Goal: Task Accomplishment & Management: Manage account settings

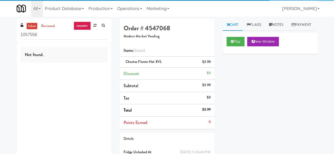
click at [65, 37] on input "1057556" at bounding box center [64, 35] width 87 height 10
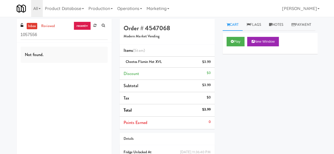
click at [65, 37] on input "1057556" at bounding box center [64, 35] width 87 height 10
type input "left"
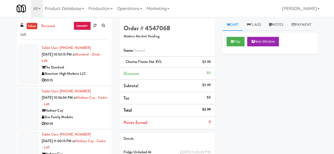
click at [95, 76] on div "Mountain High Markets LLC" at bounding box center [75, 74] width 66 height 7
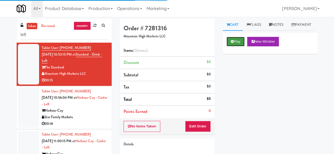
click at [230, 46] on button "Play" at bounding box center [236, 42] width 18 height 10
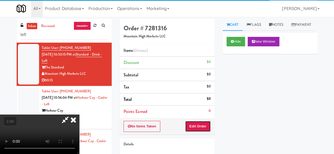
click at [195, 126] on button "Edit Order" at bounding box center [198, 126] width 26 height 11
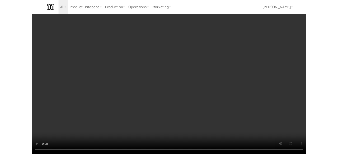
scroll to position [26, 0]
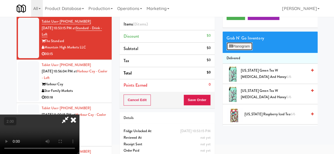
click at [243, 50] on button "Planogram" at bounding box center [240, 47] width 26 height 8
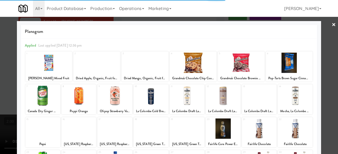
scroll to position [105, 0]
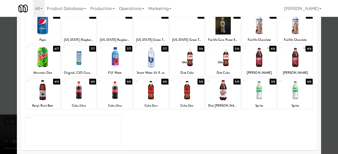
click at [0, 83] on div at bounding box center [169, 77] width 338 height 154
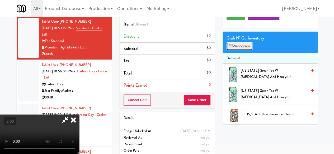
click at [251, 50] on button "Planogram" at bounding box center [240, 47] width 26 height 8
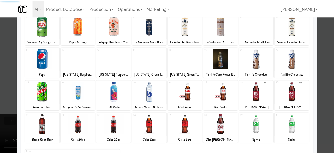
scroll to position [105, 0]
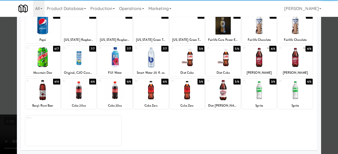
click at [185, 61] on div at bounding box center [187, 57] width 35 height 20
click at [259, 95] on div at bounding box center [259, 90] width 35 height 20
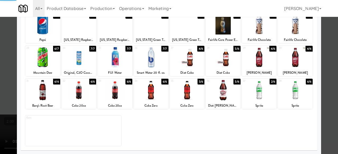
click at [324, 60] on div at bounding box center [169, 77] width 338 height 154
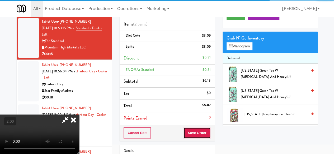
click at [202, 128] on button "Save Order" at bounding box center [197, 133] width 27 height 11
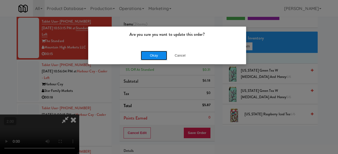
click at [146, 56] on button "Okay" at bounding box center [154, 56] width 26 height 10
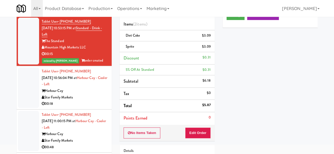
drag, startPoint x: 96, startPoint y: 83, endPoint x: 98, endPoint y: 82, distance: 3.1
click at [96, 84] on div "Tablet User · (727) 439-8900 Sep 20, 2025 10:56:04 PM at Harbour Cay - Cooler -…" at bounding box center [75, 87] width 66 height 39
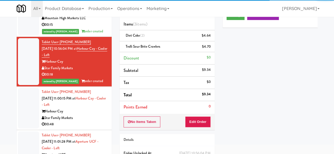
scroll to position [53, 0]
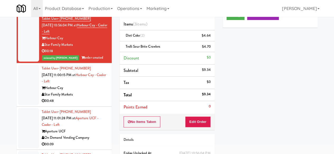
click at [87, 96] on div "Star Family Markets" at bounding box center [75, 95] width 66 height 7
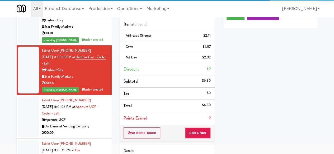
scroll to position [79, 0]
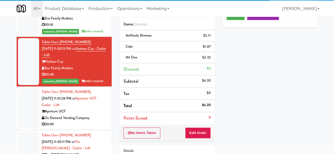
click at [96, 118] on div "On Demand Vending Company" at bounding box center [75, 118] width 66 height 7
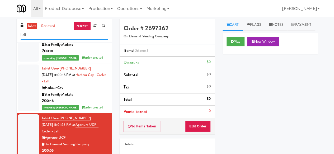
click at [69, 37] on input "left" at bounding box center [64, 35] width 87 height 10
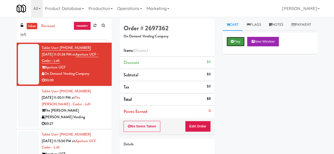
click at [228, 46] on button "Play" at bounding box center [236, 42] width 18 height 10
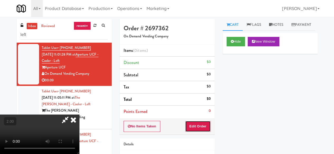
click at [203, 128] on button "Edit Order" at bounding box center [198, 126] width 26 height 11
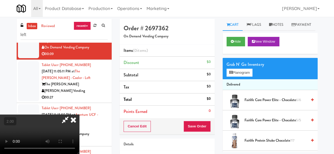
scroll to position [11, 0]
click at [239, 77] on button "Planogram" at bounding box center [240, 73] width 26 height 8
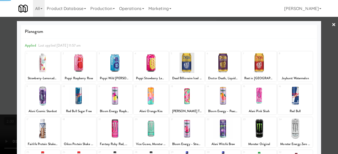
click at [292, 133] on div at bounding box center [295, 129] width 35 height 20
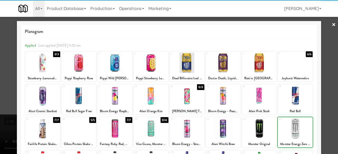
click at [323, 93] on div at bounding box center [169, 77] width 338 height 154
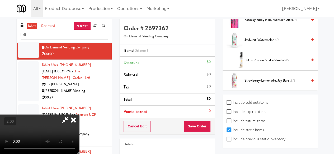
click at [234, 135] on label "Include previous static inventory" at bounding box center [256, 139] width 59 height 8
click at [233, 138] on input "Include previous static inventory" at bounding box center [230, 140] width 6 height 4
checkbox input "true"
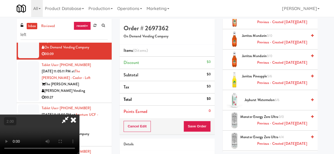
scroll to position [918, 0]
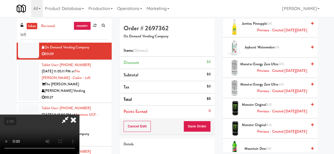
click at [272, 90] on span "Monster Energy Zero Ultra 4/4 Previous - Created on Fri, Aug 1st 2025" at bounding box center [273, 88] width 67 height 13
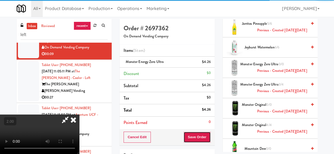
click at [206, 136] on button "Save Order" at bounding box center [197, 137] width 27 height 11
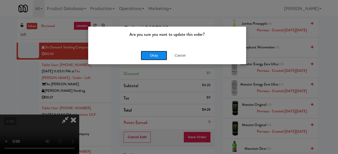
click at [145, 54] on button "Okay" at bounding box center [154, 56] width 26 height 10
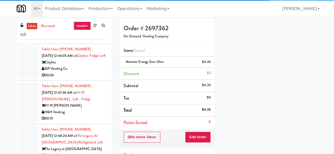
scroll to position [1742, 0]
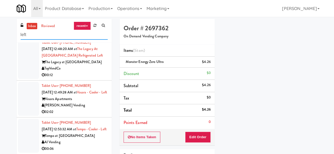
click at [47, 35] on input "left" at bounding box center [64, 35] width 87 height 10
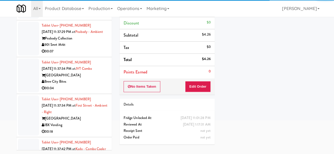
scroll to position [3373, 0]
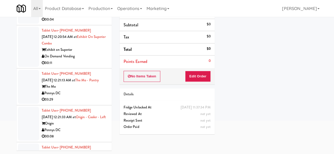
scroll to position [8310, 0]
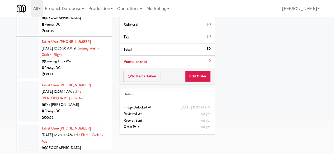
click at [283, 65] on div "Play New Window Primary Flag Clear Flag if unable to determine what was taken o…" at bounding box center [270, 82] width 95 height 198
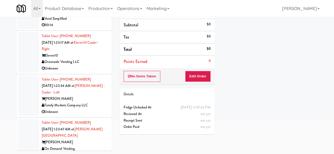
scroll to position [15929, 0]
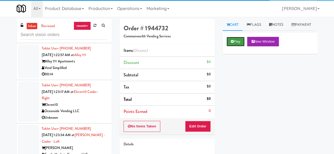
click at [240, 46] on button "Play" at bounding box center [236, 42] width 18 height 10
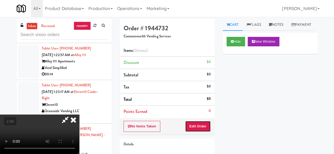
click at [200, 129] on button "Edit Order" at bounding box center [198, 126] width 26 height 11
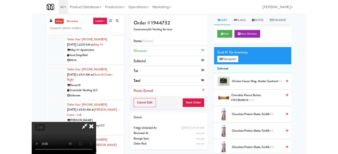
scroll to position [11, 0]
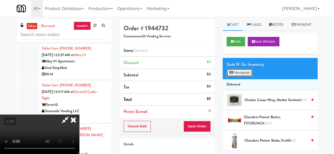
click at [236, 77] on button "Planogram" at bounding box center [240, 73] width 26 height 8
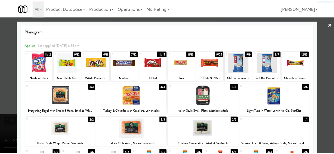
scroll to position [105, 0]
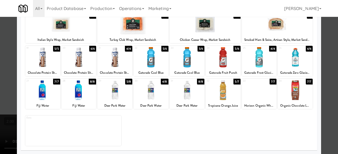
click at [146, 61] on div at bounding box center [151, 57] width 35 height 20
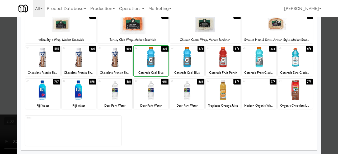
click at [188, 62] on div at bounding box center [187, 57] width 35 height 20
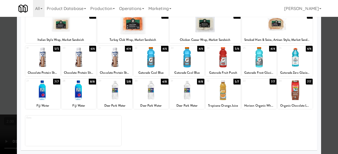
click at [322, 39] on div at bounding box center [169, 77] width 338 height 154
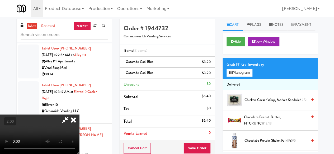
click at [71, 115] on icon at bounding box center [65, 120] width 12 height 11
click at [197, 145] on button "Save Order" at bounding box center [197, 148] width 27 height 11
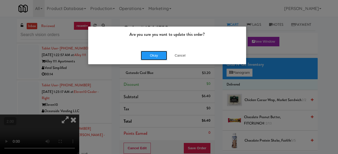
click at [165, 57] on button "Okay" at bounding box center [154, 56] width 26 height 10
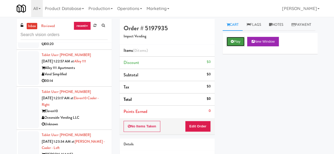
click at [238, 46] on button "Play" at bounding box center [236, 42] width 18 height 10
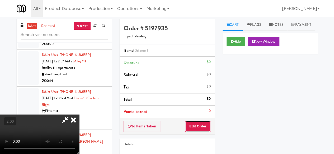
click at [205, 123] on button "Edit Order" at bounding box center [198, 126] width 26 height 11
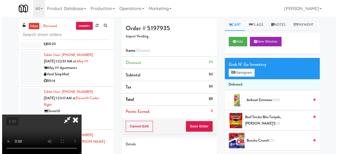
scroll to position [11, 0]
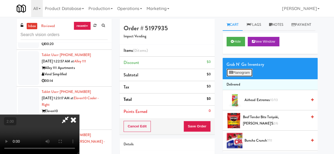
click at [233, 77] on button "Planogram" at bounding box center [240, 73] width 26 height 8
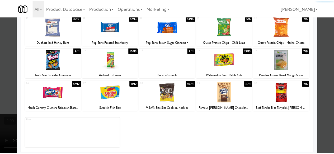
scroll to position [105, 0]
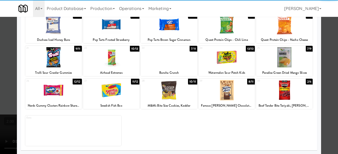
click at [165, 91] on div at bounding box center [169, 90] width 57 height 20
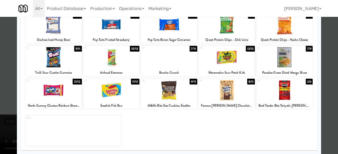
click at [326, 54] on div at bounding box center [169, 77] width 338 height 154
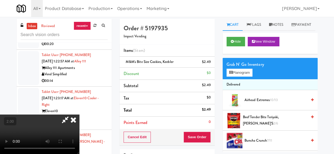
click at [71, 115] on icon at bounding box center [65, 120] width 12 height 11
click at [190, 140] on button "Save Order" at bounding box center [197, 137] width 27 height 11
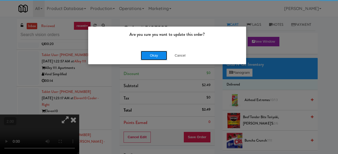
click at [159, 55] on button "Okay" at bounding box center [154, 56] width 26 height 10
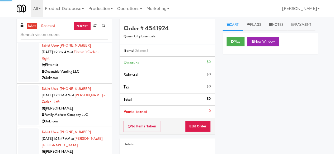
scroll to position [15929, 0]
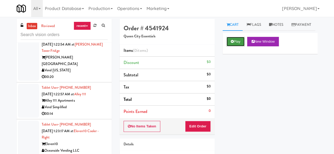
click at [233, 43] on icon at bounding box center [232, 41] width 3 height 3
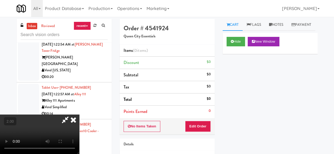
click at [201, 132] on div "No Items Taken Edit Order" at bounding box center [167, 127] width 95 height 16
click at [202, 129] on button "Edit Order" at bounding box center [198, 126] width 26 height 11
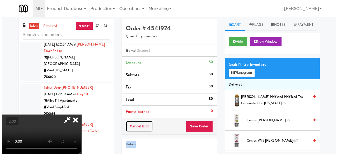
scroll to position [69, 0]
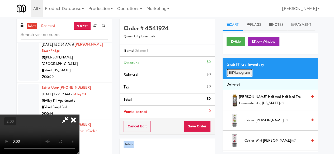
click at [246, 77] on button "Planogram" at bounding box center [240, 73] width 26 height 8
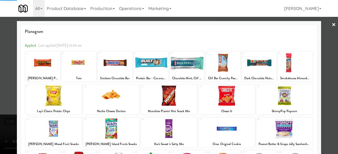
scroll to position [105, 0]
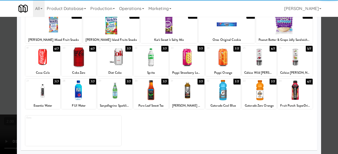
click at [116, 93] on div at bounding box center [114, 90] width 35 height 20
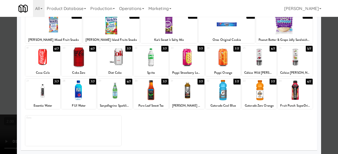
click at [255, 95] on div at bounding box center [259, 90] width 35 height 20
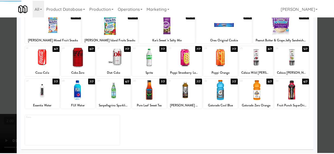
scroll to position [0, 0]
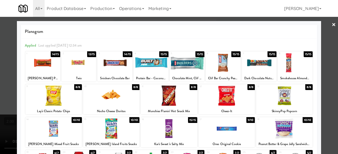
drag, startPoint x: 320, startPoint y: 62, endPoint x: 312, endPoint y: 67, distance: 9.5
click at [320, 62] on div at bounding box center [169, 77] width 338 height 154
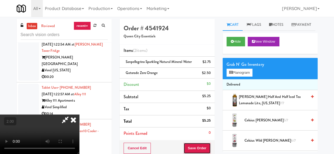
click at [205, 144] on button "Save Order" at bounding box center [197, 148] width 27 height 11
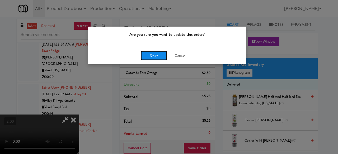
click at [158, 56] on button "Okay" at bounding box center [154, 56] width 26 height 10
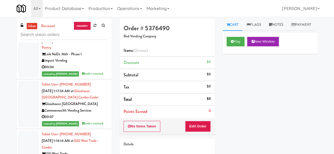
scroll to position [15375, 0]
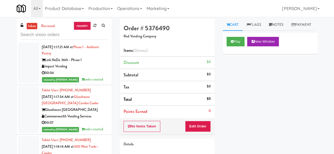
click at [239, 46] on button "Play" at bounding box center [236, 42] width 18 height 10
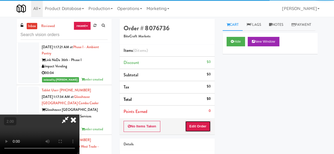
click at [204, 128] on button "Edit Order" at bounding box center [198, 126] width 26 height 11
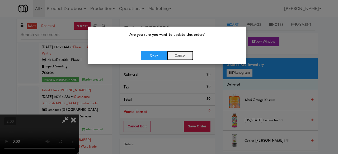
click at [180, 53] on button "Cancel" at bounding box center [180, 56] width 26 height 10
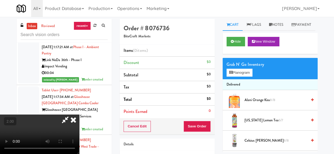
scroll to position [11, 0]
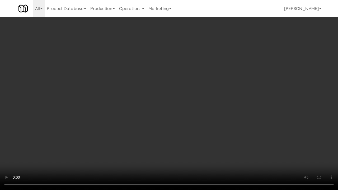
click at [245, 145] on video at bounding box center [169, 95] width 338 height 190
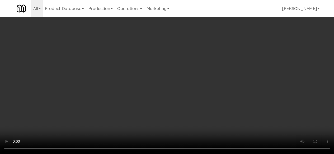
scroll to position [0, 0]
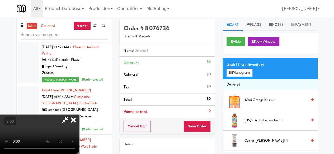
click at [79, 115] on video at bounding box center [39, 135] width 79 height 40
click at [235, 77] on button "Planogram" at bounding box center [240, 73] width 26 height 8
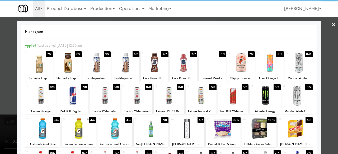
click at [97, 68] on div at bounding box center [96, 63] width 27 height 20
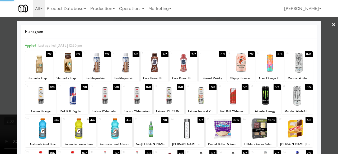
click at [322, 45] on div at bounding box center [169, 77] width 338 height 154
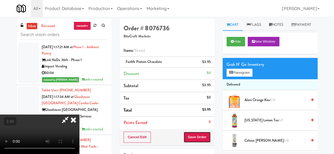
click at [201, 137] on button "Save Order" at bounding box center [197, 137] width 27 height 11
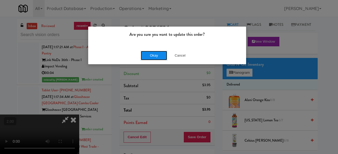
click at [155, 54] on button "Okay" at bounding box center [154, 56] width 26 height 10
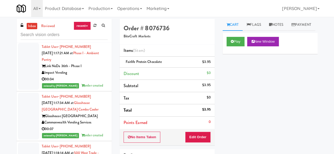
scroll to position [15375, 0]
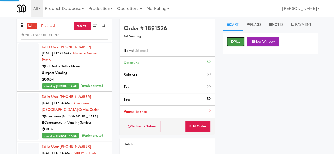
click at [232, 46] on button "Play" at bounding box center [236, 42] width 18 height 10
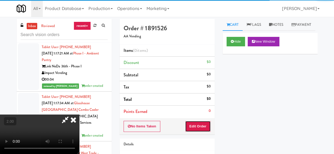
click at [201, 126] on button "Edit Order" at bounding box center [198, 126] width 26 height 11
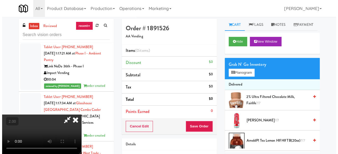
scroll to position [11, 0]
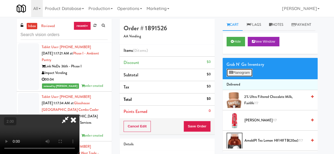
click at [234, 77] on button "Planogram" at bounding box center [240, 73] width 26 height 8
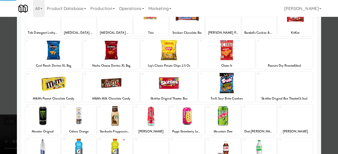
scroll to position [79, 0]
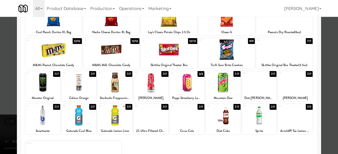
click at [255, 86] on div at bounding box center [259, 83] width 35 height 20
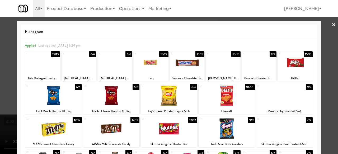
click at [219, 70] on div at bounding box center [223, 63] width 35 height 20
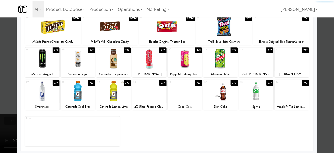
scroll to position [105, 0]
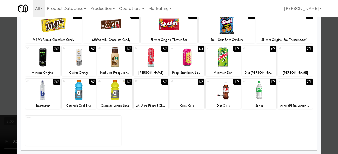
click at [326, 49] on div at bounding box center [169, 77] width 338 height 154
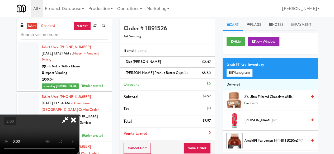
scroll to position [69, 0]
click at [79, 115] on video at bounding box center [39, 135] width 79 height 40
click at [205, 145] on button "Save Order" at bounding box center [197, 148] width 27 height 11
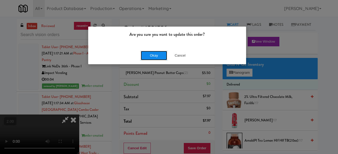
click at [155, 58] on button "Okay" at bounding box center [154, 56] width 26 height 10
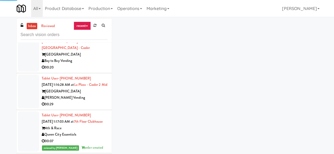
scroll to position [15269, 0]
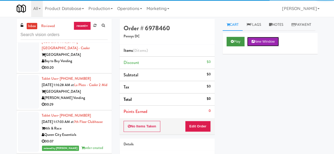
click at [248, 46] on button "New Window" at bounding box center [263, 42] width 32 height 10
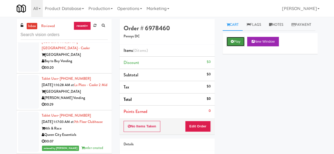
click at [235, 46] on button "Play" at bounding box center [236, 42] width 18 height 10
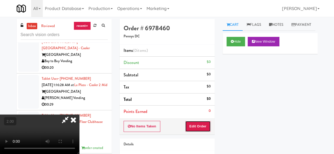
click at [203, 124] on button "Edit Order" at bounding box center [198, 126] width 26 height 11
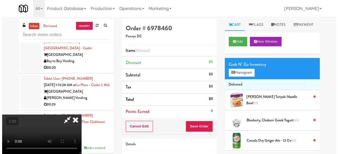
scroll to position [11, 0]
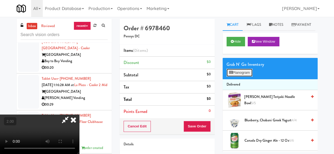
click at [237, 77] on button "Planogram" at bounding box center [240, 73] width 26 height 8
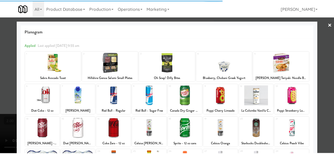
scroll to position [105, 0]
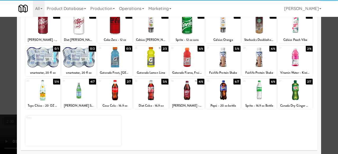
click at [184, 97] on div at bounding box center [187, 90] width 35 height 20
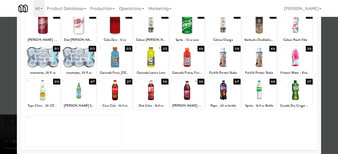
click at [334, 53] on div at bounding box center [169, 77] width 338 height 154
click at [334, 53] on div "inbox reviewed recent all unclear take inventory issue suspicious failed recent…" at bounding box center [169, 112] width 338 height 186
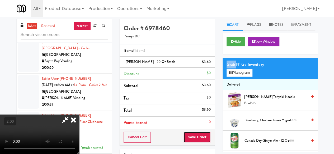
click at [201, 138] on button "Save Order" at bounding box center [197, 137] width 27 height 11
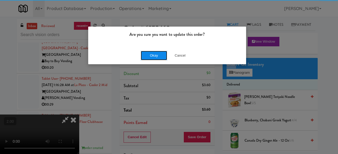
click at [149, 54] on button "Okay" at bounding box center [154, 56] width 26 height 10
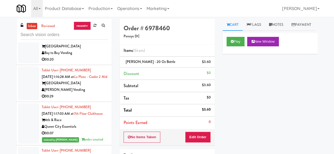
scroll to position [15296, 0]
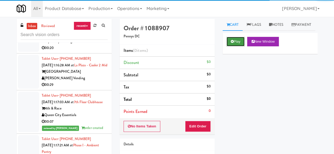
click at [233, 43] on icon at bounding box center [232, 41] width 3 height 3
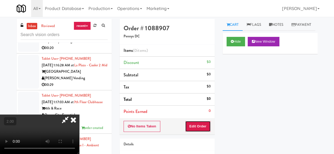
click at [199, 130] on button "Edit Order" at bounding box center [198, 126] width 26 height 11
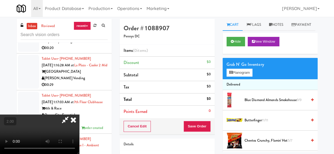
click at [71, 115] on icon at bounding box center [65, 120] width 12 height 11
click at [79, 115] on icon at bounding box center [74, 120] width 12 height 11
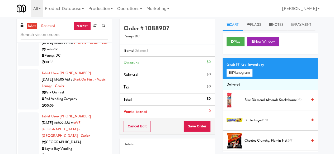
scroll to position [15164, 0]
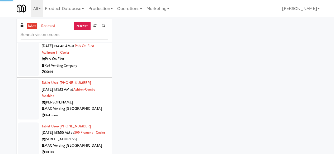
scroll to position [15032, 0]
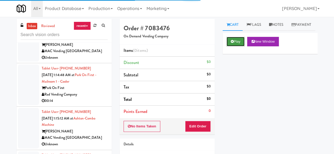
click at [240, 46] on button "Play" at bounding box center [236, 42] width 18 height 10
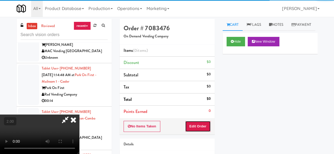
click at [201, 122] on button "Edit Order" at bounding box center [198, 126] width 26 height 11
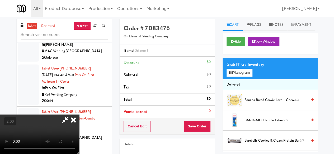
click at [59, 115] on video at bounding box center [39, 135] width 79 height 40
drag, startPoint x: 191, startPoint y: 21, endPoint x: 184, endPoint y: 24, distance: 7.8
click at [79, 115] on icon at bounding box center [74, 120] width 12 height 11
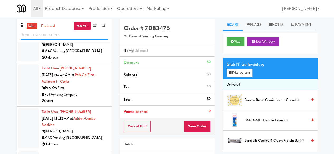
click at [64, 39] on input "text" at bounding box center [64, 35] width 87 height 10
type input "right"
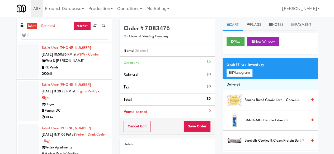
click at [85, 77] on div "00:11" at bounding box center [75, 74] width 66 height 7
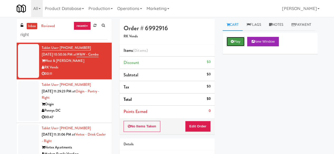
click at [241, 46] on button "Play" at bounding box center [236, 42] width 18 height 10
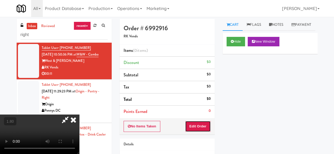
click at [201, 121] on button "Edit Order" at bounding box center [198, 126] width 26 height 11
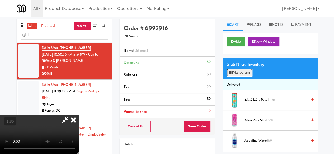
click at [241, 77] on button "Planogram" at bounding box center [240, 73] width 26 height 8
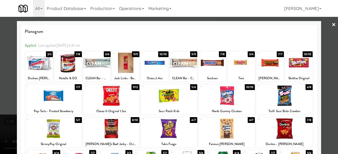
drag, startPoint x: 62, startPoint y: 126, endPoint x: 65, endPoint y: 125, distance: 3.2
click at [62, 127] on div at bounding box center [53, 129] width 57 height 20
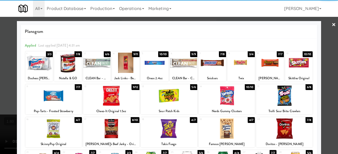
click at [324, 46] on div at bounding box center [169, 77] width 338 height 154
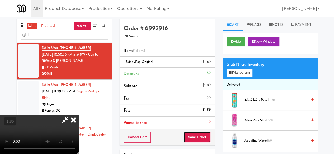
click at [208, 132] on button "Save Order" at bounding box center [197, 137] width 27 height 11
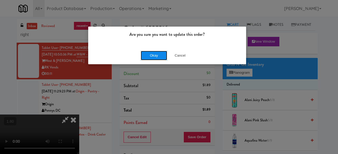
click at [157, 54] on button "Okay" at bounding box center [154, 56] width 26 height 10
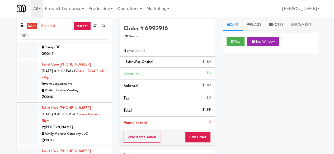
scroll to position [132, 0]
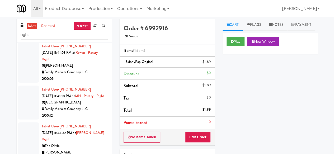
click at [85, 69] on div "[PERSON_NAME]" at bounding box center [75, 66] width 66 height 7
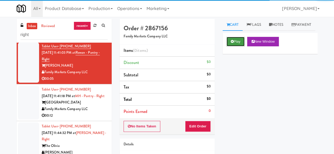
click at [232, 43] on icon at bounding box center [232, 41] width 3 height 3
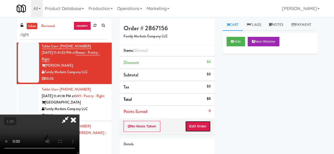
click at [209, 122] on button "Edit Order" at bounding box center [198, 126] width 26 height 11
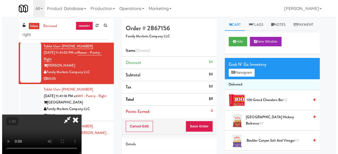
scroll to position [11, 0]
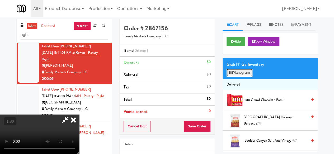
click at [242, 77] on button "Planogram" at bounding box center [240, 73] width 26 height 8
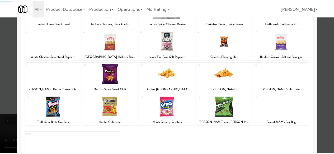
scroll to position [105, 0]
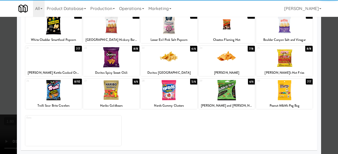
click at [280, 83] on div "30" at bounding box center [270, 81] width 27 height 4
click at [321, 65] on div at bounding box center [169, 77] width 338 height 154
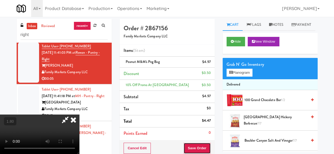
click at [202, 145] on button "Save Order" at bounding box center [197, 148] width 27 height 11
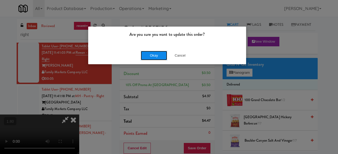
click at [153, 57] on button "Okay" at bounding box center [154, 56] width 26 height 10
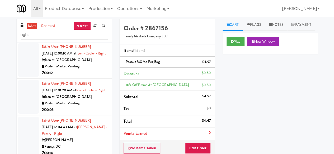
scroll to position [502, 0]
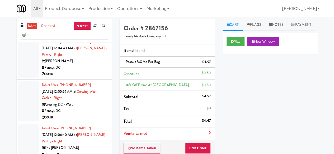
click at [95, 34] on div "00:05" at bounding box center [75, 31] width 66 height 7
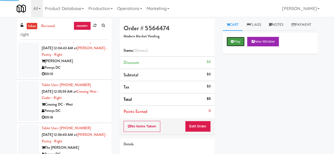
click at [238, 46] on button "Play" at bounding box center [236, 42] width 18 height 10
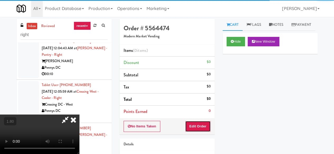
click at [203, 126] on button "Edit Order" at bounding box center [198, 126] width 26 height 11
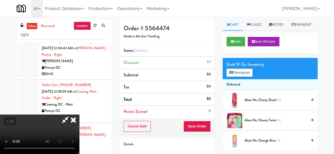
scroll to position [11, 0]
click at [241, 77] on button "Planogram" at bounding box center [240, 73] width 26 height 8
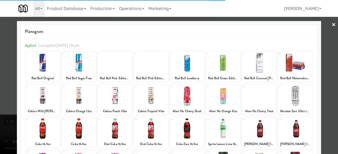
click at [224, 131] on div at bounding box center [223, 129] width 35 height 20
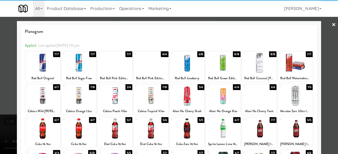
click at [324, 67] on div at bounding box center [169, 77] width 338 height 154
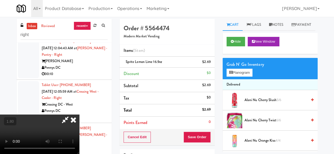
click at [79, 115] on video at bounding box center [39, 135] width 79 height 40
click at [202, 135] on button "Save Order" at bounding box center [197, 137] width 27 height 11
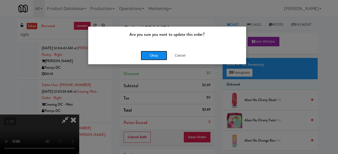
click at [152, 59] on button "Okay" at bounding box center [154, 56] width 26 height 10
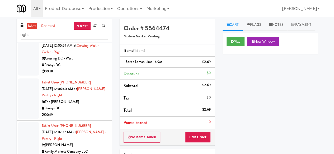
scroll to position [555, 0]
click at [79, 25] on div "Pennys DC" at bounding box center [75, 21] width 66 height 7
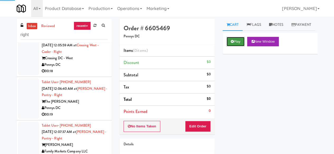
click at [240, 46] on button "Play" at bounding box center [236, 42] width 18 height 10
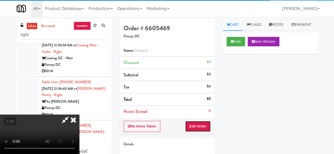
click at [198, 129] on button "Edit Order" at bounding box center [198, 126] width 26 height 11
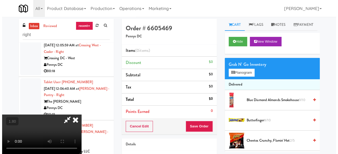
scroll to position [11, 0]
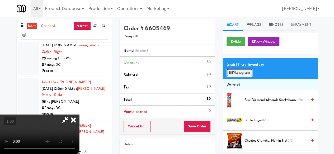
click at [242, 77] on button "Planogram" at bounding box center [240, 73] width 26 height 8
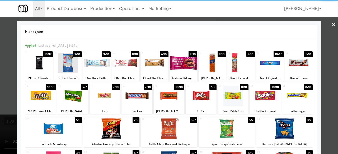
click at [181, 62] on div at bounding box center [183, 63] width 27 height 20
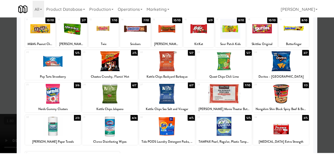
scroll to position [79, 0]
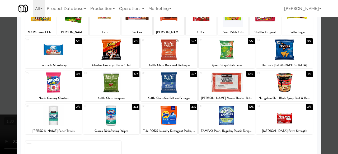
click at [229, 56] on div at bounding box center [227, 50] width 57 height 20
click at [325, 47] on div at bounding box center [169, 77] width 338 height 154
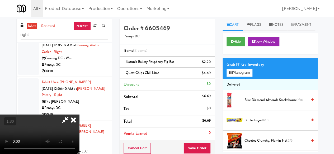
click at [71, 115] on icon at bounding box center [65, 120] width 12 height 11
click at [199, 145] on button "Save Order" at bounding box center [197, 148] width 27 height 11
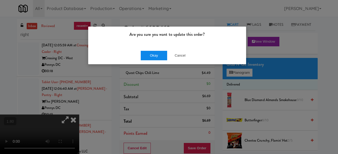
drag, startPoint x: 159, startPoint y: 61, endPoint x: 161, endPoint y: 57, distance: 4.3
click at [159, 60] on div "Okay Cancel" at bounding box center [167, 56] width 158 height 18
click at [161, 57] on button "Okay" at bounding box center [154, 56] width 26 height 10
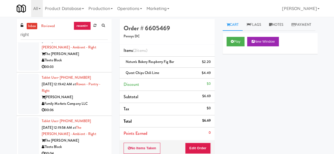
scroll to position [713, 0]
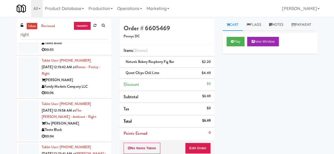
click at [87, 47] on div "Tleeto Black" at bounding box center [75, 43] width 66 height 7
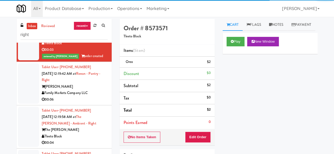
click at [85, 97] on div "Family Markets Company LLC" at bounding box center [75, 93] width 66 height 7
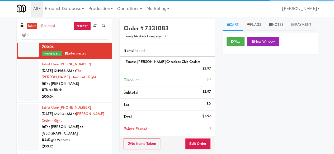
click at [90, 87] on div "The [PERSON_NAME]" at bounding box center [75, 84] width 66 height 7
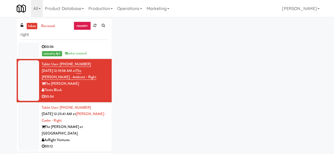
scroll to position [819, 0]
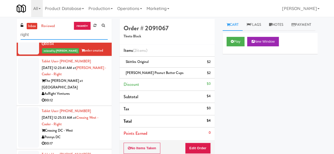
click at [58, 38] on input "right" at bounding box center [64, 35] width 87 height 10
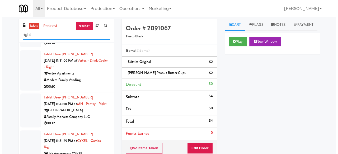
scroll to position [53, 0]
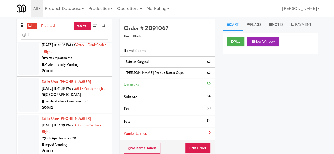
drag, startPoint x: 93, startPoint y: 62, endPoint x: 99, endPoint y: 65, distance: 6.3
click at [94, 62] on div "Modern Family Vending" at bounding box center [75, 65] width 66 height 7
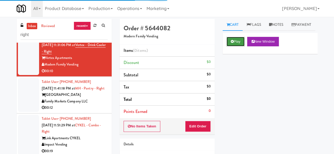
click at [233, 43] on icon at bounding box center [232, 41] width 3 height 3
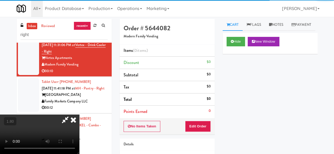
drag, startPoint x: 196, startPoint y: 133, endPoint x: 200, endPoint y: 123, distance: 10.5
click at [196, 132] on div "No Items Taken Edit Order" at bounding box center [167, 127] width 95 height 16
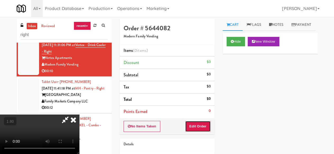
click at [200, 123] on button "Edit Order" at bounding box center [198, 126] width 26 height 11
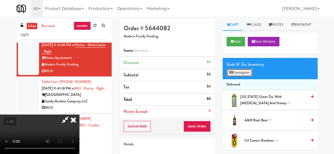
click at [239, 77] on button "Planogram" at bounding box center [240, 73] width 26 height 8
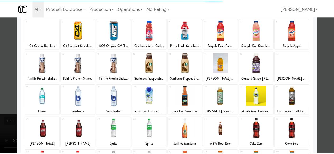
scroll to position [53, 0]
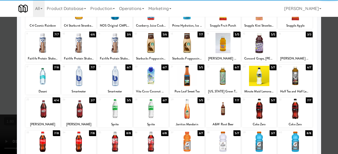
click at [44, 77] on div at bounding box center [42, 76] width 35 height 20
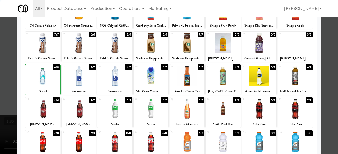
click at [44, 77] on div at bounding box center [42, 76] width 35 height 20
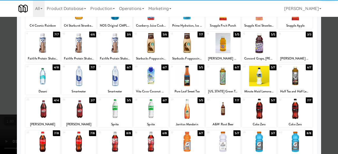
click at [318, 42] on div at bounding box center [169, 77] width 338 height 154
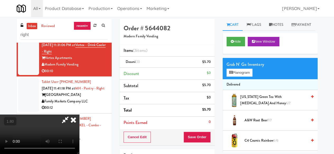
click at [71, 115] on icon at bounding box center [65, 120] width 12 height 11
click at [198, 138] on button "Save Order" at bounding box center [197, 137] width 27 height 11
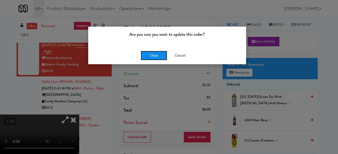
click at [158, 58] on button "Okay" at bounding box center [154, 56] width 26 height 10
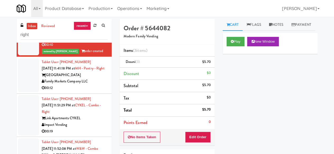
click at [88, 85] on div "Family Markets Company LLC" at bounding box center [75, 81] width 66 height 7
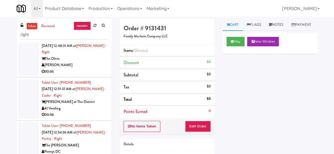
scroll to position [1215, 0]
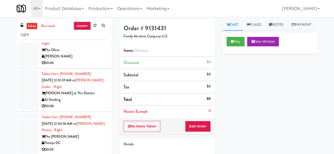
click at [93, 54] on div "The Olivia" at bounding box center [75, 50] width 66 height 7
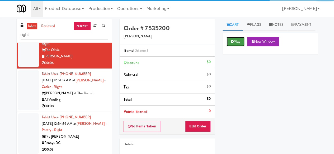
click at [234, 46] on button "Play" at bounding box center [236, 42] width 18 height 10
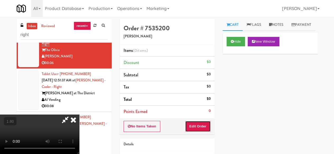
click at [200, 125] on button "Edit Order" at bounding box center [198, 126] width 26 height 11
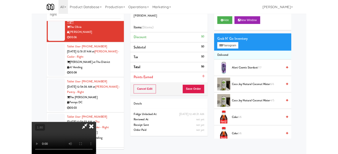
scroll to position [50, 0]
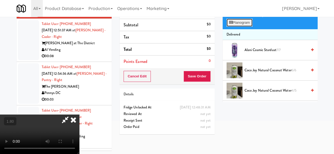
click at [239, 27] on button "Planogram" at bounding box center [240, 23] width 26 height 8
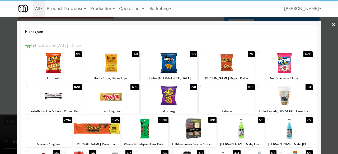
click at [112, 97] on div at bounding box center [111, 96] width 57 height 20
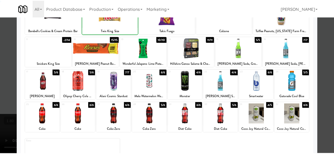
scroll to position [105, 0]
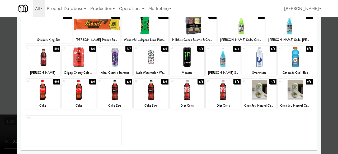
drag, startPoint x: 44, startPoint y: 58, endPoint x: 52, endPoint y: 57, distance: 8.5
click at [45, 58] on div at bounding box center [42, 57] width 35 height 20
click at [320, 45] on div at bounding box center [169, 77] width 338 height 154
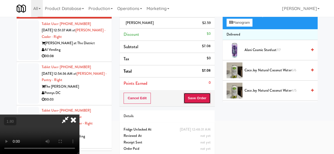
click at [204, 98] on button "Save Order" at bounding box center [197, 98] width 27 height 11
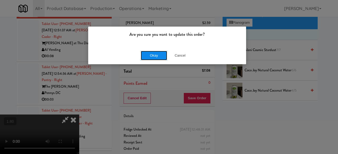
click at [149, 54] on button "Okay" at bounding box center [154, 56] width 26 height 10
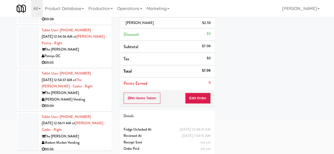
scroll to position [1268, 0]
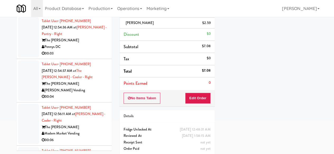
drag, startPoint x: 91, startPoint y: 72, endPoint x: 97, endPoint y: 72, distance: 6.3
click at [91, 50] on div "Pennys DC" at bounding box center [75, 47] width 66 height 7
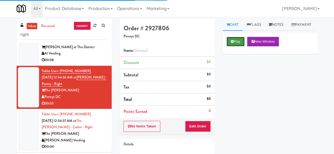
click at [234, 46] on button "Play" at bounding box center [236, 42] width 18 height 10
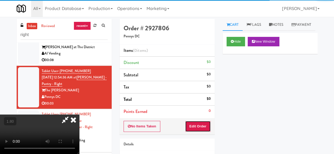
click at [199, 124] on button "Edit Order" at bounding box center [198, 126] width 26 height 11
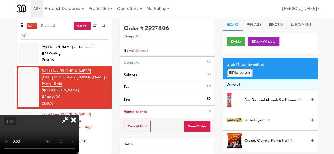
click at [234, 77] on button "Planogram" at bounding box center [240, 73] width 26 height 8
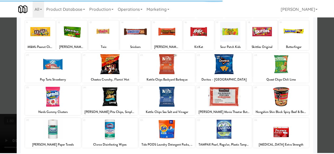
scroll to position [79, 0]
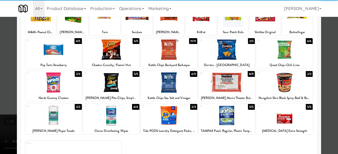
click at [61, 58] on div at bounding box center [53, 50] width 57 height 20
click at [319, 46] on div at bounding box center [169, 77] width 338 height 154
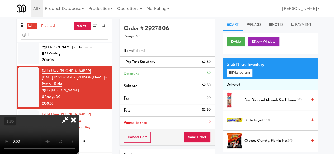
click at [208, 131] on div "Cancel Edit Save Order" at bounding box center [167, 137] width 95 height 16
click at [208, 132] on button "Save Order" at bounding box center [197, 137] width 27 height 11
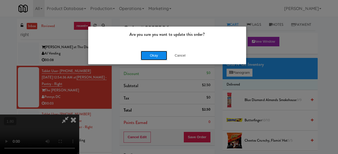
click at [143, 55] on button "Okay" at bounding box center [154, 56] width 26 height 10
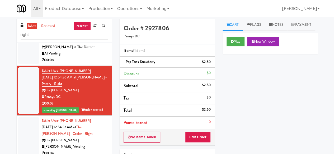
click at [92, 51] on div "Keene at The District" at bounding box center [75, 47] width 66 height 7
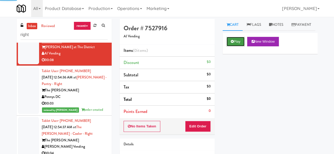
click at [233, 46] on button "Play" at bounding box center [236, 42] width 18 height 10
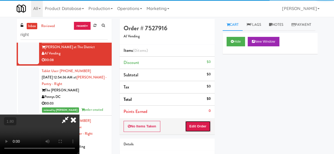
click at [199, 126] on button "Edit Order" at bounding box center [198, 126] width 26 height 11
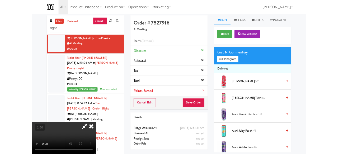
scroll to position [11, 0]
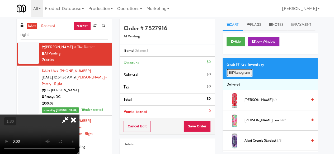
click at [236, 77] on button "Planogram" at bounding box center [240, 73] width 26 height 8
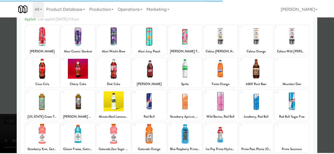
scroll to position [53, 0]
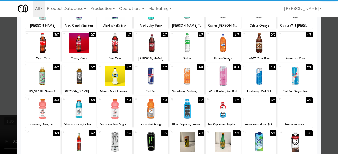
click at [112, 70] on div at bounding box center [114, 76] width 35 height 20
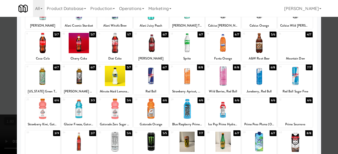
click at [229, 43] on div at bounding box center [223, 43] width 35 height 20
click at [314, 36] on div "Planogram Applied Last applied Monday 2:15 pm 1 6/7 Alani Cherry Slush 2 8/8 Al…" at bounding box center [169, 87] width 304 height 238
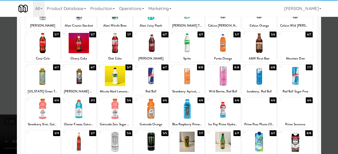
click at [320, 37] on div at bounding box center [169, 77] width 338 height 154
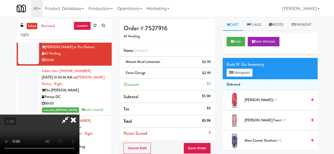
click at [71, 115] on icon at bounding box center [65, 120] width 12 height 11
click at [191, 145] on button "Save Order" at bounding box center [197, 148] width 27 height 11
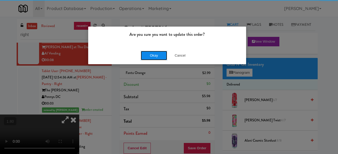
click at [158, 57] on button "Okay" at bounding box center [154, 56] width 26 height 10
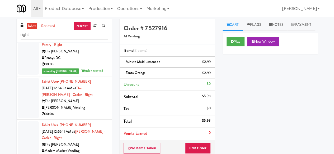
scroll to position [1347, 0]
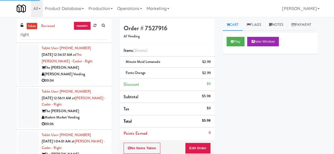
click at [91, 71] on div "The Glenn" at bounding box center [75, 68] width 66 height 7
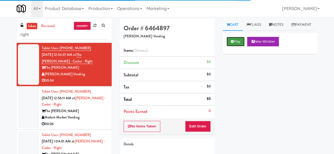
click at [238, 46] on button "Play" at bounding box center [236, 42] width 18 height 10
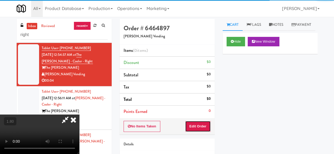
click at [196, 126] on button "Edit Order" at bounding box center [198, 126] width 26 height 11
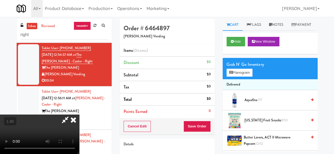
click at [79, 115] on icon at bounding box center [74, 120] width 12 height 11
click at [190, 22] on div "Order # 6464897 Viola Vending" at bounding box center [167, 32] width 95 height 26
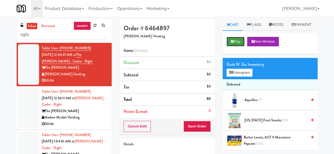
click at [234, 46] on button "Play" at bounding box center [236, 42] width 18 height 10
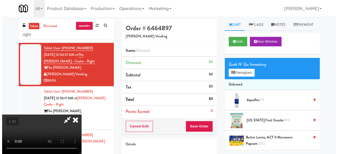
scroll to position [11, 0]
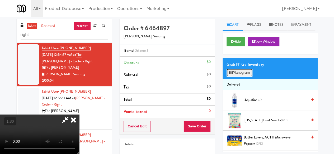
click at [246, 77] on button "Planogram" at bounding box center [240, 73] width 26 height 8
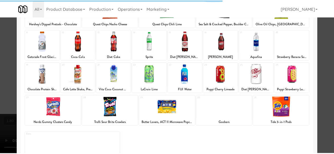
scroll to position [105, 0]
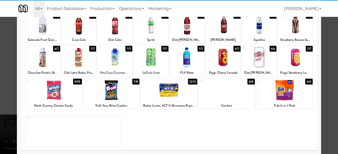
click at [118, 92] on div at bounding box center [111, 90] width 57 height 20
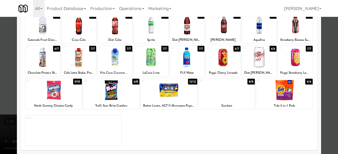
click at [324, 45] on div at bounding box center [169, 77] width 338 height 154
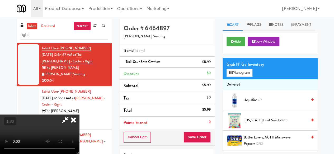
click at [71, 115] on icon at bounding box center [65, 120] width 12 height 11
click at [193, 138] on button "Save Order" at bounding box center [197, 137] width 27 height 11
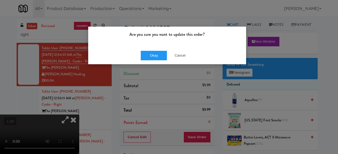
click at [155, 50] on div "Okay Cancel" at bounding box center [167, 56] width 158 height 18
click at [153, 54] on button "Okay" at bounding box center [154, 56] width 26 height 10
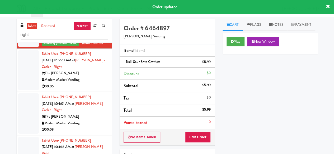
scroll to position [1400, 0]
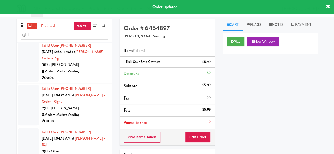
click at [98, 75] on div "Modern Market Vending" at bounding box center [75, 71] width 66 height 7
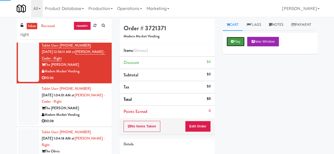
click at [240, 46] on button "Play" at bounding box center [236, 42] width 18 height 10
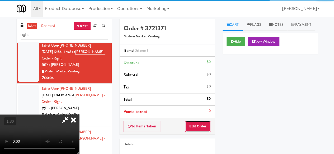
click at [205, 126] on button "Edit Order" at bounding box center [198, 126] width 26 height 11
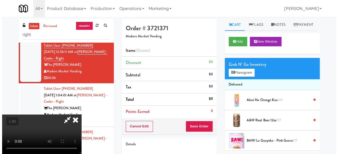
scroll to position [11, 0]
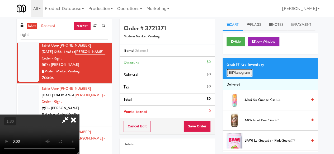
click at [242, 77] on button "Planogram" at bounding box center [240, 73] width 26 height 8
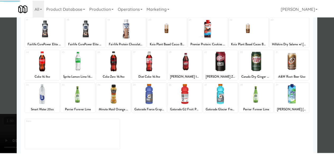
scroll to position [105, 0]
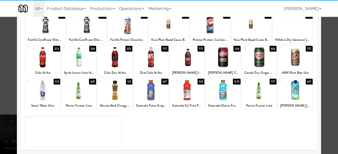
click at [76, 64] on div at bounding box center [79, 57] width 35 height 20
click at [331, 33] on div at bounding box center [169, 77] width 338 height 154
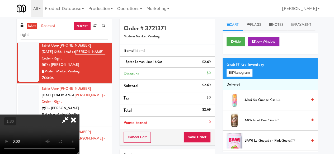
click at [71, 115] on icon at bounding box center [65, 120] width 12 height 11
click at [189, 134] on button "Save Order" at bounding box center [197, 137] width 27 height 11
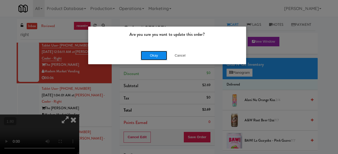
click at [147, 54] on button "Okay" at bounding box center [154, 56] width 26 height 10
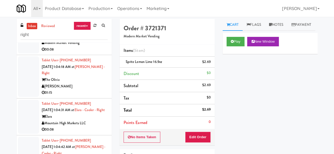
scroll to position [1479, 0]
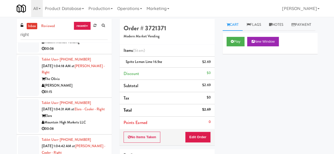
click at [93, 52] on div "00:08" at bounding box center [75, 49] width 66 height 7
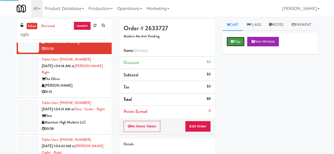
click at [234, 46] on button "Play" at bounding box center [236, 42] width 18 height 10
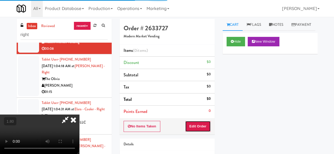
click at [204, 121] on button "Edit Order" at bounding box center [198, 126] width 26 height 11
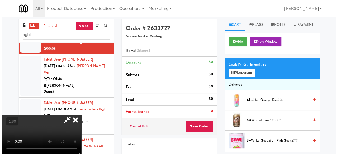
scroll to position [11, 0]
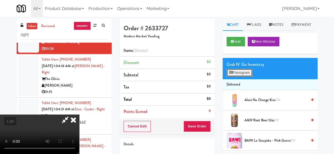
click at [241, 77] on button "Planogram" at bounding box center [240, 73] width 26 height 8
click at [0, 0] on div at bounding box center [0, 0] width 0 height 0
click at [242, 77] on button "Planogram" at bounding box center [240, 73] width 26 height 8
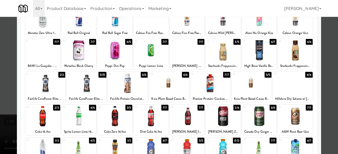
scroll to position [26, 0]
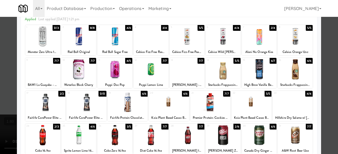
click at [291, 98] on div at bounding box center [293, 102] width 40 height 20
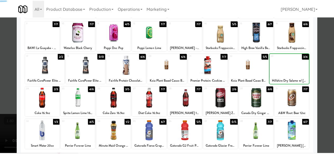
scroll to position [105, 0]
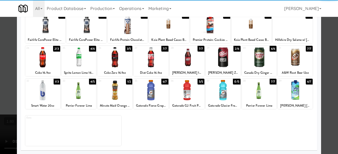
click at [293, 92] on div at bounding box center [295, 90] width 35 height 20
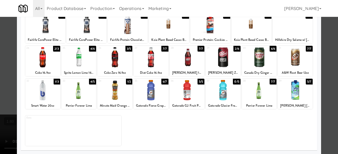
click at [326, 66] on div at bounding box center [169, 77] width 338 height 154
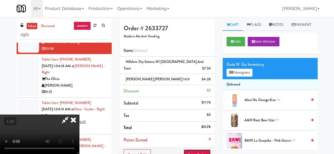
click at [207, 145] on button "Save Order" at bounding box center [197, 155] width 27 height 11
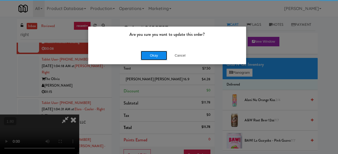
click at [153, 56] on button "Okay" at bounding box center [154, 56] width 26 height 10
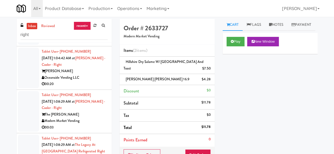
scroll to position [1584, 0]
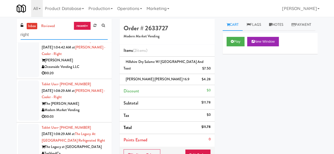
click at [42, 36] on input "right" at bounding box center [64, 35] width 87 height 10
click at [54, 35] on input "right" at bounding box center [64, 35] width 87 height 10
paste input "Centra - Main Floor"
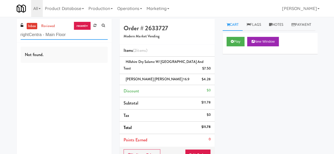
scroll to position [0, 0]
click at [54, 35] on input "rightCentra - Main Floor" at bounding box center [64, 35] width 87 height 10
click at [54, 36] on input "rightCentra - Main Floor" at bounding box center [64, 35] width 87 height 10
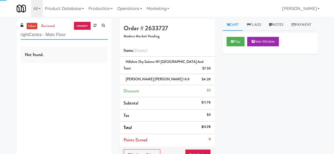
click at [54, 36] on input "rightCentra - Main Floor" at bounding box center [64, 35] width 87 height 10
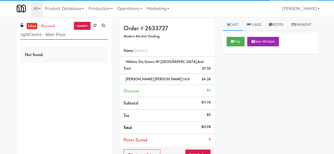
click at [54, 36] on input "rightCentra - Main Floor" at bounding box center [64, 35] width 87 height 10
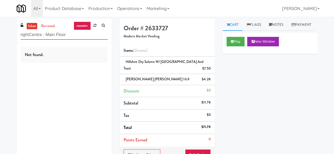
click at [54, 36] on input "rightCentra - Main Floor" at bounding box center [64, 35] width 87 height 10
paste input "text"
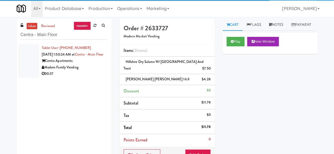
click at [91, 64] on div "Centra Apartments" at bounding box center [75, 61] width 66 height 7
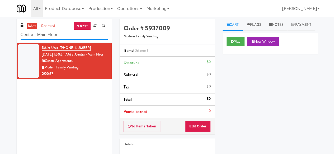
click at [56, 37] on input "Centra - Main Floor" at bounding box center [64, 35] width 87 height 10
paste input "MUSE - Main Floor"
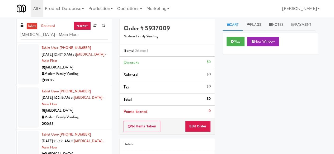
click at [92, 67] on div "MUSE" at bounding box center [75, 67] width 66 height 7
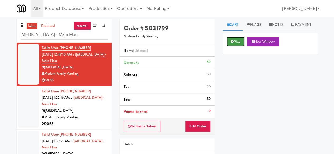
click at [230, 46] on button "Play" at bounding box center [236, 42] width 18 height 10
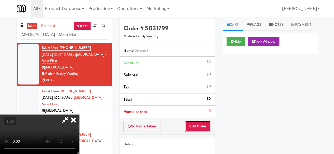
drag, startPoint x: 201, startPoint y: 124, endPoint x: 201, endPoint y: 114, distance: 9.2
click at [201, 124] on button "Edit Order" at bounding box center [198, 126] width 26 height 11
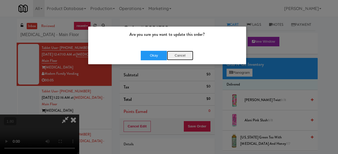
click at [184, 56] on button "Cancel" at bounding box center [180, 56] width 26 height 10
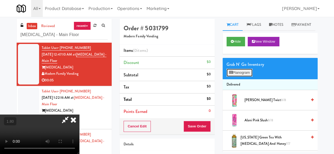
click at [231, 74] on icon at bounding box center [230, 72] width 3 height 3
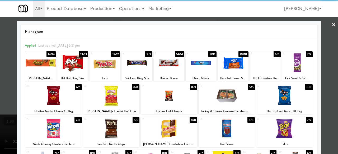
click at [64, 130] on div at bounding box center [53, 129] width 57 height 20
click at [329, 49] on div at bounding box center [169, 77] width 338 height 154
drag, startPoint x: 329, startPoint y: 49, endPoint x: 235, endPoint y: 53, distance: 93.8
click at [329, 49] on div "inbox reviewed recent all unclear take inventory issue suspicious failed recent…" at bounding box center [169, 109] width 338 height 181
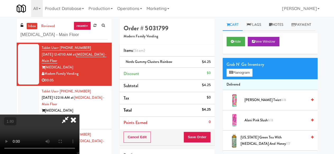
click at [71, 115] on icon at bounding box center [65, 120] width 12 height 11
click at [199, 139] on button "Save Order" at bounding box center [197, 137] width 27 height 11
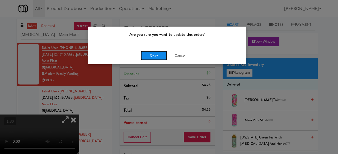
click at [164, 55] on button "Okay" at bounding box center [154, 56] width 26 height 10
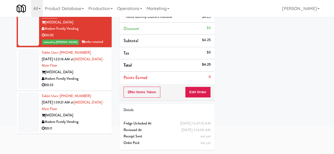
scroll to position [51, 0]
click at [95, 119] on div "Modern Family Vending" at bounding box center [75, 122] width 66 height 7
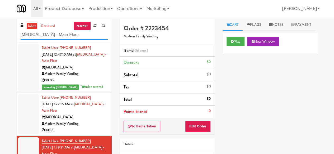
click at [55, 36] on input "MUSE - Main Floor" at bounding box center [64, 35] width 87 height 10
paste input "Argent"
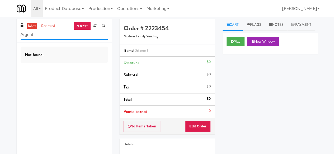
type input "Argent"
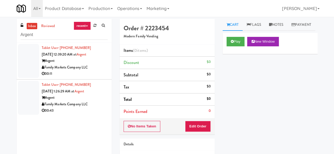
click at [72, 73] on div "00:11" at bounding box center [75, 74] width 66 height 7
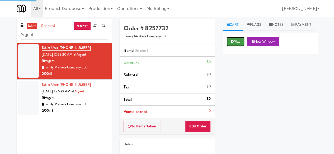
click at [233, 46] on button "Play" at bounding box center [236, 42] width 18 height 10
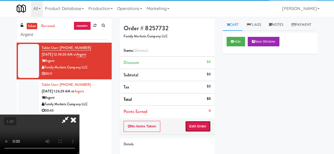
click at [201, 127] on button "Edit Order" at bounding box center [198, 126] width 26 height 11
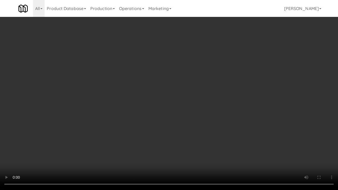
click at [115, 145] on video at bounding box center [169, 95] width 338 height 190
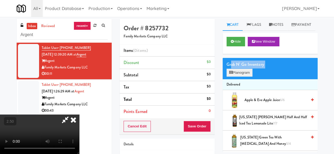
click at [230, 79] on div "Grab N' Go Inventory Planogram" at bounding box center [270, 68] width 95 height 21
click at [233, 77] on button "Planogram" at bounding box center [240, 73] width 26 height 8
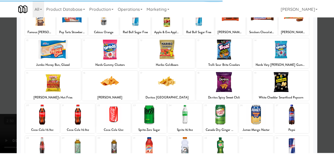
scroll to position [79, 0]
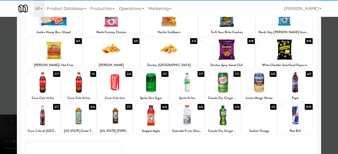
drag, startPoint x: 122, startPoint y: 58, endPoint x: 128, endPoint y: 62, distance: 7.6
click at [122, 59] on div at bounding box center [111, 50] width 57 height 20
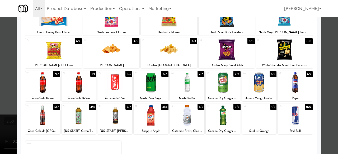
click at [177, 56] on div at bounding box center [169, 50] width 57 height 20
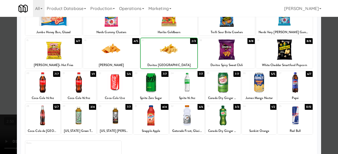
click at [77, 77] on div at bounding box center [79, 83] width 35 height 20
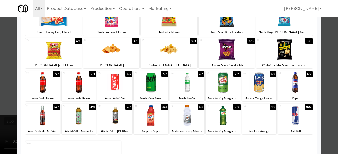
drag, startPoint x: 179, startPoint y: 87, endPoint x: 203, endPoint y: 90, distance: 23.7
click at [180, 87] on div at bounding box center [187, 83] width 35 height 20
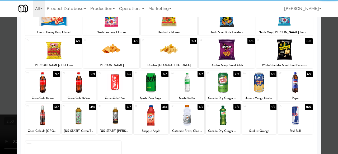
click at [331, 51] on div at bounding box center [169, 77] width 338 height 154
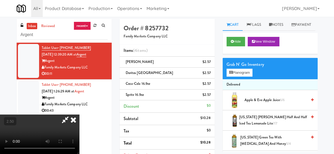
click at [71, 115] on icon at bounding box center [65, 120] width 12 height 11
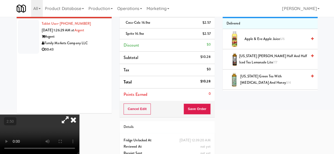
scroll to position [83, 0]
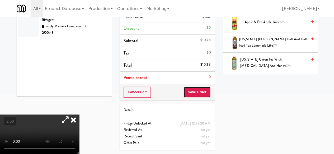
click at [196, 90] on button "Save Order" at bounding box center [197, 92] width 27 height 11
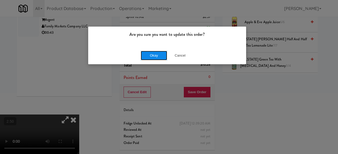
click at [161, 56] on button "Okay" at bounding box center [154, 56] width 26 height 10
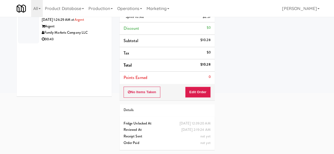
scroll to position [0, 0]
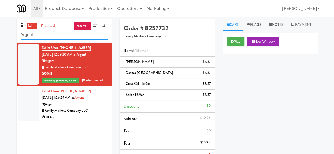
click at [65, 32] on input "Argent" at bounding box center [64, 35] width 87 height 10
paste input "Charles River - Ambient - Left"
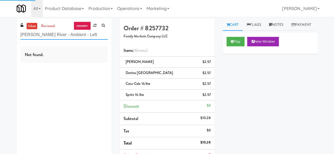
click at [81, 38] on input "Charles River - Ambient - Left" at bounding box center [64, 35] width 87 height 10
click at [63, 30] on div "Charles River - Ambient - Left" at bounding box center [64, 35] width 87 height 10
click at [63, 36] on input "Charles River - Ambient - Left" at bounding box center [64, 35] width 87 height 10
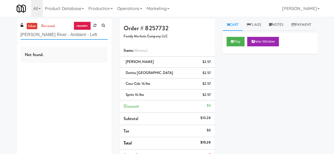
paste input "Hale - Cooler - Right"
click at [63, 36] on input "Charles River - Hale - Cooler - Right - Left" at bounding box center [64, 35] width 87 height 10
paste input "Hale - Cooler - Right"
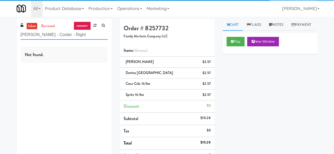
type input "Hale - Cooler - Right"
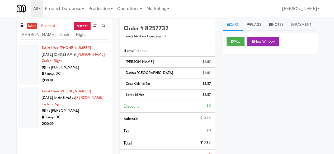
click at [90, 70] on div "The Hale" at bounding box center [75, 67] width 66 height 7
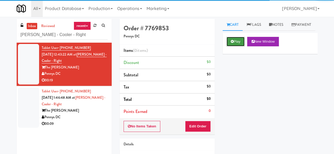
click at [239, 46] on button "Play" at bounding box center [236, 42] width 18 height 10
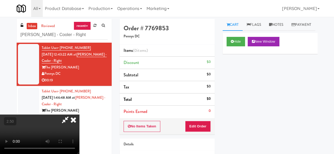
click at [93, 114] on div "Pennys DC" at bounding box center [75, 117] width 66 height 7
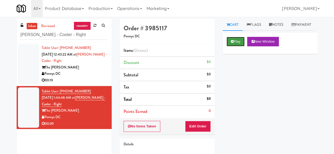
click at [238, 46] on button "Play" at bounding box center [236, 42] width 18 height 10
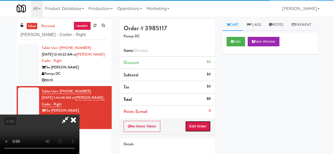
click at [201, 127] on button "Edit Order" at bounding box center [198, 126] width 26 height 11
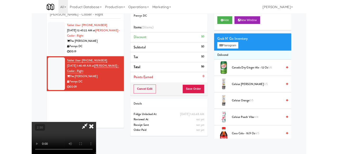
scroll to position [26, 0]
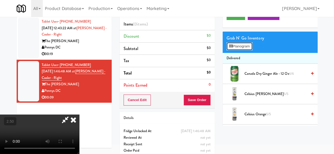
click at [235, 50] on button "Planogram" at bounding box center [240, 47] width 26 height 8
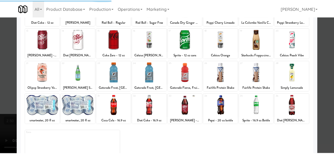
scroll to position [105, 0]
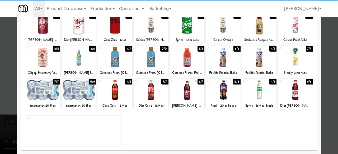
click at [41, 95] on div at bounding box center [42, 90] width 35 height 20
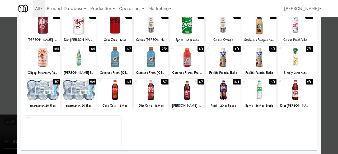
drag, startPoint x: 328, startPoint y: 43, endPoint x: 228, endPoint y: 46, distance: 100.7
click at [328, 43] on div at bounding box center [169, 77] width 338 height 154
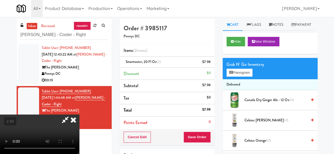
click at [71, 115] on icon at bounding box center [65, 120] width 12 height 11
click at [195, 140] on button "Save Order" at bounding box center [197, 137] width 27 height 11
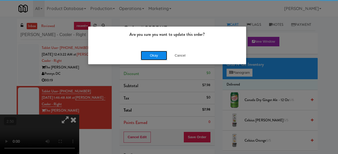
click at [153, 53] on button "Okay" at bounding box center [154, 56] width 26 height 10
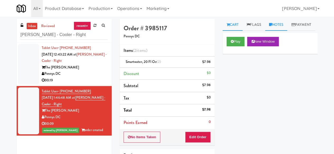
click at [279, 23] on link "Notes" at bounding box center [276, 25] width 22 height 12
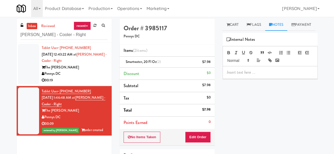
click at [243, 76] on p at bounding box center [270, 73] width 87 height 6
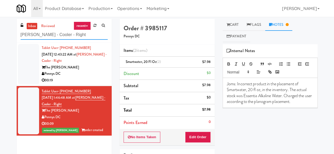
click at [57, 33] on input "Hale - Cooler - Right" at bounding box center [64, 35] width 87 height 10
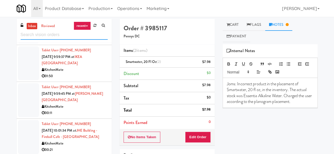
scroll to position [158, 0]
click at [86, 79] on div "01:50" at bounding box center [75, 76] width 66 height 7
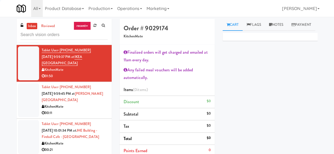
scroll to position [185, 0]
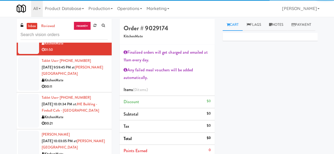
click at [85, 84] on div "KitchenMate" at bounding box center [75, 80] width 66 height 7
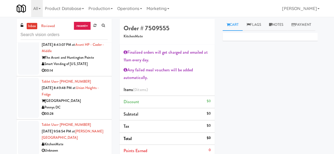
scroll to position [106, 0]
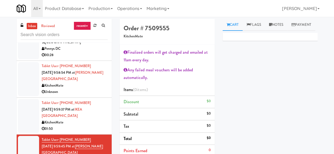
click at [86, 89] on div "KitchenMate" at bounding box center [75, 86] width 66 height 7
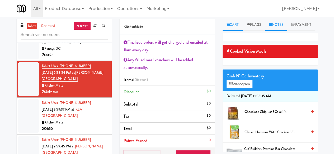
click at [280, 28] on link "Notes" at bounding box center [276, 25] width 22 height 12
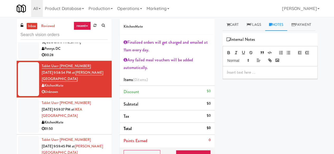
click at [250, 79] on div at bounding box center [270, 73] width 95 height 12
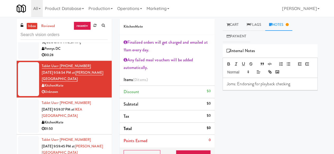
click at [83, 133] on div "01:50" at bounding box center [75, 129] width 66 height 7
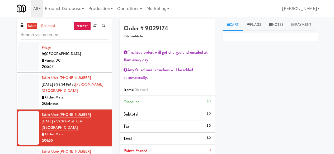
scroll to position [53, 0]
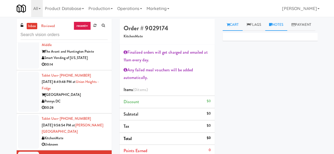
click at [279, 29] on link "Notes" at bounding box center [276, 25] width 22 height 12
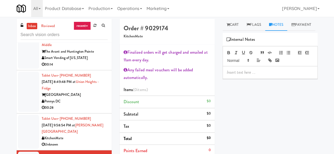
click at [248, 76] on p at bounding box center [270, 73] width 87 height 6
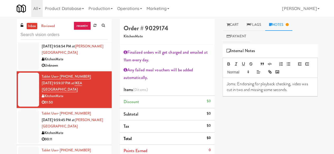
scroll to position [158, 0]
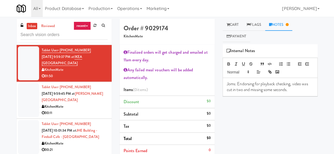
click at [87, 110] on div "KitchenMate" at bounding box center [75, 107] width 66 height 7
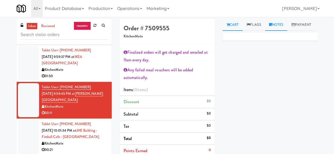
click at [279, 28] on link "Notes" at bounding box center [276, 25] width 22 height 12
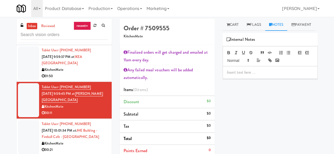
click at [244, 76] on p at bounding box center [270, 73] width 87 height 6
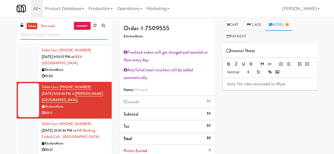
click at [63, 36] on input "text" at bounding box center [64, 35] width 87 height 10
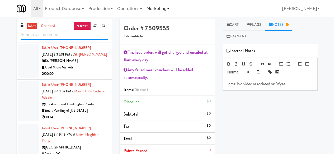
scroll to position [198, 0]
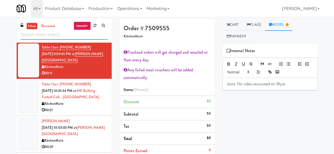
paste input "[PERSON_NAME][GEOGRAPHIC_DATA]"
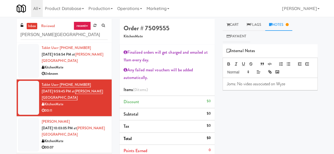
click at [92, 68] on div "KitchenMate" at bounding box center [75, 67] width 66 height 7
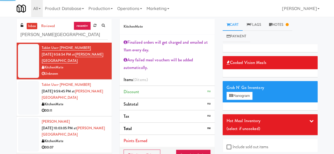
click at [89, 111] on div "00:11" at bounding box center [75, 111] width 66 height 7
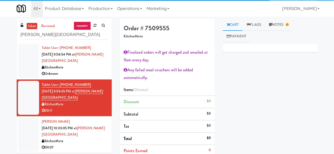
scroll to position [26, 0]
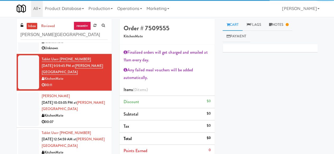
click at [83, 120] on div "00:07" at bounding box center [75, 122] width 66 height 7
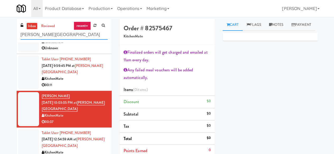
click at [52, 35] on input "[PERSON_NAME][GEOGRAPHIC_DATA]" at bounding box center [64, 35] width 87 height 10
paste input "Avant HP - Cooler - Middle"
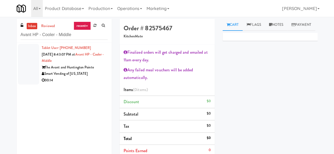
click at [97, 74] on div "Smart Vending of [US_STATE]" at bounding box center [75, 74] width 66 height 7
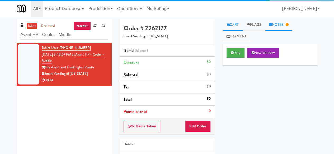
click at [279, 25] on link "Notes" at bounding box center [278, 25] width 27 height 12
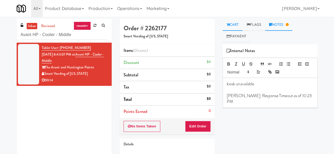
drag, startPoint x: 236, startPoint y: 25, endPoint x: 238, endPoint y: 30, distance: 4.9
click at [236, 25] on link "Cart" at bounding box center [233, 25] width 20 height 12
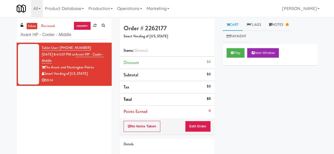
click at [239, 48] on div "Play New Window" at bounding box center [270, 54] width 95 height 21
click at [239, 49] on button "Play" at bounding box center [236, 53] width 18 height 10
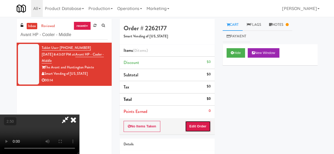
click at [204, 124] on button "Edit Order" at bounding box center [198, 126] width 26 height 11
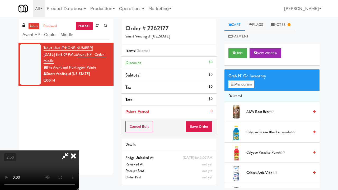
click at [322, 145] on div "inbox reviewed recent all unclear take inventory issue suspicious failed recent…" at bounding box center [169, 104] width 338 height 170
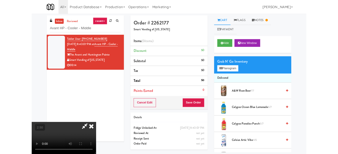
scroll to position [6, 0]
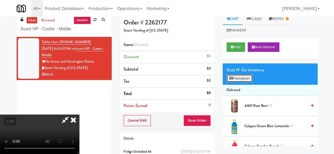
click at [236, 78] on button "Planogram" at bounding box center [240, 79] width 26 height 8
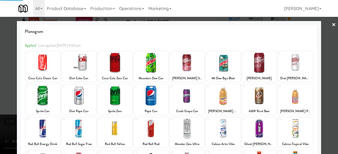
click at [40, 64] on div at bounding box center [42, 63] width 35 height 20
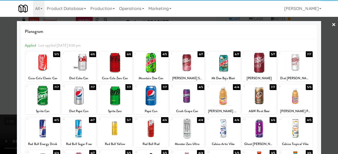
drag, startPoint x: 46, startPoint y: 62, endPoint x: 62, endPoint y: 69, distance: 17.6
click at [46, 62] on div at bounding box center [42, 63] width 35 height 20
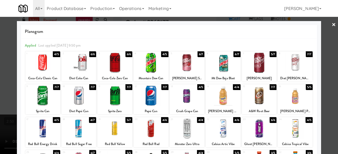
click at [196, 101] on div at bounding box center [187, 96] width 35 height 20
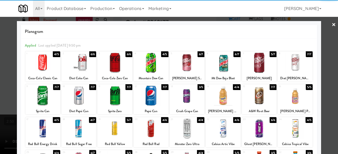
click at [332, 31] on link "×" at bounding box center [334, 25] width 4 height 16
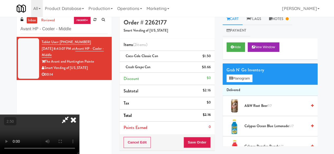
click at [71, 115] on icon at bounding box center [65, 120] width 12 height 11
click at [194, 140] on button "Save Order" at bounding box center [197, 142] width 27 height 11
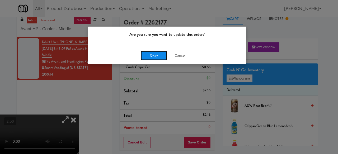
click at [154, 53] on button "Okay" at bounding box center [154, 56] width 26 height 10
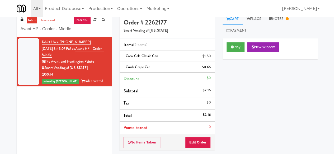
click at [62, 24] on div "Avant HP - Cooler - Middle" at bounding box center [64, 29] width 87 height 10
click at [63, 28] on input "Avant HP - Cooler - Middle" at bounding box center [64, 29] width 87 height 10
paste input "The Kiley - Fridge - Right"
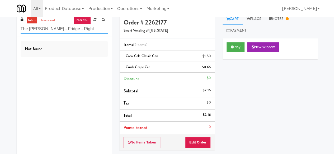
click at [49, 31] on input "The Kiley - Fridge - Right" at bounding box center [64, 29] width 87 height 10
paste input "Centra - Main Floor"
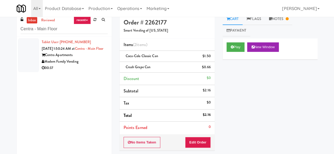
click at [65, 34] on div "inbox reviewed recent all unclear take inventory issue suspicious failed recent…" at bounding box center [64, 25] width 95 height 24
click at [65, 31] on input "Centra - Main Floor" at bounding box center [64, 29] width 87 height 10
paste input "Ellicott House - Fridge"
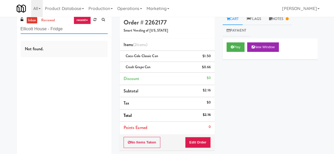
click at [51, 27] on input "Ellicott House - Fridge" at bounding box center [64, 29] width 87 height 10
paste input "Argent"
click at [60, 27] on input "Ellicott House - Argent Fridge" at bounding box center [64, 29] width 87 height 10
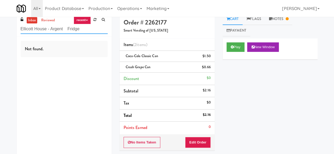
click at [60, 27] on input "Ellicott House - Argent Fridge" at bounding box center [64, 29] width 87 height 10
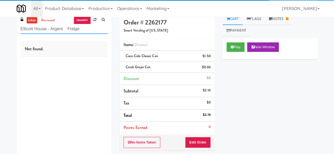
paste input "Argent"
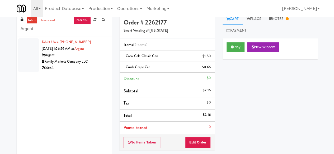
click at [86, 67] on div "00:43" at bounding box center [75, 68] width 66 height 7
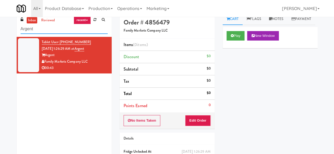
click at [64, 31] on input "Argent" at bounding box center [64, 29] width 87 height 10
paste input "Centra - Main Floor"
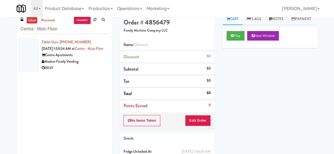
click at [86, 65] on div "Modern Family Vending" at bounding box center [75, 62] width 66 height 7
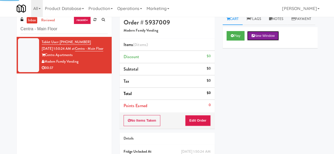
click at [251, 41] on button "New Window" at bounding box center [263, 36] width 32 height 10
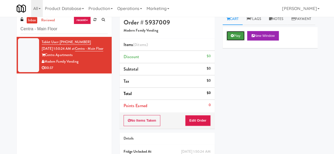
click at [238, 41] on button "Play" at bounding box center [236, 36] width 18 height 10
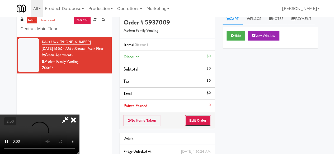
click at [200, 125] on button "Edit Order" at bounding box center [198, 120] width 26 height 11
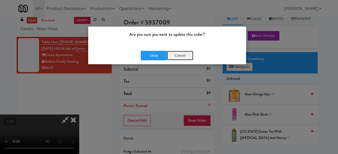
click at [172, 54] on button "Cancel" at bounding box center [180, 56] width 26 height 10
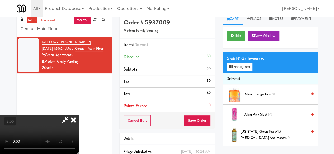
click at [79, 145] on video at bounding box center [39, 135] width 79 height 40
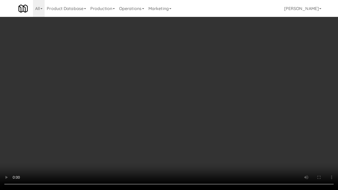
click at [204, 145] on video at bounding box center [169, 95] width 338 height 190
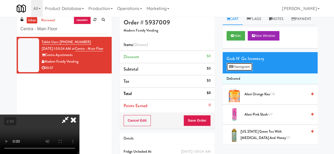
click at [234, 71] on button "Planogram" at bounding box center [240, 67] width 26 height 8
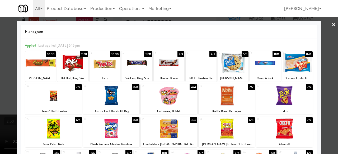
click at [101, 64] on div at bounding box center [105, 63] width 31 height 20
click at [60, 128] on div at bounding box center [53, 129] width 57 height 20
click at [60, 129] on div at bounding box center [53, 129] width 57 height 20
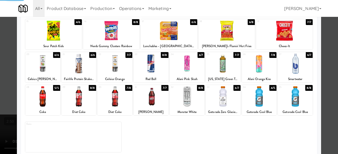
scroll to position [105, 0]
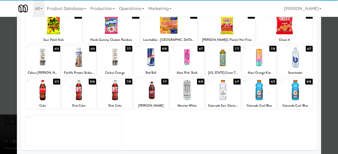
drag, startPoint x: 226, startPoint y: 96, endPoint x: 302, endPoint y: 75, distance: 79.3
click at [226, 96] on div at bounding box center [223, 90] width 35 height 20
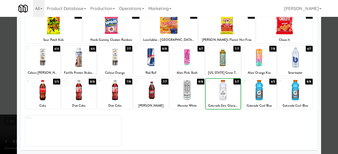
click at [329, 42] on div at bounding box center [169, 77] width 338 height 154
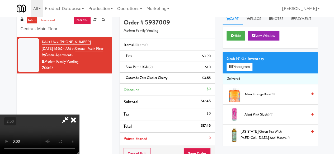
click at [71, 115] on icon at bounding box center [65, 120] width 12 height 11
click at [211, 68] on icon at bounding box center [211, 69] width 3 height 3
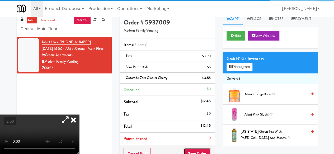
click at [195, 145] on button "Save Order" at bounding box center [197, 153] width 27 height 11
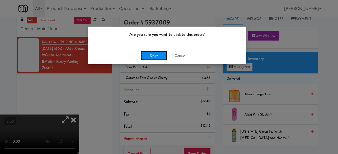
click at [152, 54] on button "Okay" at bounding box center [154, 56] width 26 height 10
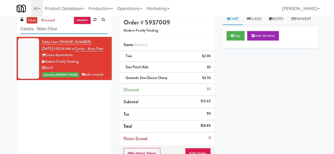
click at [52, 27] on input "Centra - Main Floor" at bounding box center [64, 29] width 87 height 10
paste input "Argent"
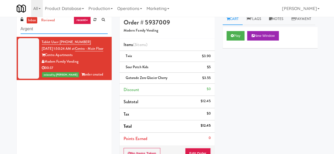
type input "Argent"
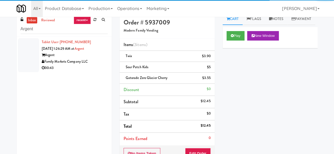
click at [70, 66] on div "00:43" at bounding box center [75, 68] width 66 height 7
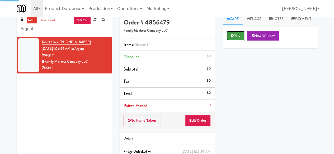
click at [230, 41] on button "Play" at bounding box center [236, 36] width 18 height 10
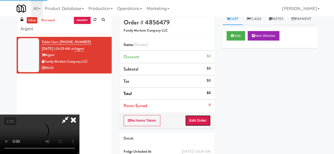
click at [200, 118] on button "Edit Order" at bounding box center [198, 120] width 26 height 11
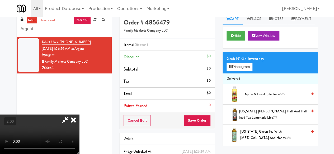
click at [231, 74] on div "Grab N' Go Inventory Planogram" at bounding box center [270, 62] width 95 height 21
click at [232, 69] on icon at bounding box center [230, 66] width 3 height 3
click at [0, 0] on div at bounding box center [0, 0] width 0 height 0
click at [232, 69] on icon at bounding box center [230, 66] width 3 height 3
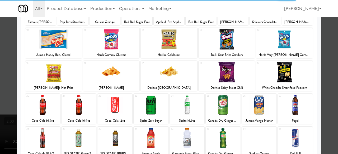
scroll to position [79, 0]
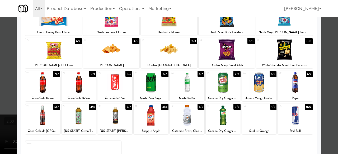
click at [285, 51] on div at bounding box center [284, 50] width 57 height 20
click at [226, 83] on div at bounding box center [223, 83] width 35 height 20
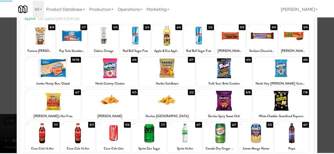
scroll to position [26, 0]
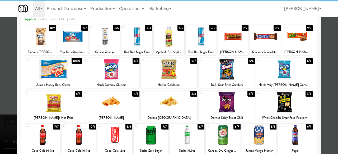
click at [223, 75] on div at bounding box center [227, 69] width 57 height 20
click at [331, 45] on div at bounding box center [169, 77] width 338 height 154
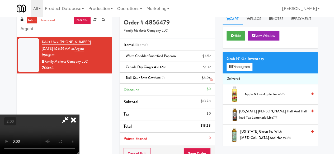
click at [210, 78] on icon at bounding box center [211, 79] width 3 height 3
click at [71, 115] on icon at bounding box center [65, 120] width 12 height 11
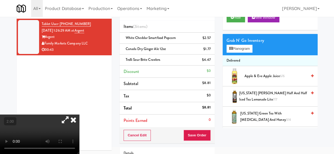
scroll to position [32, 0]
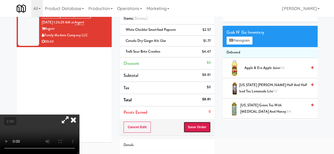
click at [194, 128] on button "Save Order" at bounding box center [197, 127] width 27 height 11
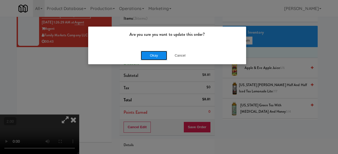
click at [157, 58] on button "Okay" at bounding box center [154, 56] width 26 height 10
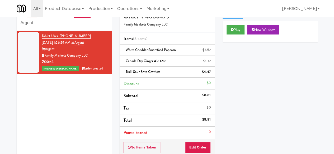
scroll to position [0, 0]
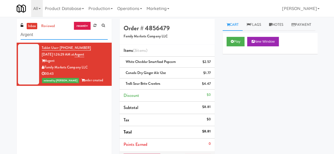
click at [76, 37] on input "Argent" at bounding box center [64, 35] width 87 height 10
paste input "MUSE - Main Floor"
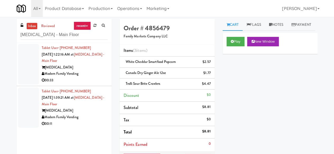
click at [94, 72] on div "Modern Family Vending" at bounding box center [75, 74] width 66 height 7
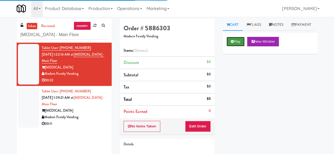
click at [238, 46] on button "Play" at bounding box center [236, 42] width 18 height 10
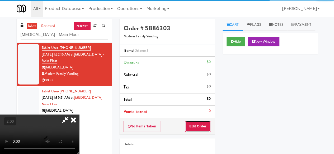
click at [198, 130] on button "Edit Order" at bounding box center [198, 126] width 26 height 11
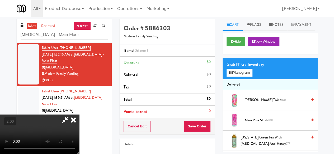
click at [79, 145] on video at bounding box center [39, 135] width 79 height 40
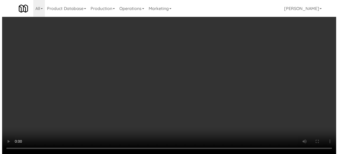
scroll to position [11, 0]
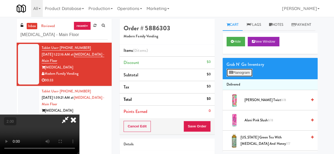
click at [233, 77] on button "Planogram" at bounding box center [240, 73] width 26 height 8
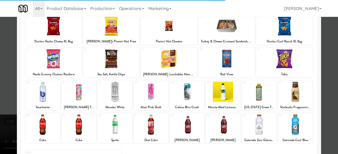
scroll to position [105, 0]
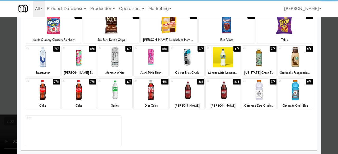
click at [154, 91] on div at bounding box center [151, 90] width 35 height 20
click at [264, 62] on div at bounding box center [259, 57] width 35 height 20
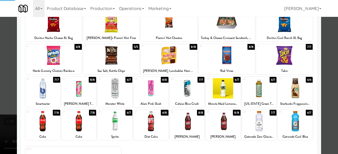
scroll to position [52, 0]
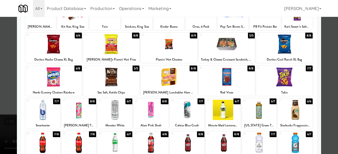
click at [237, 89] on div "18 8/8 Red Vines" at bounding box center [227, 81] width 57 height 30
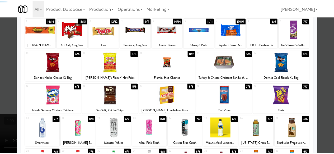
scroll to position [0, 0]
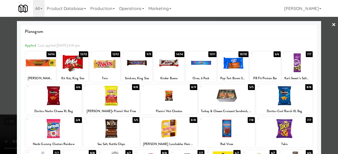
click at [138, 68] on div at bounding box center [136, 63] width 31 height 20
click at [332, 30] on link "×" at bounding box center [334, 25] width 4 height 16
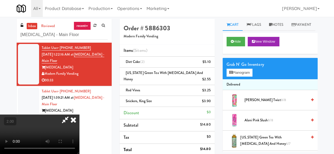
click at [71, 115] on icon at bounding box center [65, 120] width 12 height 11
click at [212, 63] on icon at bounding box center [211, 63] width 3 height 3
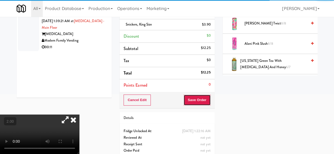
click at [199, 95] on button "Save Order" at bounding box center [197, 100] width 27 height 11
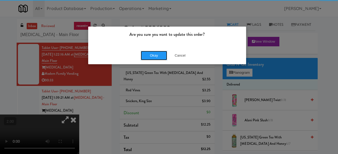
click at [155, 57] on button "Okay" at bounding box center [154, 56] width 26 height 10
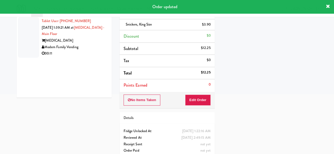
click at [88, 53] on div "00:11" at bounding box center [75, 53] width 66 height 7
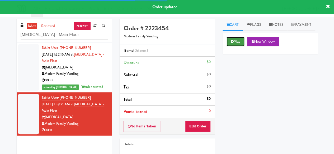
click at [236, 46] on button "Play" at bounding box center [236, 42] width 18 height 10
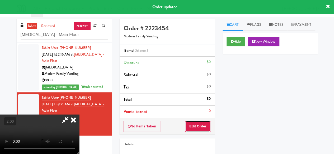
click at [209, 121] on button "Edit Order" at bounding box center [198, 126] width 26 height 11
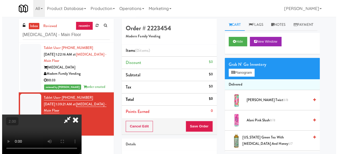
scroll to position [69, 0]
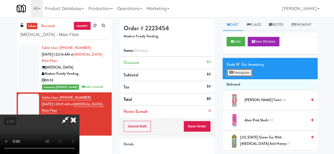
click at [237, 77] on button "Planogram" at bounding box center [240, 73] width 26 height 8
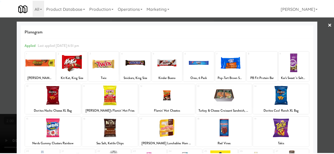
scroll to position [105, 0]
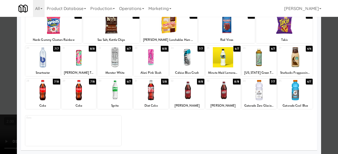
click at [191, 91] on div at bounding box center [187, 90] width 35 height 20
click at [325, 45] on div at bounding box center [169, 77] width 338 height 154
click at [325, 45] on div "inbox reviewed recent all unclear take inventory issue suspicious failed recent…" at bounding box center [169, 109] width 338 height 181
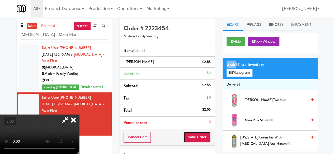
click at [204, 141] on button "Save Order" at bounding box center [197, 137] width 27 height 11
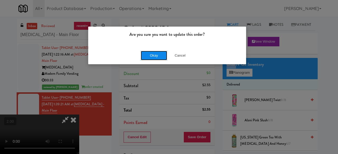
click at [154, 59] on button "Okay" at bounding box center [154, 56] width 26 height 10
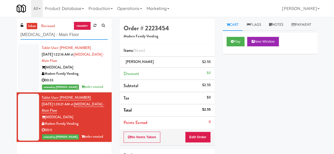
click at [52, 32] on input "MUSE - Main Floor" at bounding box center [64, 35] width 87 height 10
paste input "Hale - Cooler - Right"
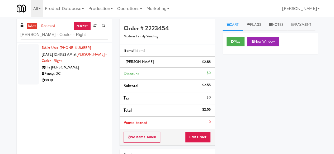
click at [88, 70] on div "The Hale" at bounding box center [75, 67] width 66 height 7
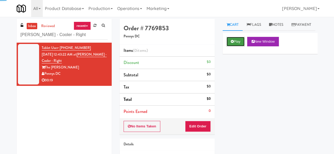
click at [229, 46] on button "Play" at bounding box center [236, 42] width 18 height 10
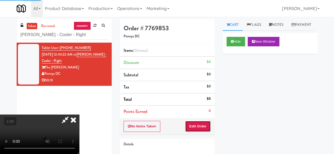
click at [205, 122] on button "Edit Order" at bounding box center [198, 126] width 26 height 11
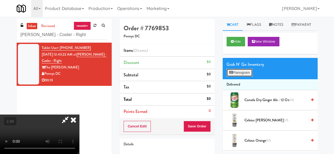
click at [239, 77] on button "Planogram" at bounding box center [240, 73] width 26 height 8
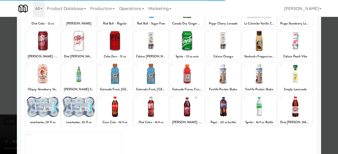
scroll to position [105, 0]
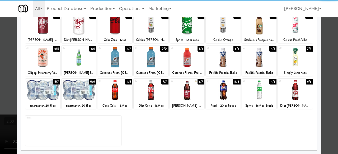
click at [44, 89] on div at bounding box center [42, 90] width 35 height 20
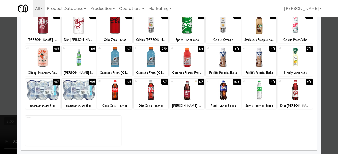
drag, startPoint x: 249, startPoint y: 90, endPoint x: 287, endPoint y: 88, distance: 38.6
click at [251, 92] on div at bounding box center [259, 90] width 35 height 20
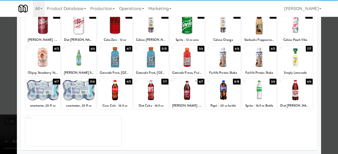
click at [321, 50] on div at bounding box center [169, 77] width 338 height 154
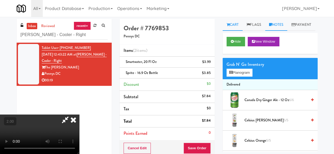
click at [270, 26] on icon at bounding box center [270, 24] width 3 height 3
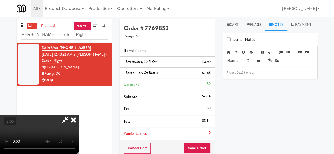
click at [256, 79] on div at bounding box center [270, 73] width 95 height 12
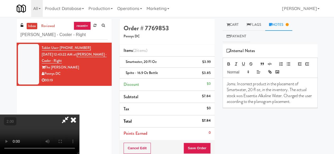
click at [71, 115] on icon at bounding box center [65, 120] width 12 height 11
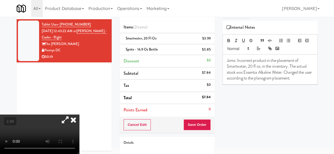
scroll to position [53, 0]
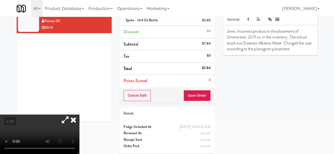
click at [201, 103] on div "Cancel Edit Save Order" at bounding box center [167, 96] width 95 height 16
click at [200, 97] on button "Save Order" at bounding box center [197, 95] width 27 height 11
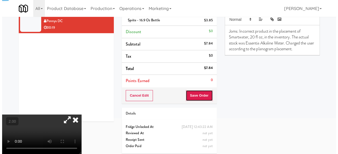
scroll to position [0, 0]
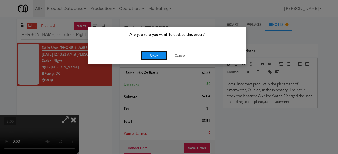
click at [151, 55] on button "Okay" at bounding box center [154, 56] width 26 height 10
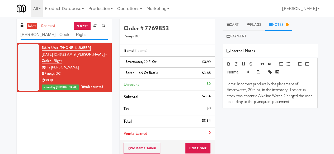
click at [48, 34] on input "Hale - Cooler - Right" at bounding box center [64, 35] width 87 height 10
paste input "Union Heights - Fridge"
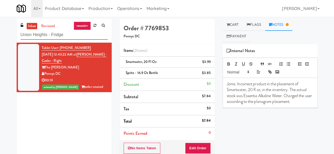
type input "Union Heights - Fridge"
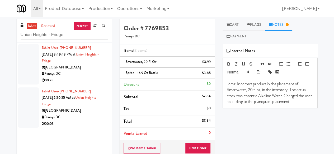
click at [93, 70] on div "[GEOGRAPHIC_DATA]" at bounding box center [75, 67] width 66 height 7
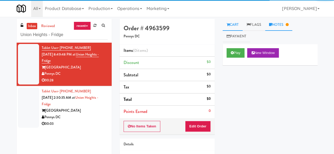
click at [271, 27] on link "Notes" at bounding box center [278, 25] width 27 height 12
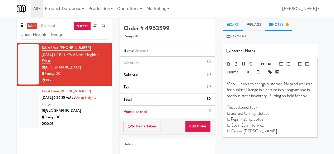
click at [231, 27] on link "Cart" at bounding box center [233, 25] width 20 height 12
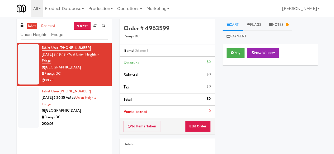
click at [231, 27] on link "Cart" at bounding box center [233, 25] width 20 height 12
click at [205, 126] on button "Edit Order" at bounding box center [198, 126] width 26 height 11
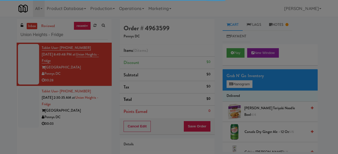
click at [246, 84] on div at bounding box center [169, 77] width 338 height 154
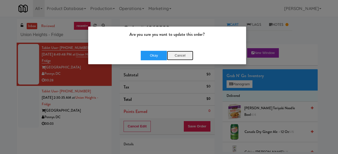
drag, startPoint x: 191, startPoint y: 58, endPoint x: 188, endPoint y: 57, distance: 2.7
click at [190, 58] on button "Cancel" at bounding box center [180, 56] width 26 height 10
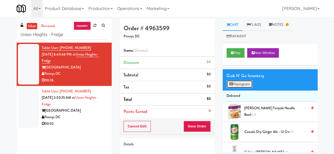
click at [244, 87] on button "Planogram" at bounding box center [240, 85] width 26 height 8
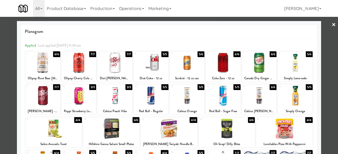
click at [323, 50] on div at bounding box center [169, 77] width 338 height 154
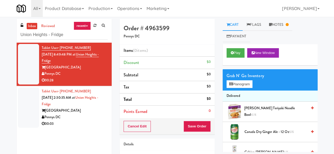
click at [85, 120] on div "Pennys DC" at bounding box center [75, 117] width 66 height 7
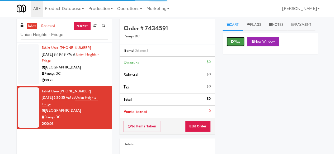
click at [234, 46] on button "Play" at bounding box center [236, 42] width 18 height 10
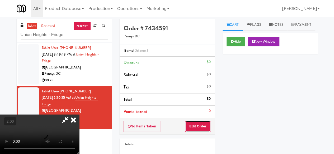
click at [200, 128] on button "Edit Order" at bounding box center [198, 126] width 26 height 11
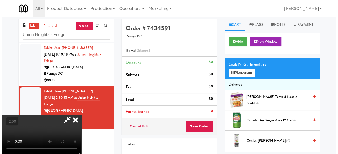
scroll to position [11, 0]
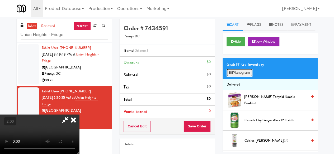
click at [239, 77] on button "Planogram" at bounding box center [240, 73] width 26 height 8
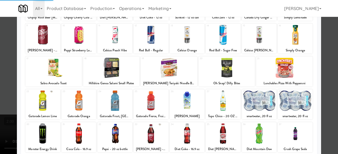
scroll to position [105, 0]
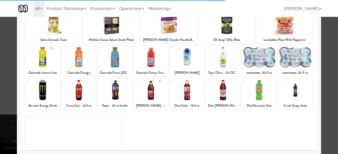
click at [43, 59] on div at bounding box center [42, 57] width 35 height 20
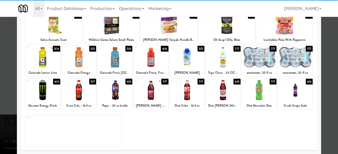
drag, startPoint x: 117, startPoint y: 52, endPoint x: 119, endPoint y: 56, distance: 4.4
click at [118, 52] on div at bounding box center [114, 57] width 35 height 20
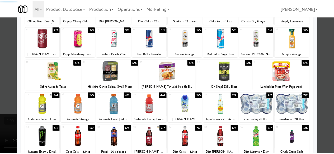
scroll to position [0, 0]
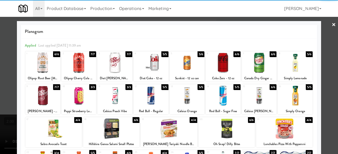
click at [332, 27] on div at bounding box center [169, 77] width 338 height 154
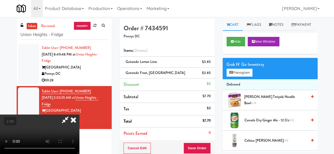
click at [71, 115] on icon at bounding box center [65, 120] width 12 height 11
click at [197, 145] on button "Save Order" at bounding box center [197, 148] width 27 height 11
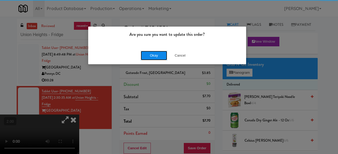
click at [147, 56] on button "Okay" at bounding box center [154, 56] width 26 height 10
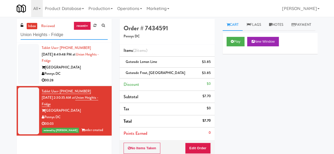
click at [64, 33] on input "Union Heights - Fridge" at bounding box center [64, 35] width 87 height 10
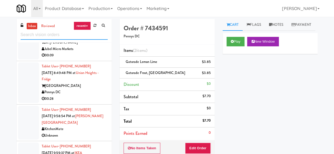
scroll to position [26, 0]
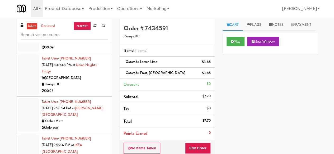
click at [80, 88] on div "Pennys DC" at bounding box center [75, 84] width 66 height 7
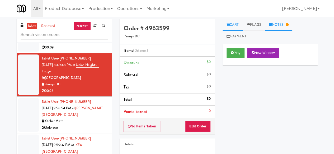
click at [284, 26] on link "Notes" at bounding box center [278, 25] width 27 height 12
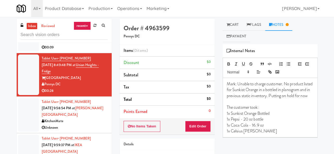
click at [76, 125] on div "KitchenMate" at bounding box center [75, 121] width 66 height 7
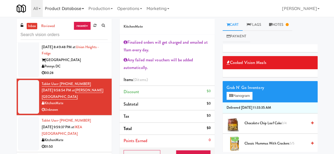
scroll to position [53, 0]
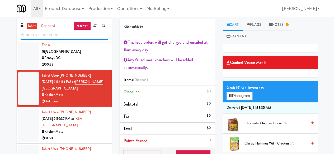
click at [53, 34] on input "text" at bounding box center [64, 35] width 87 height 10
paste input "The Kiley - Fridge - Right"
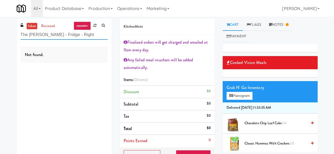
scroll to position [0, 0]
drag, startPoint x: 59, startPoint y: 35, endPoint x: 80, endPoint y: 37, distance: 20.7
click at [80, 37] on input "The Kiley - Fridge - Right" at bounding box center [64, 35] width 87 height 10
type input "The Kiley - Fridge - left"
click at [81, 36] on input "The Kiley - Fridge - left" at bounding box center [64, 35] width 87 height 10
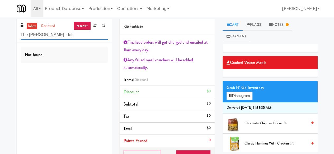
click at [81, 36] on input "The Kiley - Fridge - left" at bounding box center [64, 35] width 87 height 10
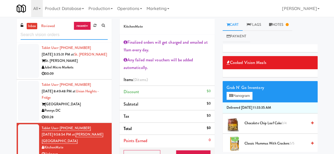
click at [43, 39] on input "text" at bounding box center [64, 35] width 87 height 10
paste input "Gallery 64 - Pantry - Right"
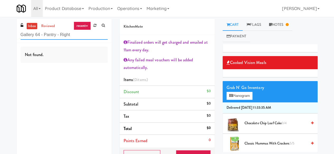
click at [41, 34] on input "Gallery 64 - Pantry - Right" at bounding box center [64, 35] width 87 height 10
paste input "Cooler - Left"
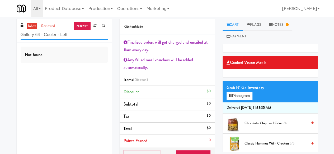
click at [55, 37] on input "Gallery 64 - Cooler - Left" at bounding box center [64, 35] width 87 height 10
paste input "Pantry - V2"
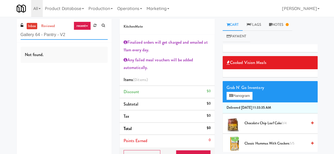
click at [58, 37] on input "Gallery 64 - Pantry - V2" at bounding box center [64, 35] width 87 height 10
paste input "OHS - Fridge A"
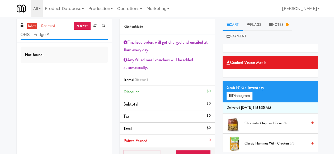
click at [59, 32] on input "OHS - Fridge A" at bounding box center [64, 35] width 87 height 10
paste input "PANTRY"
type input "OHS - PANTRY"
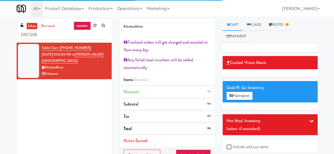
click at [70, 34] on input "1057106" at bounding box center [64, 35] width 87 height 10
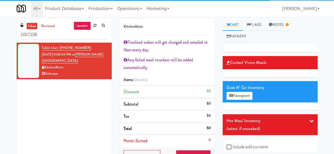
click at [70, 34] on input "1057106" at bounding box center [64, 35] width 87 height 10
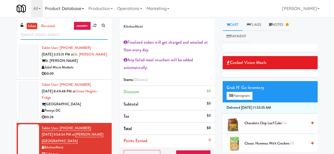
scroll to position [101, 0]
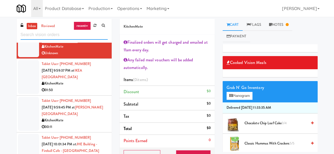
paste input "JHE Building - Fireball Cafe - McMaster University"
type input "JHE Building - Fireball Cafe - McMaster University"
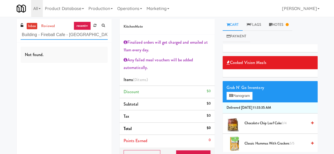
scroll to position [0, 0]
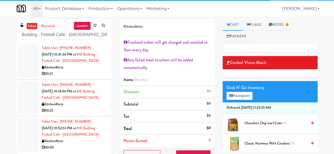
click at [93, 71] on div "KitchenMate" at bounding box center [75, 67] width 66 height 7
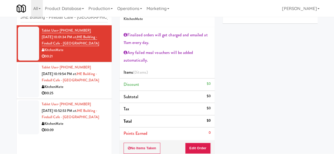
scroll to position [79, 0]
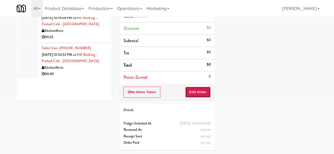
click at [191, 91] on button "Edit Order" at bounding box center [198, 92] width 26 height 11
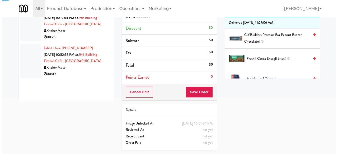
scroll to position [0, 0]
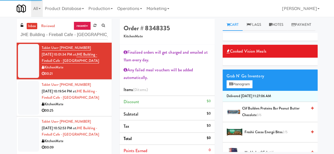
click at [247, 80] on div "Grab N' Go Inventory" at bounding box center [270, 76] width 87 height 8
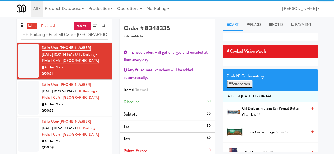
click at [245, 88] on button "Planogram" at bounding box center [240, 85] width 26 height 8
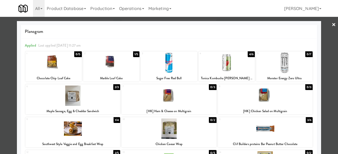
click at [91, 97] on div at bounding box center [72, 96] width 95 height 20
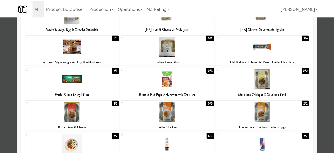
scroll to position [26, 0]
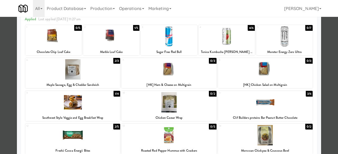
click at [322, 41] on div at bounding box center [169, 77] width 338 height 154
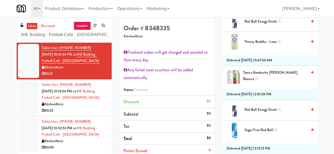
scroll to position [548, 0]
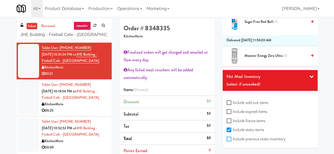
click at [227, 139] on input "Include previous static inventory" at bounding box center [230, 140] width 6 height 4
checkbox input "true"
click at [232, 112] on input "Include expired items" at bounding box center [230, 112] width 6 height 4
checkbox input "true"
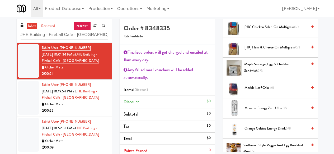
scroll to position [158, 0]
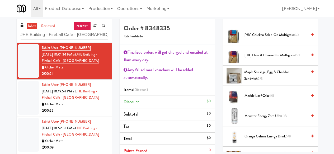
click at [260, 82] on span "Maple Sausage, Egg & Cheddar Sandwich 2/3" at bounding box center [275, 75] width 63 height 13
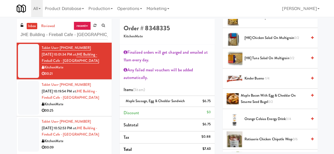
scroll to position [1321, 0]
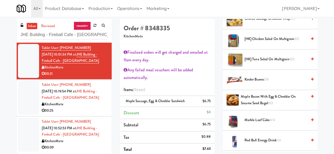
click at [258, 83] on span "Kinder Bueno 2/4" at bounding box center [276, 80] width 63 height 7
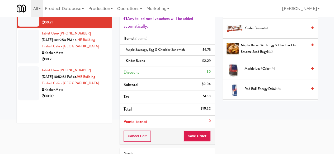
scroll to position [53, 0]
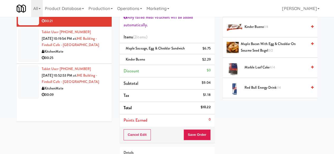
click at [192, 129] on div "Cancel Edit Save Order" at bounding box center [167, 135] width 95 height 16
click at [193, 132] on button "Save Order" at bounding box center [197, 135] width 27 height 11
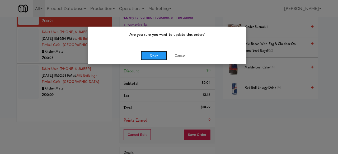
click at [143, 55] on button "Okay" at bounding box center [154, 56] width 26 height 10
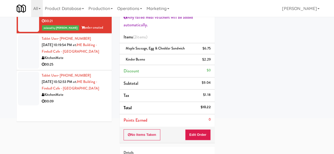
scroll to position [90, 0]
click at [81, 68] on div "00:25" at bounding box center [75, 65] width 66 height 7
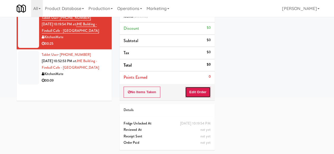
click at [201, 90] on button "Edit Order" at bounding box center [198, 92] width 26 height 11
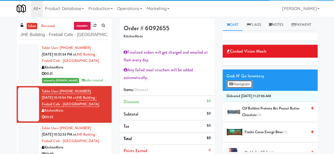
click at [246, 88] on button "Planogram" at bounding box center [240, 85] width 26 height 8
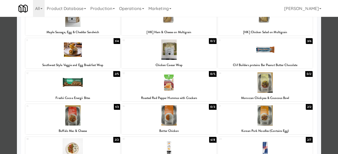
scroll to position [132, 0]
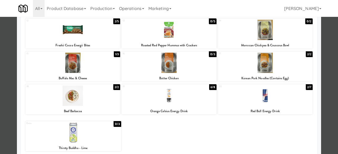
click at [184, 105] on div at bounding box center [168, 96] width 95 height 20
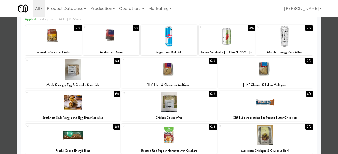
click at [102, 45] on div at bounding box center [111, 36] width 57 height 20
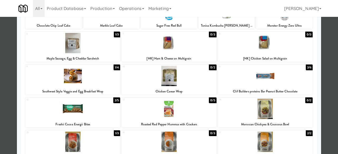
click at [103, 46] on div at bounding box center [72, 43] width 95 height 20
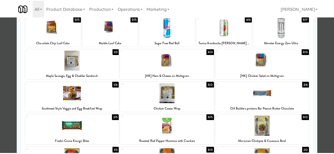
scroll to position [0, 0]
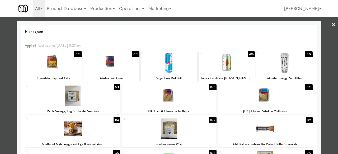
click at [325, 33] on div at bounding box center [169, 77] width 338 height 154
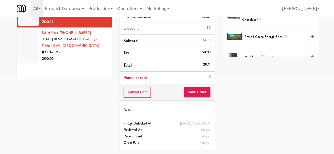
click at [198, 94] on div "Cancel Edit Save Order" at bounding box center [167, 92] width 95 height 16
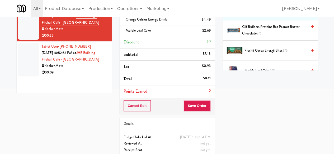
scroll to position [74, 0]
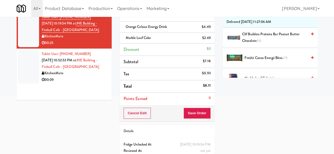
drag, startPoint x: 199, startPoint y: 91, endPoint x: 200, endPoint y: 97, distance: 6.1
click at [199, 91] on li "Total $8.11" at bounding box center [167, 87] width 95 height 12
click at [195, 112] on button "Save Order" at bounding box center [197, 113] width 27 height 11
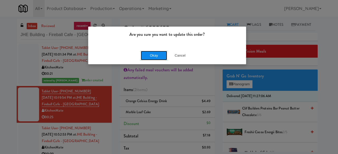
click at [148, 57] on button "Okay" at bounding box center [154, 56] width 26 height 10
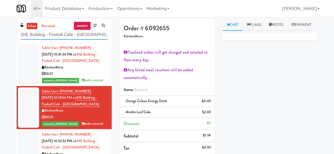
click at [45, 35] on input "JHE Building - Fireball Cafe - McMaster University" at bounding box center [64, 35] width 87 height 10
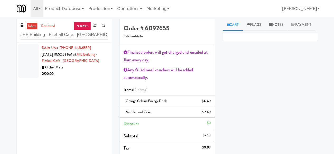
click at [77, 77] on div "00:09" at bounding box center [75, 74] width 66 height 7
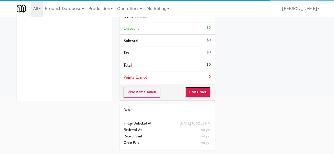
click at [197, 87] on button "Edit Order" at bounding box center [198, 92] width 26 height 11
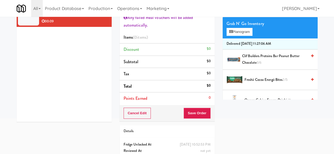
scroll to position [26, 0]
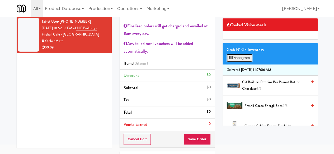
click at [233, 62] on button "Planogram" at bounding box center [240, 58] width 26 height 8
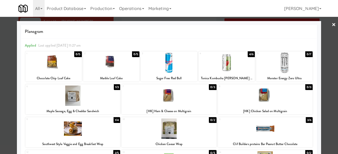
click at [332, 26] on link "×" at bounding box center [334, 25] width 4 height 16
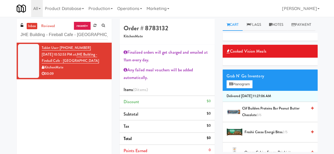
click at [239, 91] on div "Grab N' Go Inventory Planogram" at bounding box center [270, 80] width 95 height 21
click at [252, 119] on span "Clif Builders proteins Bar Peanut Butter Chocolate 3/6" at bounding box center [274, 112] width 65 height 13
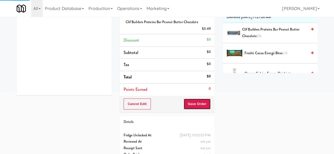
click at [189, 104] on button "Save Order" at bounding box center [197, 104] width 27 height 11
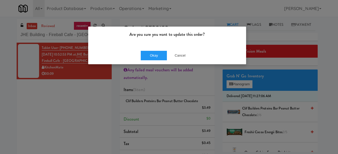
click at [145, 50] on div "Okay Cancel" at bounding box center [167, 56] width 158 height 18
click at [144, 53] on button "Okay" at bounding box center [154, 56] width 26 height 10
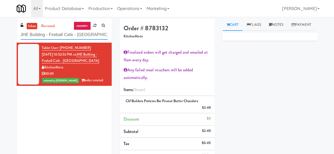
click at [49, 34] on input "JHE Building - Fireball Cafe - McMaster University" at bounding box center [64, 35] width 87 height 10
paste input "IKEA CDC Mississauga"
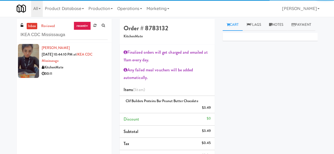
click at [92, 72] on div "00:11" at bounding box center [75, 74] width 66 height 7
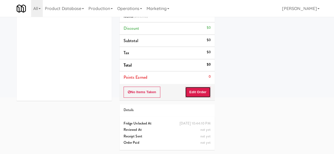
click at [198, 90] on button "Edit Order" at bounding box center [198, 92] width 26 height 11
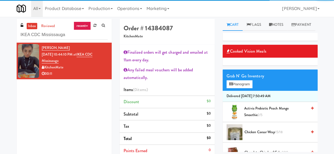
click at [255, 118] on span "Activia Probiotic Peach Mango Smoothie 2/5" at bounding box center [275, 112] width 63 height 13
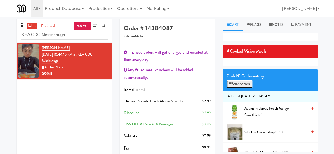
click at [241, 88] on button "Planogram" at bounding box center [240, 85] width 26 height 8
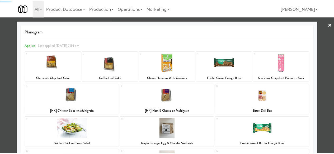
scroll to position [138, 0]
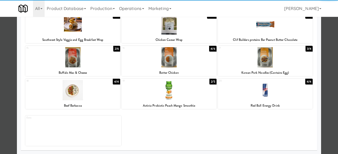
click at [328, 65] on div at bounding box center [169, 77] width 338 height 154
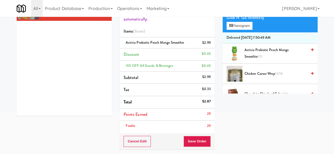
scroll to position [106, 0]
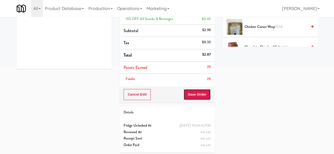
click at [202, 98] on button "Save Order" at bounding box center [197, 94] width 27 height 11
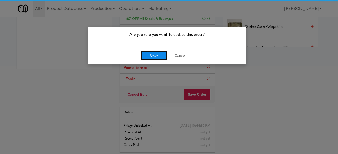
click at [145, 53] on button "Okay" at bounding box center [154, 56] width 26 height 10
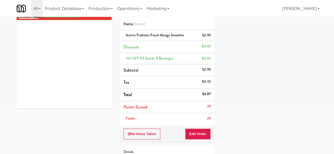
scroll to position [0, 0]
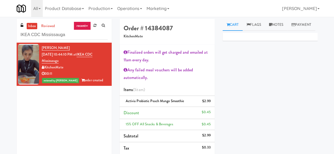
click at [77, 40] on div "inbox reviewed recent all unclear take inventory issue suspicious failed recent…" at bounding box center [64, 31] width 95 height 24
click at [77, 38] on input "IKEA CDC Mississauga" at bounding box center [64, 35] width 87 height 10
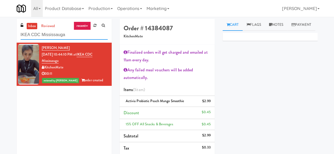
paste input "The Mo - Fridge"
type input "The Mo - Fridge"
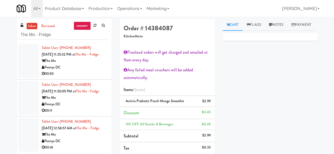
click at [89, 71] on div "Pennys DC" at bounding box center [75, 67] width 66 height 7
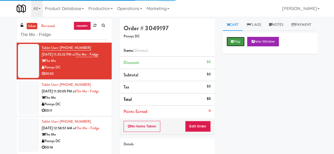
click at [239, 46] on button "Play" at bounding box center [236, 42] width 18 height 10
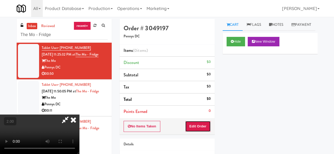
click at [203, 126] on button "Edit Order" at bounding box center [198, 126] width 26 height 11
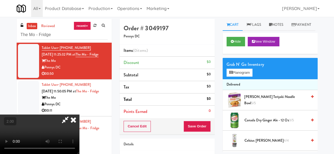
scroll to position [43, 0]
click at [264, 124] on span "Canada Dry Ginger Ale - 12 oz 3/5" at bounding box center [276, 121] width 63 height 7
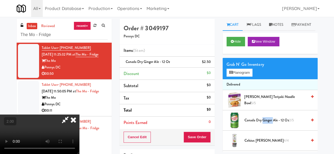
click at [264, 124] on span "Canada Dry Ginger Ale - 12 oz 2/5" at bounding box center [276, 121] width 63 height 7
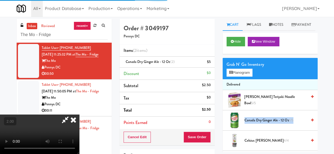
click at [264, 124] on span "Canada Dry Ginger Ale - 12 oz 1/5" at bounding box center [276, 121] width 63 height 7
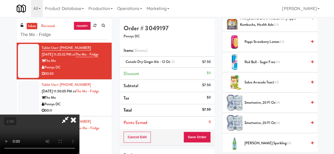
scroll to position [687, 0]
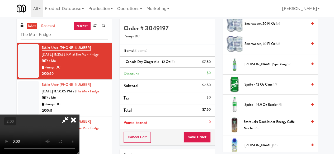
click at [262, 88] on span "Sprite - 12 oz cans 4/7" at bounding box center [276, 85] width 63 height 7
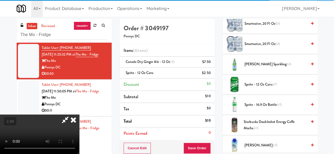
click at [262, 88] on span "Sprite - 12 oz cans 3/7" at bounding box center [276, 85] width 63 height 7
drag, startPoint x: 262, startPoint y: 96, endPoint x: 260, endPoint y: 98, distance: 3.4
click at [205, 149] on button "Save Order" at bounding box center [197, 148] width 27 height 11
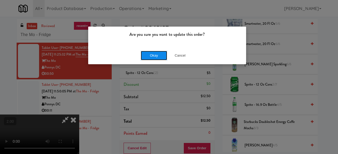
click at [155, 58] on button "Okay" at bounding box center [154, 56] width 26 height 10
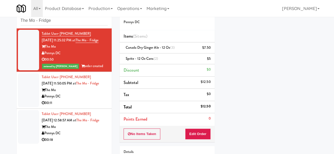
scroll to position [26, 0]
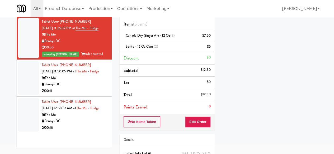
click at [92, 88] on div "Pennys DC" at bounding box center [75, 84] width 66 height 7
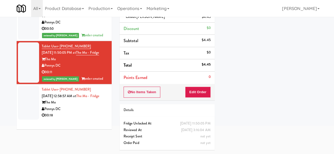
click at [82, 113] on div "Pennys DC" at bounding box center [75, 109] width 66 height 7
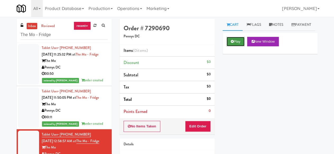
click at [234, 46] on button "Play" at bounding box center [236, 42] width 18 height 10
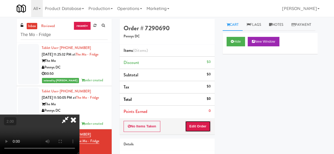
click at [198, 126] on button "Edit Order" at bounding box center [198, 126] width 26 height 11
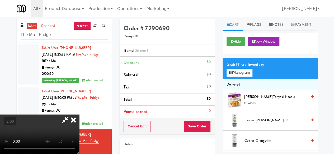
scroll to position [11, 0]
click at [242, 77] on button "Planogram" at bounding box center [240, 73] width 26 height 8
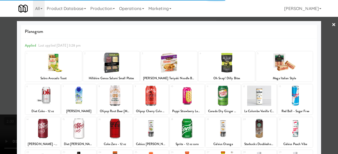
click at [108, 104] on div at bounding box center [114, 96] width 35 height 20
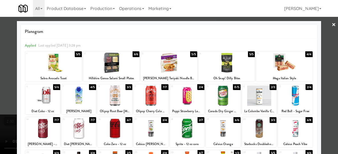
click at [111, 99] on div at bounding box center [114, 96] width 35 height 20
click at [113, 99] on div at bounding box center [114, 96] width 35 height 20
click at [330, 46] on div at bounding box center [169, 77] width 338 height 154
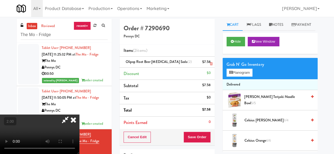
click at [207, 63] on div "$7.58" at bounding box center [206, 62] width 8 height 7
click at [210, 63] on icon at bounding box center [211, 63] width 3 height 3
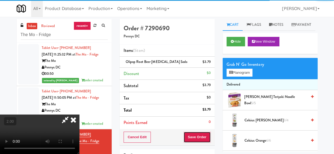
click at [207, 138] on button "Save Order" at bounding box center [197, 137] width 27 height 11
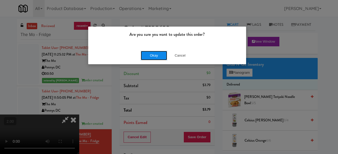
click at [153, 58] on button "Okay" at bounding box center [154, 56] width 26 height 10
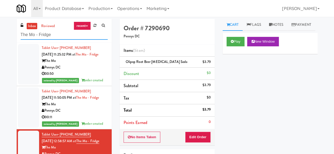
click at [65, 37] on input "The Mo - Fridge" at bounding box center [64, 35] width 87 height 10
paste input "OHS - Fridge - B"
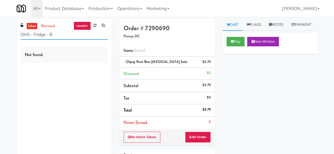
click at [61, 36] on input "OHS - Fridge - B" at bounding box center [64, 35] width 87 height 10
paste input "text"
click at [61, 36] on input "OHS - Fridge - B" at bounding box center [64, 35] width 87 height 10
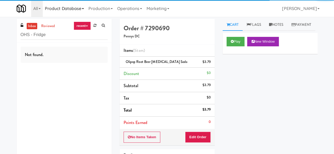
click at [86, 13] on link "Product Database" at bounding box center [65, 8] width 44 height 17
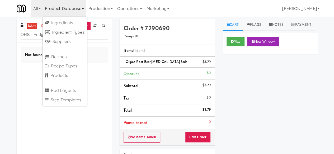
click at [106, 41] on div "inbox reviewed recent all unclear take inventory issue suspicious failed recent…" at bounding box center [64, 31] width 95 height 24
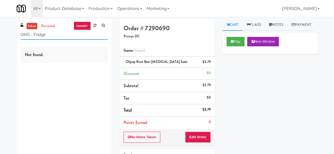
click at [102, 36] on input "OHS - Fridge" at bounding box center [64, 35] width 87 height 10
paste input "70 Cap - Pantry"
click at [102, 36] on input "70 Cap - Pantry" at bounding box center [64, 35] width 87 height 10
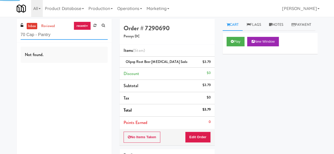
click at [87, 35] on input "70 Cap - Pantry" at bounding box center [64, 35] width 87 height 10
type input "7"
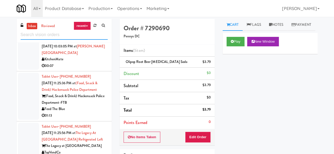
scroll to position [211, 0]
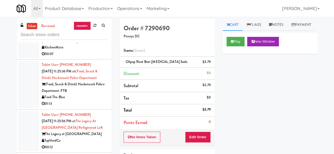
click at [78, 107] on div "01:13" at bounding box center [75, 104] width 66 height 7
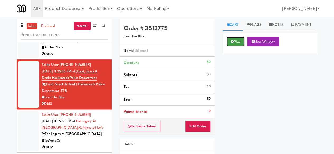
click at [231, 43] on icon at bounding box center [232, 41] width 3 height 3
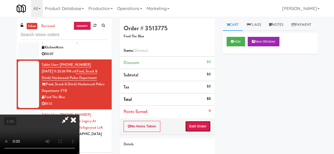
click at [203, 123] on button "Edit Order" at bounding box center [198, 126] width 26 height 11
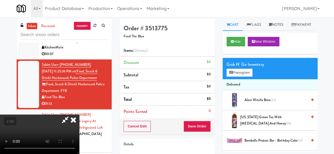
scroll to position [11, 0]
click at [229, 74] on icon at bounding box center [230, 72] width 3 height 3
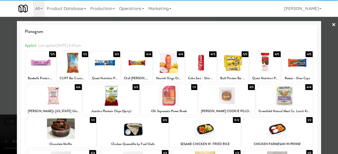
click at [109, 68] on div at bounding box center [105, 63] width 31 height 20
click at [325, 22] on div at bounding box center [169, 77] width 338 height 154
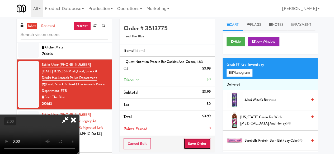
click at [205, 144] on button "Save Order" at bounding box center [197, 144] width 27 height 11
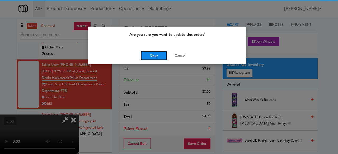
click at [150, 52] on button "Okay" at bounding box center [154, 56] width 26 height 10
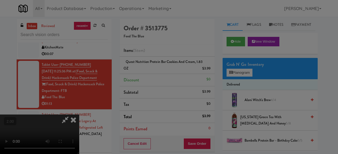
click at [151, 51] on button "Okay" at bounding box center [154, 46] width 26 height 10
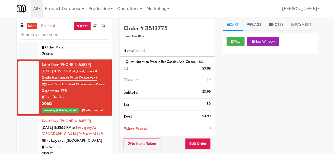
scroll to position [264, 0]
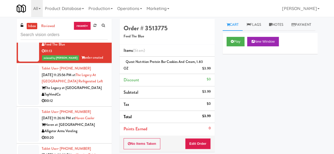
click at [85, 98] on div "TopVendCo" at bounding box center [75, 95] width 66 height 7
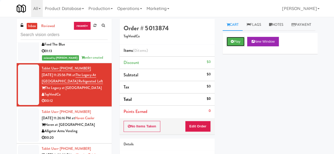
click at [236, 46] on button "Play" at bounding box center [236, 42] width 18 height 10
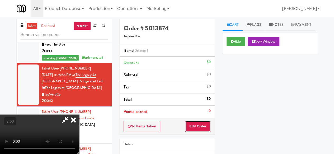
click at [203, 128] on button "Edit Order" at bounding box center [198, 126] width 26 height 11
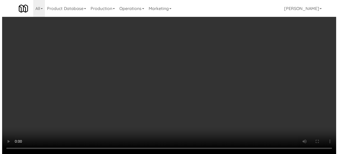
scroll to position [11, 0]
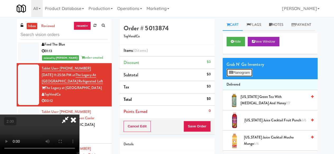
click at [245, 77] on button "Planogram" at bounding box center [240, 73] width 26 height 8
click at [0, 0] on div at bounding box center [0, 0] width 0 height 0
click at [238, 77] on button "Planogram" at bounding box center [240, 73] width 26 height 8
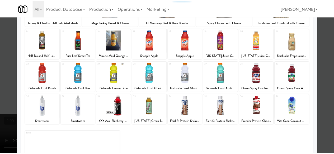
scroll to position [105, 0]
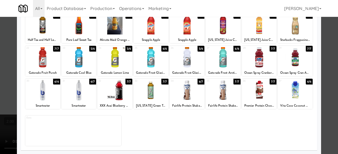
click at [144, 92] on div at bounding box center [151, 90] width 35 height 20
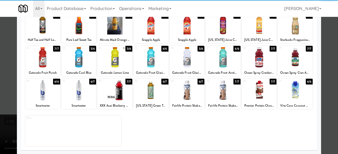
click at [316, 56] on div "Planogram Applied Last applied Tuesday 1:04 pm 1 3/5 Uncrustables - Peanut Butt…" at bounding box center [169, 36] width 304 height 238
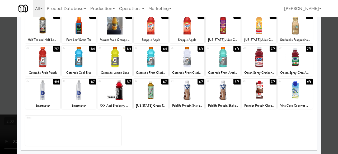
drag, startPoint x: 331, startPoint y: 43, endPoint x: 199, endPoint y: 41, distance: 132.0
click at [331, 43] on div at bounding box center [169, 77] width 338 height 154
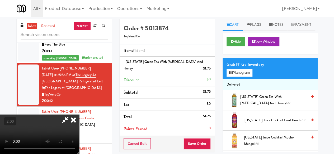
click at [71, 115] on icon at bounding box center [65, 120] width 12 height 11
click at [197, 139] on button "Save Order" at bounding box center [197, 144] width 27 height 11
click at [196, 139] on button "Save Order" at bounding box center [197, 144] width 27 height 11
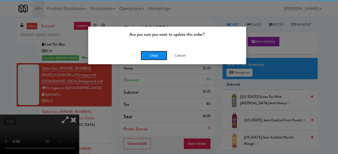
click at [151, 57] on button "Okay" at bounding box center [154, 56] width 26 height 10
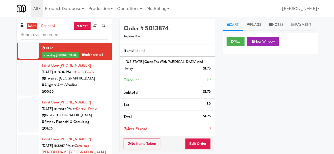
click at [90, 89] on div "Alligator Arms Vending" at bounding box center [75, 85] width 66 height 7
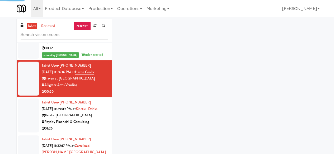
scroll to position [290, 0]
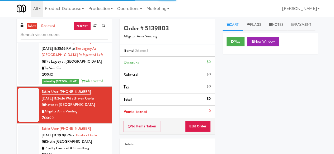
click at [224, 44] on div "Play New Window" at bounding box center [270, 43] width 95 height 21
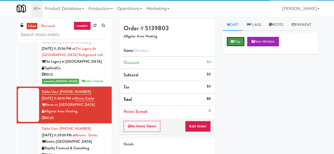
click at [236, 46] on button "Play" at bounding box center [236, 42] width 18 height 10
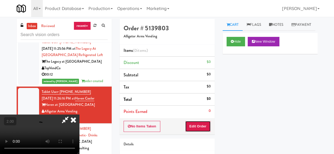
click at [205, 124] on button "Edit Order" at bounding box center [198, 126] width 26 height 11
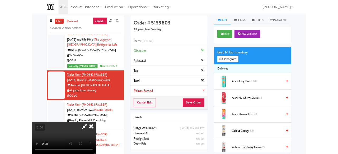
scroll to position [11, 0]
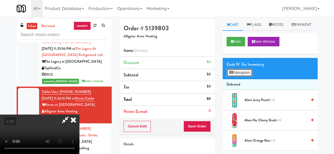
click at [248, 77] on button "Planogram" at bounding box center [240, 73] width 26 height 8
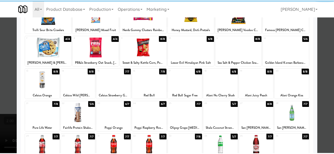
scroll to position [79, 0]
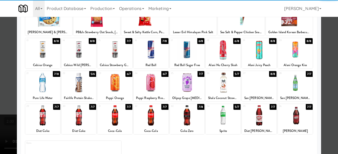
click at [41, 82] on div at bounding box center [42, 83] width 35 height 20
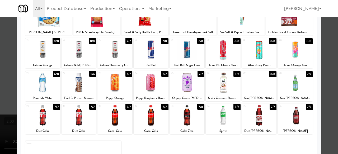
click at [260, 111] on div at bounding box center [259, 116] width 35 height 20
click at [324, 64] on div at bounding box center [169, 77] width 338 height 154
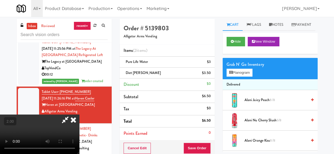
click at [71, 115] on icon at bounding box center [65, 120] width 12 height 11
click at [195, 143] on button "Save Order" at bounding box center [197, 148] width 27 height 11
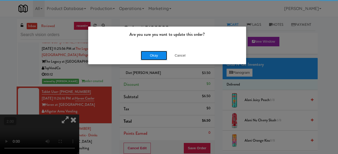
click at [144, 58] on button "Okay" at bounding box center [154, 56] width 26 height 10
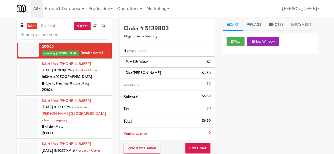
scroll to position [370, 0]
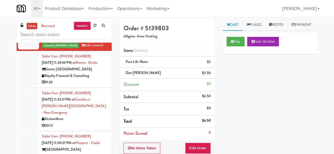
click at [95, 73] on div "Kinetic Atlanta" at bounding box center [75, 69] width 66 height 7
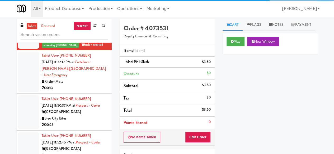
scroll to position [423, 0]
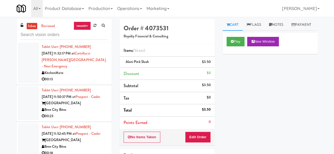
click at [95, 83] on div "00:13" at bounding box center [75, 79] width 66 height 7
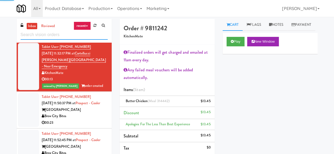
click at [63, 31] on input "text" at bounding box center [64, 35] width 87 height 10
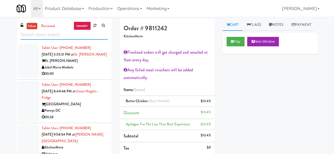
scroll to position [185, 0]
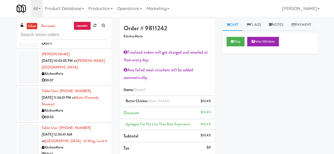
click at [94, 84] on div "00:07" at bounding box center [75, 80] width 66 height 7
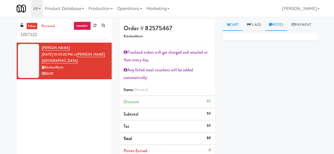
click at [282, 28] on link "Notes" at bounding box center [276, 25] width 22 height 12
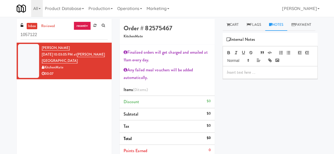
click at [262, 76] on p at bounding box center [270, 73] width 87 height 6
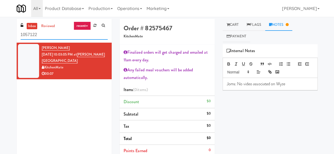
click at [55, 36] on input "1057122" at bounding box center [64, 35] width 87 height 10
click at [75, 40] on div "inbox reviewed recent all unclear take inventory issue suspicious failed recent…" at bounding box center [64, 31] width 95 height 24
click at [74, 36] on input "1057122" at bounding box center [64, 35] width 87 height 10
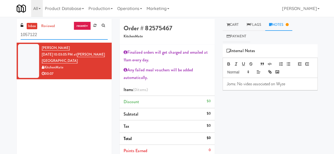
click at [74, 36] on input "1057122" at bounding box center [64, 35] width 87 height 10
paste input "Tiller Terrace - Cooler"
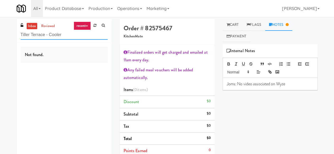
type input "Tiller Terrace - Cooler"
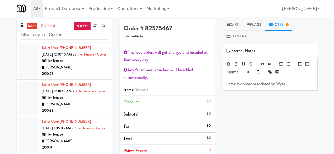
click at [85, 71] on div "[PERSON_NAME]" at bounding box center [75, 67] width 66 height 7
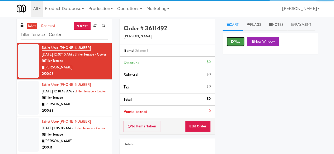
click at [228, 46] on button "Play" at bounding box center [236, 42] width 18 height 10
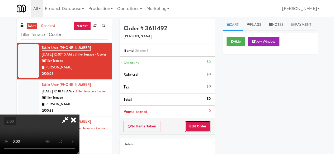
click at [203, 123] on button "Edit Order" at bounding box center [198, 126] width 26 height 11
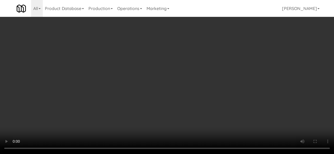
click at [179, 154] on video at bounding box center [167, 77] width 334 height 154
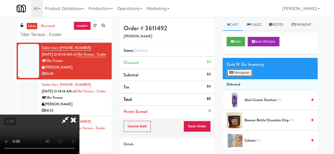
click at [246, 77] on button "Planogram" at bounding box center [240, 73] width 26 height 8
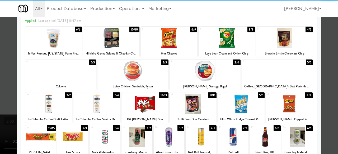
scroll to position [105, 0]
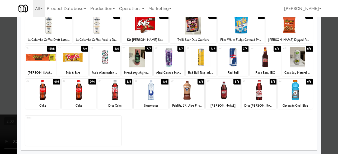
click at [265, 91] on div at bounding box center [259, 90] width 35 height 20
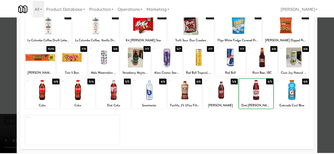
scroll to position [0, 0]
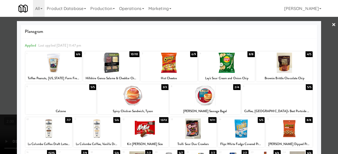
click at [233, 71] on div at bounding box center [227, 63] width 57 height 20
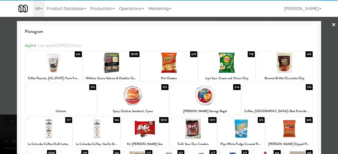
click at [320, 44] on div at bounding box center [169, 77] width 338 height 154
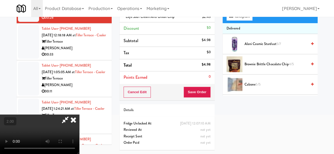
scroll to position [26, 0]
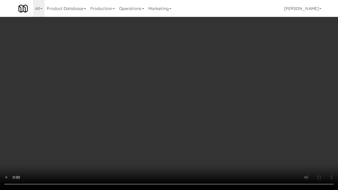
click at [183, 125] on video at bounding box center [169, 95] width 338 height 190
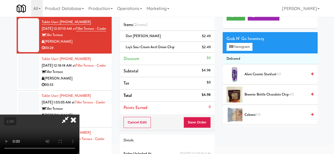
click at [71, 115] on icon at bounding box center [65, 120] width 12 height 11
click at [193, 121] on button "Save Order" at bounding box center [197, 122] width 27 height 11
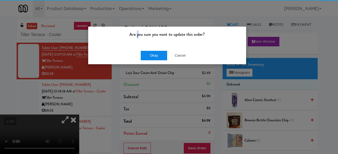
click at [145, 52] on div "Are you sure you want to update this order? Okay Cancel" at bounding box center [167, 45] width 158 height 38
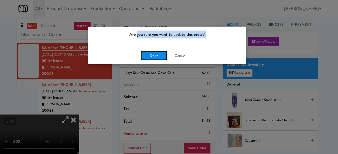
click at [148, 56] on button "Okay" at bounding box center [154, 56] width 26 height 10
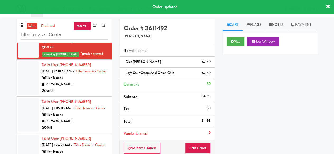
click at [97, 88] on div "[PERSON_NAME]" at bounding box center [75, 84] width 66 height 7
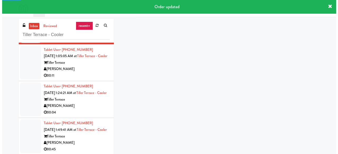
scroll to position [79, 0]
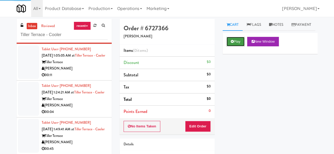
click at [241, 46] on button "Play" at bounding box center [236, 42] width 18 height 10
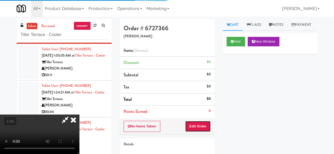
click at [202, 125] on button "Edit Order" at bounding box center [198, 126] width 26 height 11
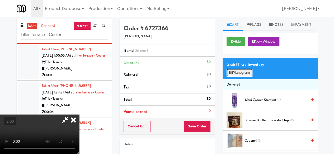
click at [233, 77] on button "Planogram" at bounding box center [240, 73] width 26 height 8
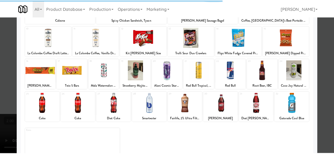
scroll to position [105, 0]
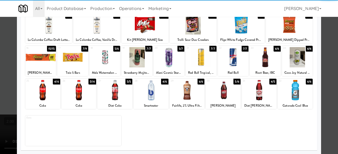
click at [221, 92] on div at bounding box center [223, 90] width 35 height 20
click at [329, 41] on div at bounding box center [169, 77] width 338 height 154
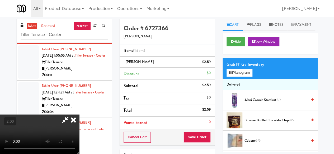
click at [71, 115] on icon at bounding box center [65, 120] width 12 height 11
click at [201, 132] on button "Save Order" at bounding box center [197, 137] width 27 height 11
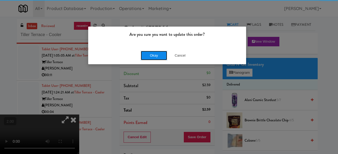
click at [158, 53] on button "Okay" at bounding box center [154, 56] width 26 height 10
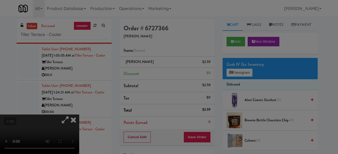
click at [158, 51] on button "Okay" at bounding box center [154, 46] width 26 height 10
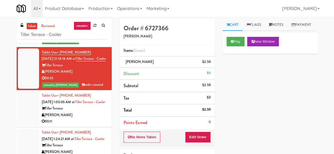
scroll to position [33, 0]
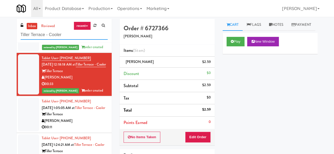
click at [66, 33] on input "Tiller Terrace - Cooler" at bounding box center [64, 35] width 87 height 10
paste input "Cambridge Memorial Hospital - A-Wing, Level 0"
click at [66, 33] on input "Tiller Terrace - Cooler" at bounding box center [64, 35] width 87 height 10
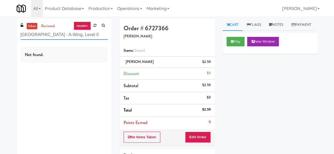
scroll to position [0, 0]
type input "Cambridge Memorial Hospital - A-Wing, Level 0"
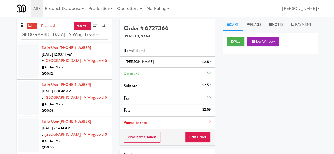
click at [92, 72] on div "00:12" at bounding box center [75, 74] width 66 height 7
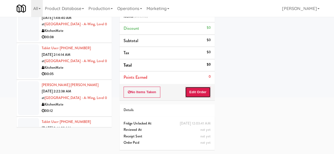
click at [198, 87] on button "Edit Order" at bounding box center [198, 92] width 26 height 11
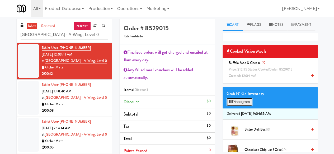
click at [245, 106] on button "Planogram" at bounding box center [240, 102] width 26 height 8
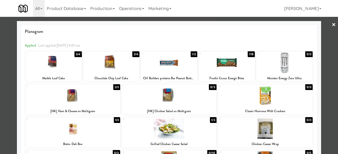
click at [327, 58] on div at bounding box center [169, 77] width 338 height 154
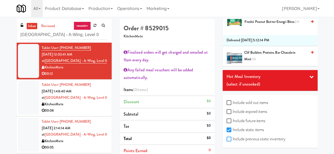
click at [228, 140] on input "Include previous static inventory" at bounding box center [230, 140] width 6 height 4
checkbox input "true"
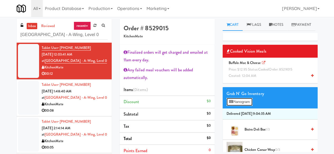
drag, startPoint x: 249, startPoint y: 114, endPoint x: 247, endPoint y: 111, distance: 3.6
click at [249, 106] on button "Planogram" at bounding box center [240, 102] width 26 height 8
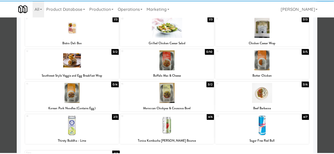
scroll to position [85, 0]
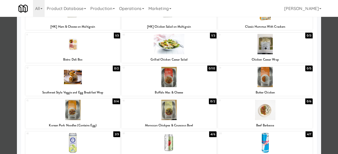
click at [172, 80] on div at bounding box center [168, 77] width 95 height 20
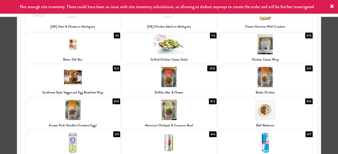
click at [331, 42] on div at bounding box center [169, 77] width 338 height 154
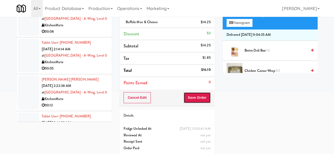
click at [191, 95] on button "Save Order" at bounding box center [197, 97] width 27 height 11
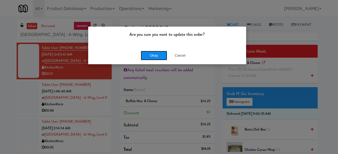
click at [156, 55] on button "Okay" at bounding box center [154, 56] width 26 height 10
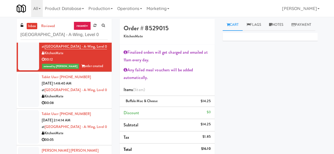
scroll to position [26, 0]
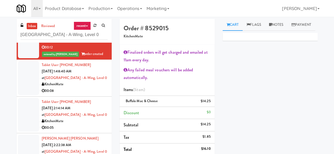
click at [90, 92] on div "00:08" at bounding box center [75, 91] width 66 height 7
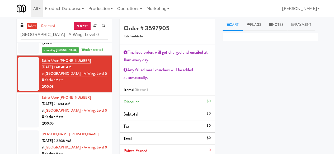
scroll to position [32, 0]
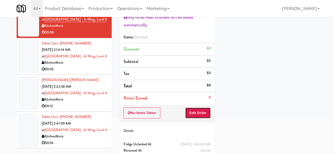
click at [190, 111] on button "Edit Order" at bounding box center [198, 113] width 26 height 11
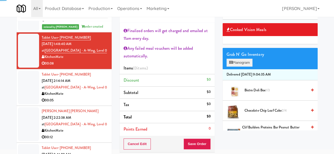
scroll to position [0, 0]
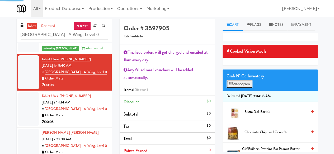
click at [240, 88] on button "Planogram" at bounding box center [240, 85] width 26 height 8
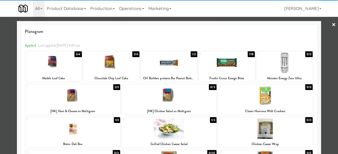
click at [126, 67] on div at bounding box center [111, 63] width 57 height 20
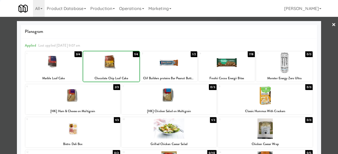
click at [125, 67] on div at bounding box center [111, 63] width 57 height 20
click at [99, 93] on div at bounding box center [72, 96] width 95 height 20
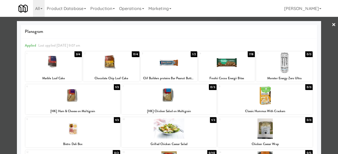
click at [332, 36] on div at bounding box center [169, 77] width 338 height 154
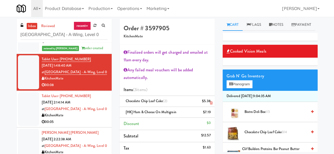
click at [212, 102] on icon at bounding box center [211, 103] width 3 height 3
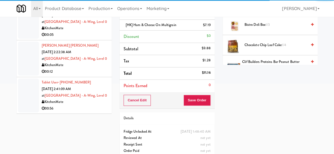
scroll to position [101, 0]
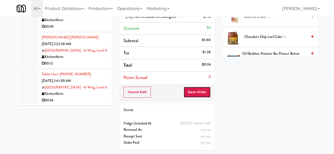
click at [191, 87] on button "Save Order" at bounding box center [197, 92] width 27 height 11
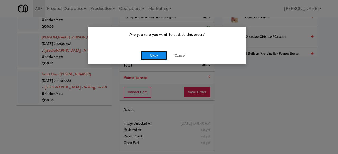
click at [153, 57] on button "Okay" at bounding box center [154, 56] width 26 height 10
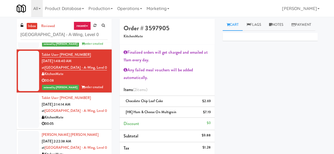
scroll to position [39, 0]
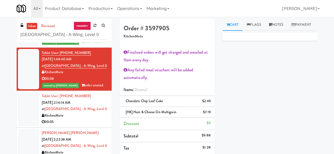
click at [85, 124] on div "00:05" at bounding box center [75, 122] width 66 height 7
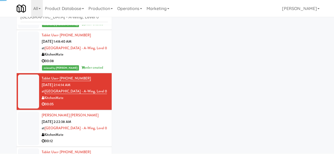
scroll to position [50, 0]
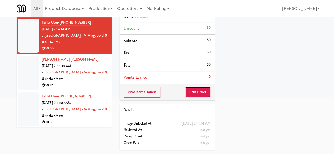
click at [202, 87] on button "Edit Order" at bounding box center [198, 92] width 26 height 11
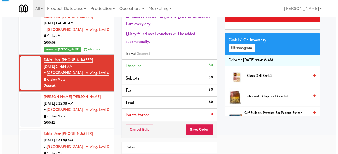
scroll to position [0, 0]
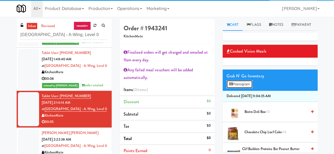
click at [240, 88] on button "Planogram" at bounding box center [240, 85] width 26 height 8
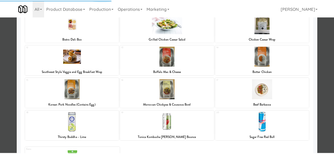
scroll to position [138, 0]
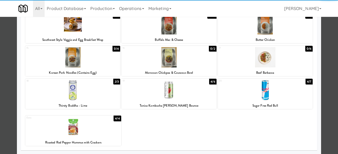
drag, startPoint x: 274, startPoint y: 92, endPoint x: 318, endPoint y: 88, distance: 44.5
click at [275, 92] on div at bounding box center [265, 90] width 95 height 20
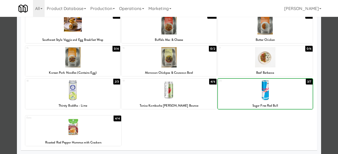
click at [325, 62] on div at bounding box center [169, 77] width 338 height 154
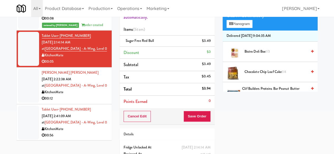
scroll to position [90, 0]
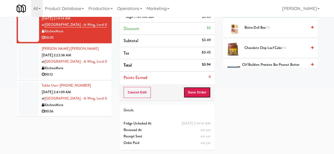
click at [196, 90] on button "Save Order" at bounding box center [197, 92] width 27 height 11
click at [196, 87] on button "Save Order" at bounding box center [197, 92] width 27 height 11
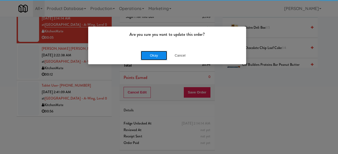
click at [156, 53] on button "Okay" at bounding box center [154, 56] width 26 height 10
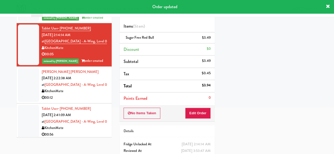
scroll to position [45, 0]
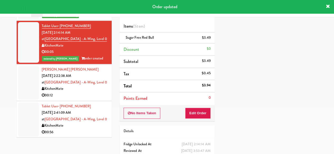
click at [87, 94] on div "00:12" at bounding box center [75, 95] width 66 height 7
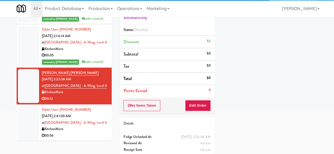
scroll to position [79, 0]
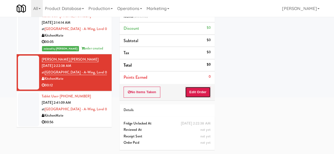
click at [197, 87] on button "Edit Order" at bounding box center [198, 92] width 26 height 11
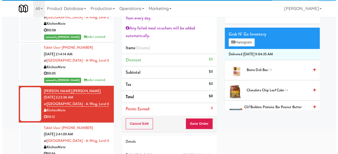
scroll to position [0, 0]
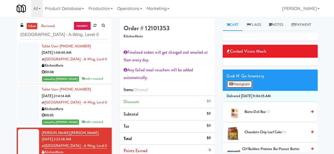
click at [237, 88] on button "Planogram" at bounding box center [240, 85] width 26 height 8
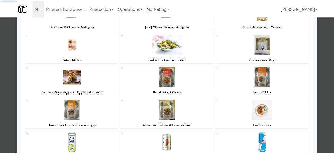
scroll to position [138, 0]
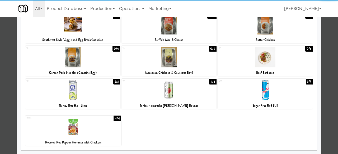
drag, startPoint x: 256, startPoint y: 98, endPoint x: 274, endPoint y: 93, distance: 18.2
click at [256, 97] on div at bounding box center [265, 90] width 95 height 20
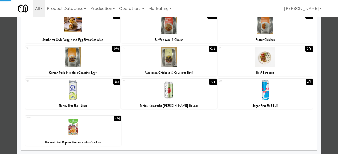
click at [329, 46] on div at bounding box center [169, 77] width 338 height 154
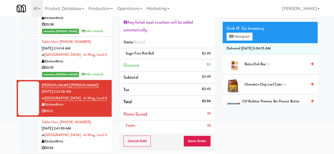
scroll to position [102, 0]
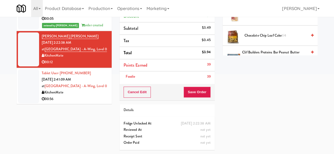
click at [191, 84] on div "Cancel Edit Save Order" at bounding box center [167, 92] width 95 height 16
click at [191, 87] on button "Save Order" at bounding box center [197, 92] width 27 height 11
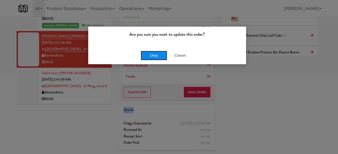
click at [161, 55] on button "Okay" at bounding box center [154, 56] width 26 height 10
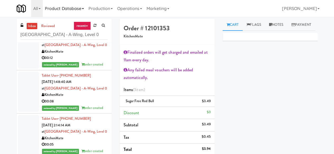
scroll to position [0, 0]
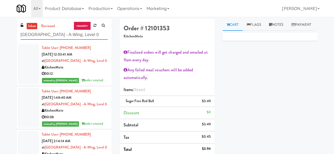
click at [64, 32] on input "Cambridge Memorial Hospital - A-Wing, Level 0" at bounding box center [64, 35] width 87 height 10
paste input "Mattr (formerly Shawcor)"
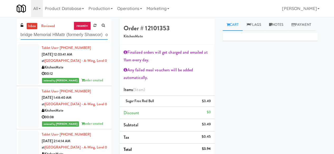
click at [66, 35] on input "Cambridge Memorial HMattr (formerly Shawcor) ospital - A-Wing, Level 0" at bounding box center [64, 35] width 87 height 10
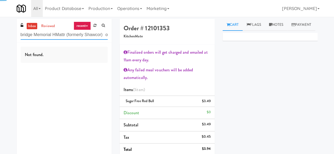
click at [66, 35] on input "Cambridge Memorial HMattr (formerly Shawcor) ospital - A-Wing, Level 0" at bounding box center [64, 35] width 87 height 10
paste input "Mattr (formerly Shawcor)"
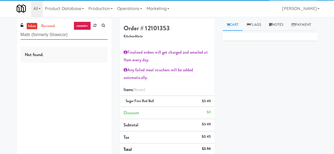
scroll to position [0, 0]
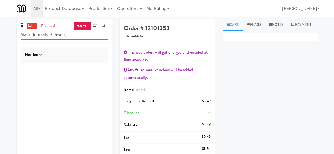
type input "Mattr (formerly Shawcor)"
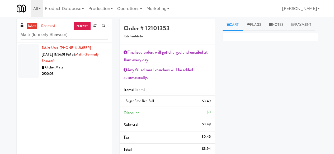
click at [90, 66] on div "KitchenMate" at bounding box center [75, 67] width 66 height 7
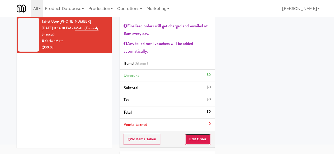
click at [198, 137] on button "Edit Order" at bounding box center [198, 139] width 26 height 11
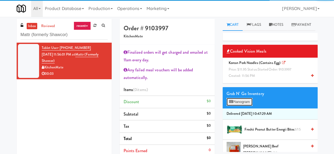
click at [239, 106] on button "Planogram" at bounding box center [240, 102] width 26 height 8
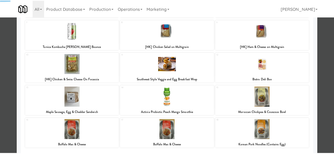
scroll to position [138, 0]
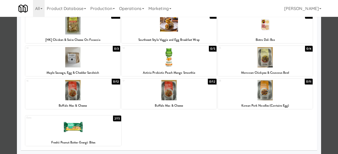
click at [328, 69] on div at bounding box center [169, 77] width 338 height 154
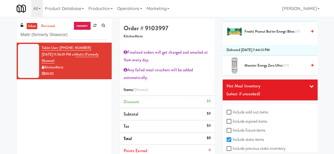
scroll to position [282, 0]
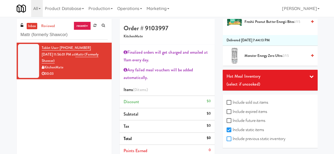
click at [228, 140] on input "Include previous static inventory" at bounding box center [230, 139] width 6 height 4
checkbox input "true"
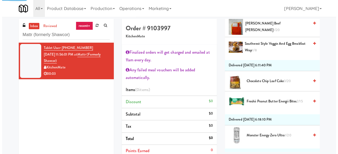
scroll to position [0, 0]
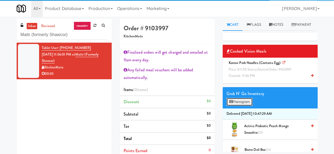
click at [246, 106] on button "Planogram" at bounding box center [240, 102] width 26 height 8
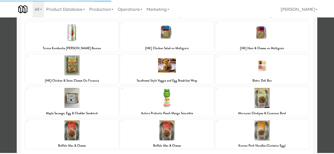
scroll to position [138, 0]
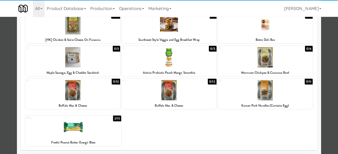
click at [271, 95] on div at bounding box center [265, 90] width 95 height 20
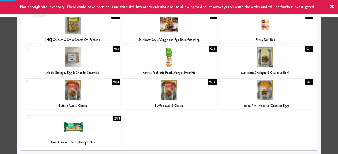
drag, startPoint x: 321, startPoint y: 72, endPoint x: 205, endPoint y: 22, distance: 126.1
click at [321, 72] on div at bounding box center [169, 77] width 338 height 154
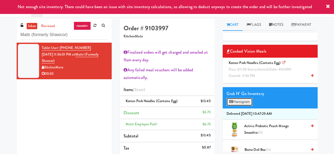
click at [236, 106] on button "Planogram" at bounding box center [240, 102] width 26 height 8
click at [0, 0] on div at bounding box center [0, 0] width 0 height 0
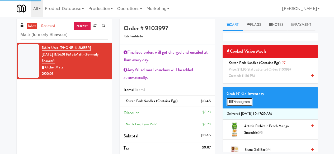
click at [234, 106] on button "Planogram" at bounding box center [240, 102] width 26 height 8
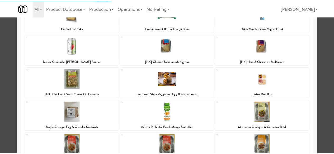
scroll to position [138, 0]
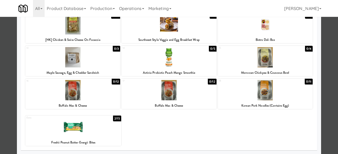
click at [327, 50] on div at bounding box center [169, 77] width 338 height 154
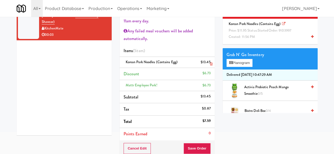
scroll to position [79, 0]
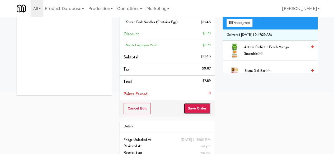
click at [194, 106] on button "Save Order" at bounding box center [197, 108] width 27 height 11
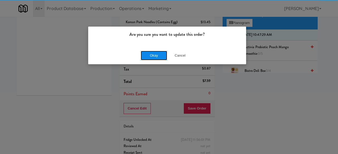
click at [157, 55] on button "Okay" at bounding box center [154, 56] width 26 height 10
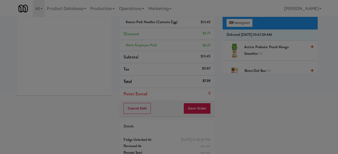
click at [158, 51] on button "Okay" at bounding box center [154, 46] width 26 height 10
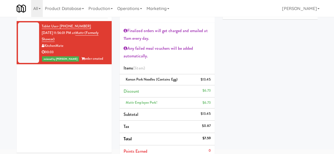
scroll to position [0, 0]
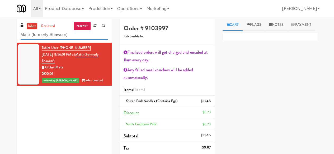
click at [67, 35] on input "Mattr (formerly Shawcor)" at bounding box center [64, 35] width 87 height 10
paste input "Rigby - Pantry - Right"
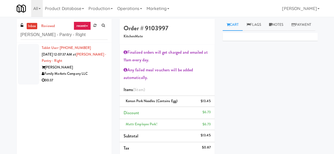
click at [96, 78] on div "00:37" at bounding box center [75, 80] width 66 height 7
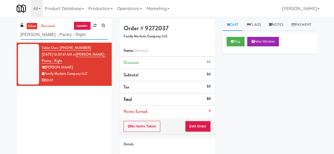
click at [55, 38] on input "Rigby - Pantry - Right" at bounding box center [64, 35] width 87 height 10
paste input "Brio- Right- Pantry"
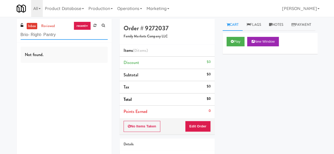
click at [75, 38] on input "Brio- Right- Pantry" at bounding box center [64, 35] width 87 height 10
paste input "Hilltop - Combo"
type input "Hilltop - Combo"
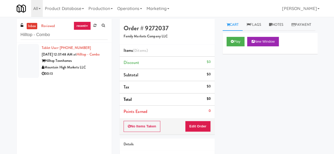
click at [98, 64] on div "Hilltop Townhomes" at bounding box center [75, 61] width 66 height 7
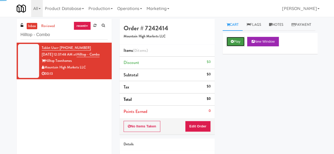
click at [232, 46] on button "Play" at bounding box center [236, 42] width 18 height 10
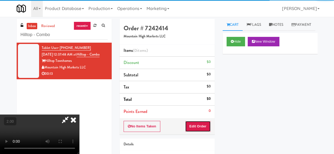
click at [208, 124] on button "Edit Order" at bounding box center [198, 126] width 26 height 11
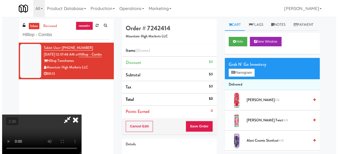
scroll to position [11, 0]
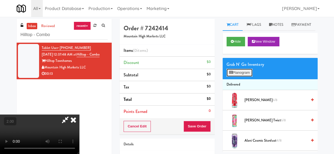
click at [238, 77] on button "Planogram" at bounding box center [240, 73] width 26 height 8
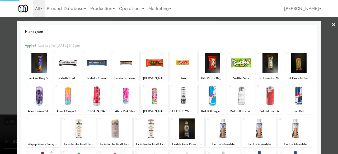
scroll to position [105, 0]
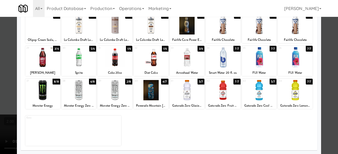
click at [151, 61] on div at bounding box center [151, 57] width 35 height 20
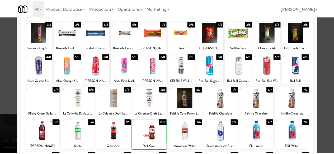
scroll to position [0, 0]
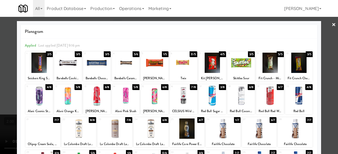
click at [150, 62] on div at bounding box center [154, 63] width 27 height 20
drag, startPoint x: 331, startPoint y: 49, endPoint x: 310, endPoint y: 53, distance: 20.8
click at [331, 48] on div at bounding box center [169, 77] width 338 height 154
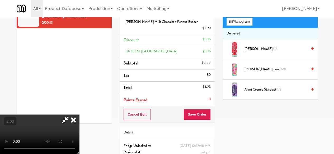
scroll to position [53, 0]
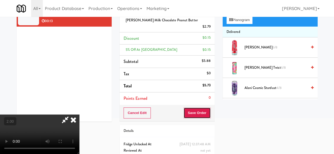
click at [205, 108] on button "Save Order" at bounding box center [197, 113] width 27 height 11
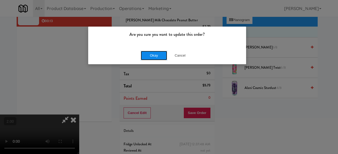
click at [159, 54] on button "Okay" at bounding box center [154, 56] width 26 height 10
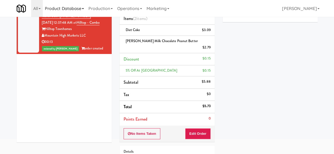
scroll to position [0, 0]
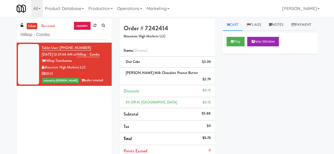
click at [68, 40] on div "inbox reviewed recent all unclear take inventory issue suspicious failed recent…" at bounding box center [64, 31] width 95 height 24
click at [67, 38] on input "Hilltop - Combo" at bounding box center [64, 35] width 87 height 10
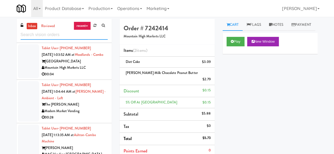
scroll to position [898, 0]
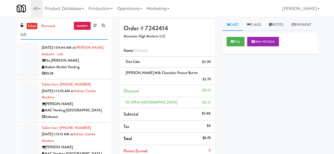
type input "left"
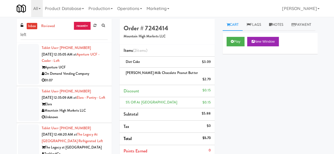
click at [86, 73] on div "On Demand Vending Company" at bounding box center [75, 74] width 66 height 7
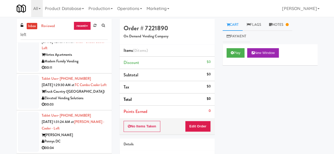
scroll to position [475, 0]
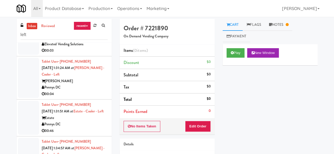
click at [74, 85] on div "Vela" at bounding box center [75, 81] width 66 height 7
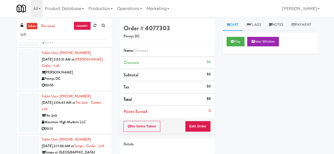
scroll to position [1083, 0]
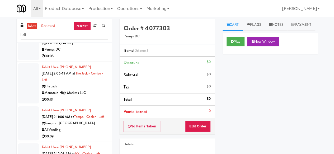
click at [85, 47] on div "Vela" at bounding box center [75, 43] width 66 height 7
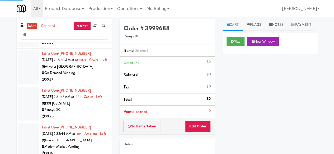
click at [80, 40] on div "Pennys DC" at bounding box center [75, 36] width 66 height 7
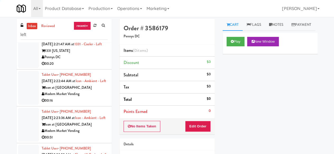
click at [81, 24] on div "On Demand Vending" at bounding box center [75, 20] width 66 height 7
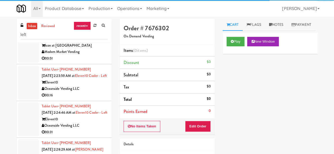
click at [83, 18] on div "Modern Market Vending" at bounding box center [75, 15] width 66 height 7
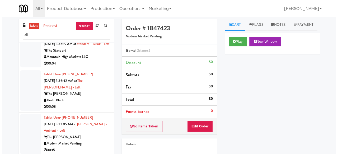
scroll to position [2350, 0]
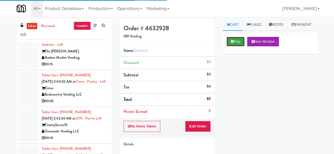
click at [235, 46] on button "Play" at bounding box center [236, 42] width 18 height 10
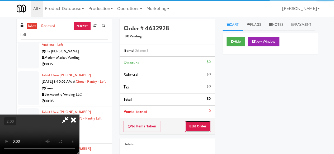
drag, startPoint x: 203, startPoint y: 123, endPoint x: 204, endPoint y: 118, distance: 5.3
click at [203, 123] on button "Edit Order" at bounding box center [198, 126] width 26 height 11
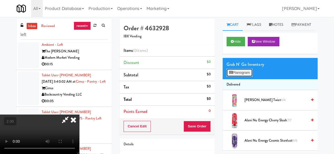
click at [241, 77] on button "Planogram" at bounding box center [240, 73] width 26 height 8
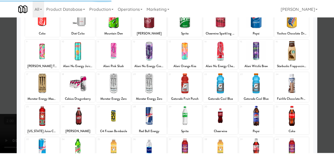
scroll to position [105, 0]
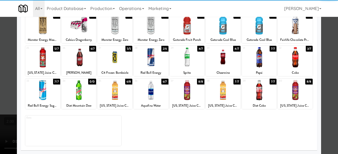
click at [139, 87] on div at bounding box center [151, 90] width 35 height 20
drag, startPoint x: 334, startPoint y: 48, endPoint x: 201, endPoint y: 53, distance: 132.4
click at [333, 48] on div at bounding box center [169, 77] width 338 height 154
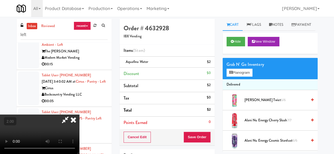
click at [71, 115] on icon at bounding box center [65, 120] width 12 height 11
click at [200, 130] on div "Cancel Edit Save Order" at bounding box center [167, 137] width 95 height 16
click at [200, 135] on button "Save Order" at bounding box center [197, 137] width 27 height 11
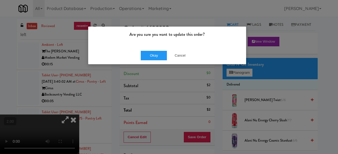
drag, startPoint x: 148, startPoint y: 65, endPoint x: 152, endPoint y: 60, distance: 5.6
click at [149, 63] on div "Are you sure you want to update this order? Okay Cancel" at bounding box center [169, 77] width 338 height 154
click at [152, 60] on div "Okay Cancel" at bounding box center [167, 56] width 158 height 18
click at [153, 58] on button "Okay" at bounding box center [154, 56] width 26 height 10
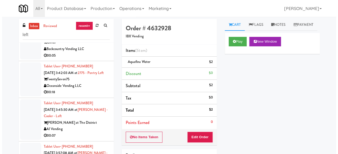
scroll to position [2403, 0]
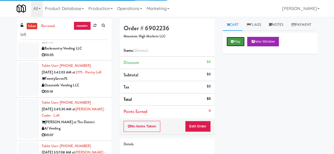
drag, startPoint x: 227, startPoint y: 53, endPoint x: 227, endPoint y: 57, distance: 4.0
click at [227, 46] on button "Play" at bounding box center [236, 42] width 18 height 10
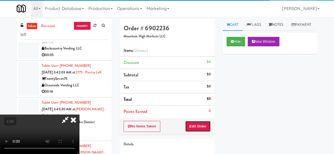
click at [197, 124] on button "Edit Order" at bounding box center [198, 126] width 26 height 11
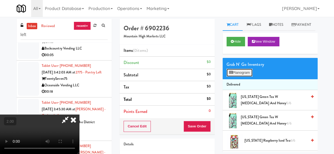
click at [246, 77] on button "Planogram" at bounding box center [240, 73] width 26 height 8
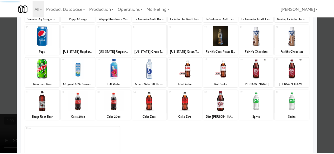
scroll to position [105, 0]
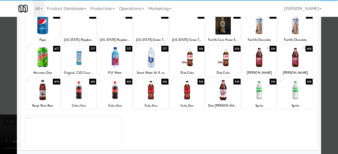
drag, startPoint x: 113, startPoint y: 63, endPoint x: 140, endPoint y: 72, distance: 28.7
click at [113, 62] on div at bounding box center [114, 57] width 35 height 20
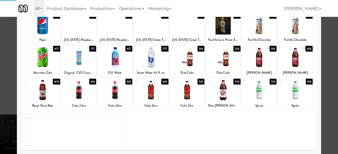
drag, startPoint x: 330, startPoint y: 46, endPoint x: 293, endPoint y: 60, distance: 39.3
click at [330, 46] on div at bounding box center [169, 77] width 338 height 154
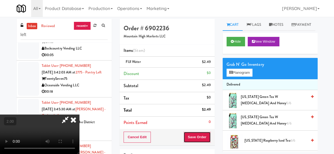
click at [203, 138] on button "Save Order" at bounding box center [197, 137] width 27 height 11
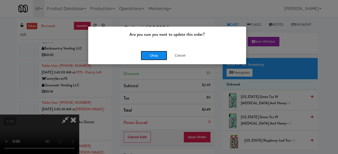
click at [152, 56] on button "Okay" at bounding box center [154, 56] width 26 height 10
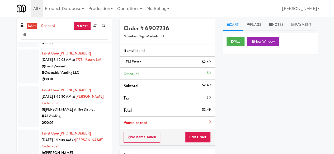
scroll to position [2456, 0]
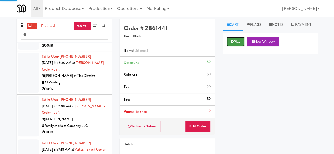
click at [229, 46] on button "Play" at bounding box center [236, 42] width 18 height 10
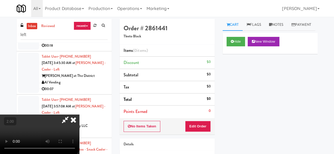
click at [201, 120] on div "No Items Taken Edit Order" at bounding box center [167, 127] width 95 height 16
click at [200, 128] on button "Edit Order" at bounding box center [198, 126] width 26 height 11
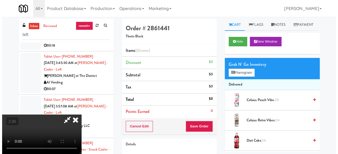
scroll to position [11, 0]
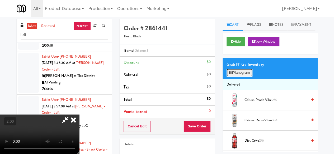
click at [240, 77] on button "Planogram" at bounding box center [240, 73] width 26 height 8
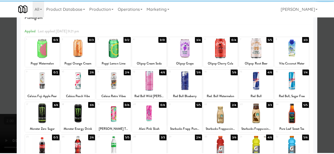
scroll to position [26, 0]
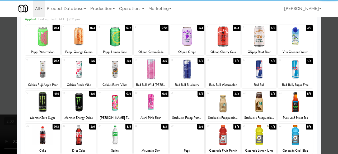
click at [78, 103] on div at bounding box center [79, 102] width 35 height 20
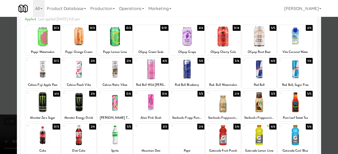
click at [319, 36] on div at bounding box center [169, 77] width 338 height 154
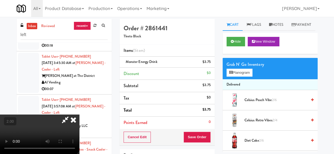
click at [212, 136] on div "Cancel Edit Save Order" at bounding box center [167, 137] width 95 height 16
click at [210, 136] on div "Cancel Edit Save Order" at bounding box center [167, 137] width 95 height 16
click at [209, 136] on button "Save Order" at bounding box center [197, 137] width 27 height 11
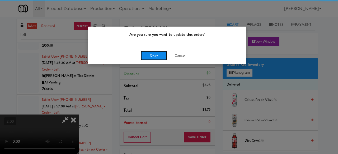
click at [158, 57] on button "Okay" at bounding box center [154, 56] width 26 height 10
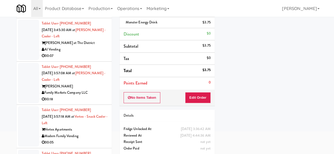
scroll to position [51, 0]
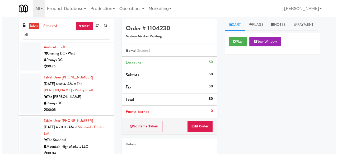
scroll to position [2616, 0]
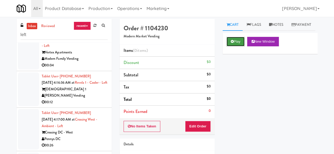
click at [227, 46] on button "Play" at bounding box center [236, 42] width 18 height 10
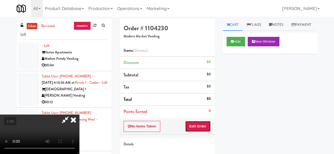
click at [201, 123] on button "Edit Order" at bounding box center [198, 126] width 26 height 11
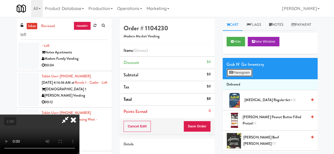
click at [245, 77] on button "Planogram" at bounding box center [240, 73] width 26 height 8
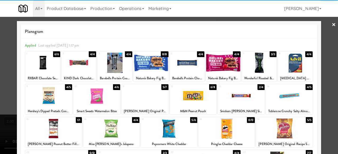
click at [143, 98] on div at bounding box center [144, 96] width 47 height 20
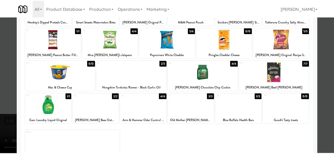
scroll to position [52, 0]
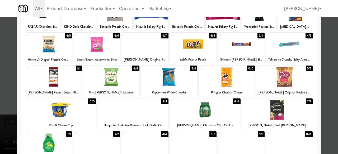
drag, startPoint x: 311, startPoint y: 78, endPoint x: 305, endPoint y: 76, distance: 6.4
click at [310, 78] on div "Applied Last applied Friday 1:17 pm 1 6/6 RXBAR Chocolate Sea Salt Protein Bar …" at bounding box center [169, 95] width 296 height 217
click at [299, 76] on div at bounding box center [284, 77] width 57 height 20
click at [332, 62] on div at bounding box center [169, 77] width 338 height 154
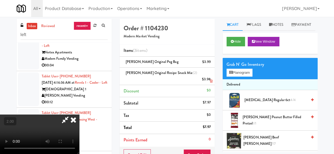
click at [210, 78] on link at bounding box center [210, 81] width 5 height 7
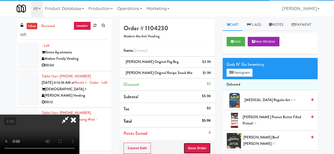
click at [204, 143] on button "Save Order" at bounding box center [197, 148] width 27 height 11
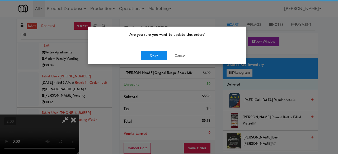
click at [155, 60] on div "Okay Cancel" at bounding box center [167, 56] width 158 height 18
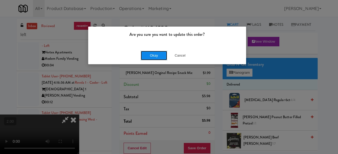
click at [156, 58] on button "Okay" at bounding box center [154, 56] width 26 height 10
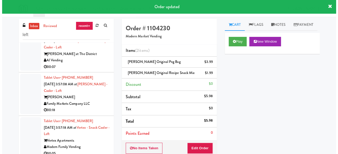
scroll to position [2544, 0]
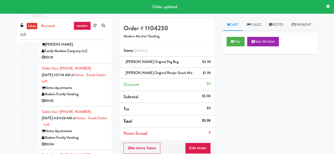
drag, startPoint x: 96, startPoint y: 72, endPoint x: 111, endPoint y: 75, distance: 15.1
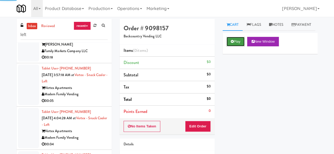
click at [241, 46] on button "Play" at bounding box center [236, 42] width 18 height 10
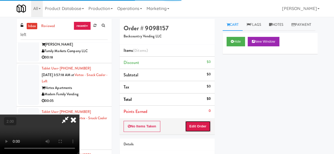
click at [203, 122] on button "Edit Order" at bounding box center [198, 126] width 26 height 11
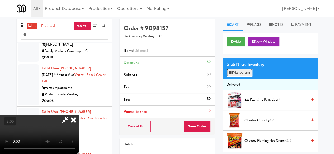
click at [245, 77] on button "Planogram" at bounding box center [240, 73] width 26 height 8
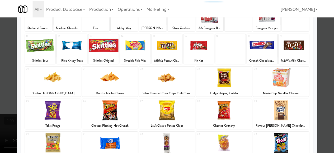
scroll to position [53, 0]
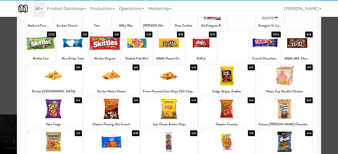
click at [215, 85] on div at bounding box center [227, 76] width 57 height 20
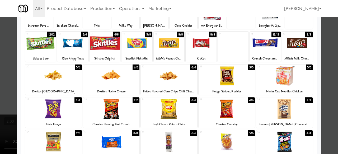
drag, startPoint x: 331, startPoint y: 56, endPoint x: 321, endPoint y: 58, distance: 10.3
click at [331, 55] on div at bounding box center [169, 77] width 338 height 154
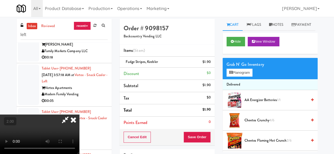
click at [79, 135] on video at bounding box center [39, 135] width 79 height 40
click at [207, 139] on button "Save Order" at bounding box center [197, 137] width 27 height 11
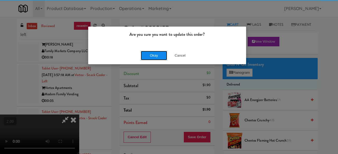
click at [153, 59] on button "Okay" at bounding box center [154, 56] width 26 height 10
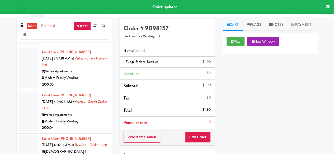
scroll to position [2597, 0]
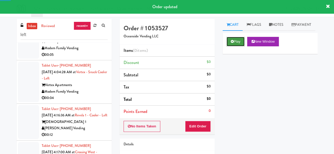
click at [242, 46] on button "Play" at bounding box center [236, 42] width 18 height 10
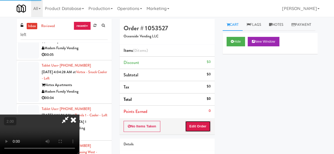
click at [200, 124] on button "Edit Order" at bounding box center [198, 126] width 26 height 11
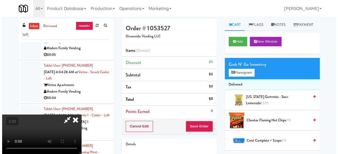
scroll to position [11, 0]
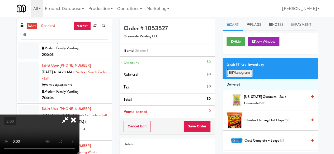
click at [242, 77] on button "Planogram" at bounding box center [240, 73] width 26 height 8
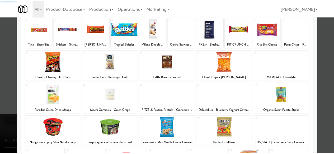
scroll to position [53, 0]
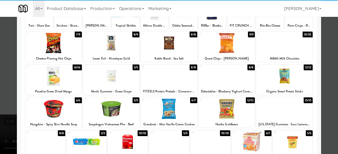
click at [65, 78] on div at bounding box center [53, 76] width 57 height 20
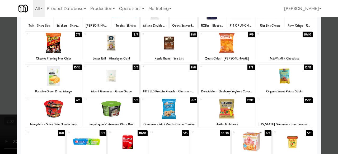
click at [324, 47] on div at bounding box center [169, 77] width 338 height 154
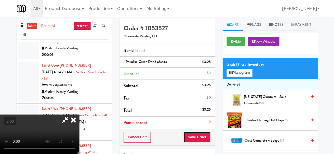
click at [206, 135] on button "Save Order" at bounding box center [197, 137] width 27 height 11
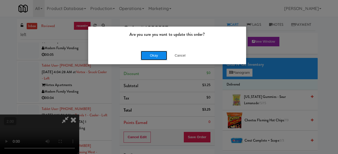
click at [156, 58] on button "Okay" at bounding box center [154, 56] width 26 height 10
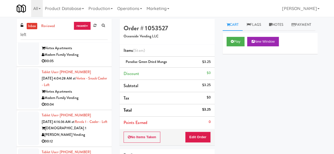
scroll to position [2623, 0]
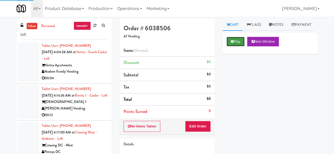
click at [240, 46] on button "Play" at bounding box center [236, 42] width 18 height 10
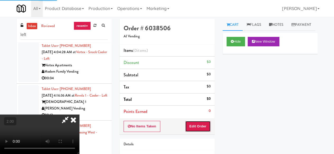
click at [205, 126] on button "Edit Order" at bounding box center [198, 126] width 26 height 11
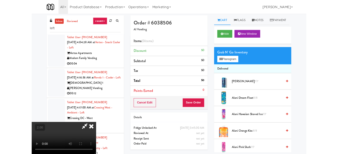
scroll to position [11, 0]
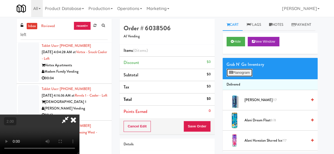
click at [243, 77] on button "Planogram" at bounding box center [240, 73] width 26 height 8
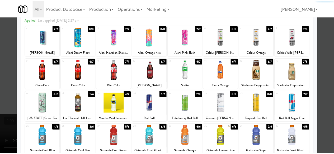
scroll to position [26, 0]
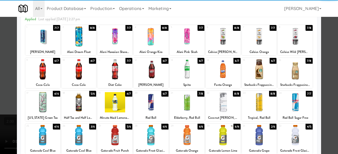
click at [109, 75] on div at bounding box center [114, 69] width 35 height 20
click at [325, 47] on div at bounding box center [169, 77] width 338 height 154
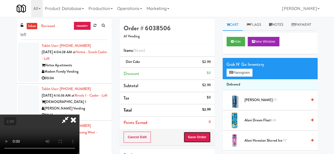
click at [203, 140] on button "Save Order" at bounding box center [197, 137] width 27 height 11
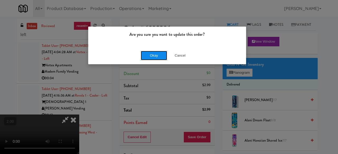
click at [153, 55] on button "Okay" at bounding box center [154, 56] width 26 height 10
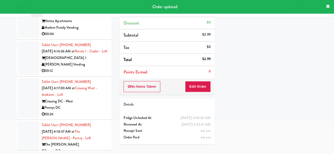
drag, startPoint x: 97, startPoint y: 86, endPoint x: 123, endPoint y: 88, distance: 25.7
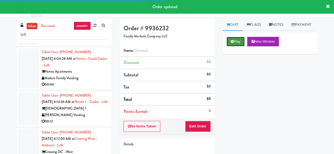
click at [228, 46] on button "Play" at bounding box center [236, 42] width 18 height 10
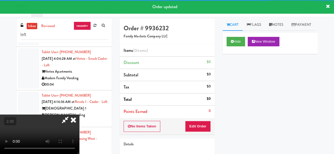
click at [195, 137] on div "Order # 9936232 Family Markets Company LLC Items (0 items ) Discount $0 Subtota…" at bounding box center [167, 104] width 103 height 170
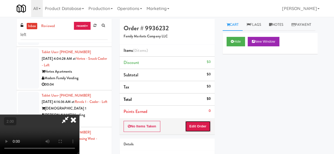
click at [196, 129] on button "Edit Order" at bounding box center [198, 126] width 26 height 11
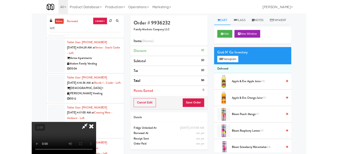
scroll to position [11, 0]
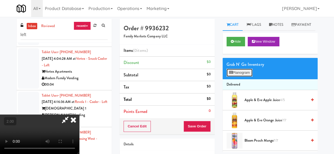
click at [246, 77] on button "Planogram" at bounding box center [240, 73] width 26 height 8
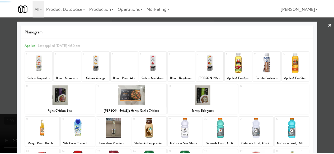
scroll to position [79, 0]
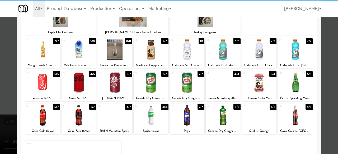
click at [220, 54] on div at bounding box center [223, 50] width 35 height 20
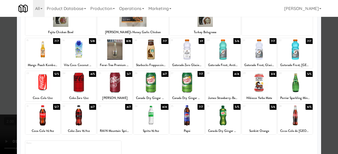
click at [185, 119] on div at bounding box center [187, 116] width 35 height 20
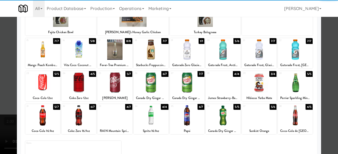
click at [119, 90] on div at bounding box center [114, 83] width 35 height 20
click at [323, 53] on div at bounding box center [169, 77] width 338 height 154
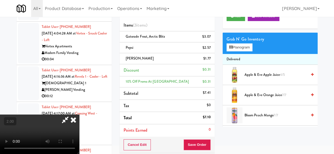
scroll to position [53, 0]
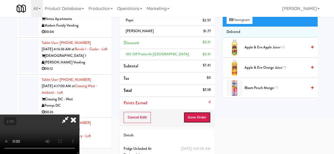
click at [208, 117] on button "Save Order" at bounding box center [197, 117] width 27 height 11
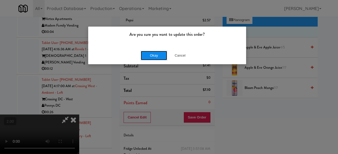
click at [147, 54] on button "Okay" at bounding box center [154, 56] width 26 height 10
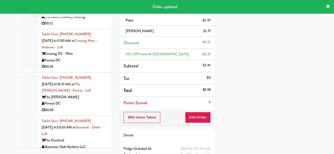
scroll to position [2676, 0]
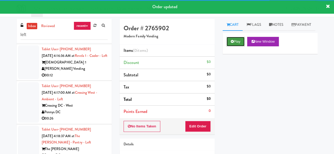
click at [239, 46] on button "Play" at bounding box center [236, 42] width 18 height 10
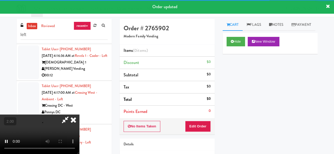
drag, startPoint x: 200, startPoint y: 133, endPoint x: 201, endPoint y: 129, distance: 4.9
click at [200, 134] on div "No Items Taken Edit Order" at bounding box center [167, 127] width 95 height 16
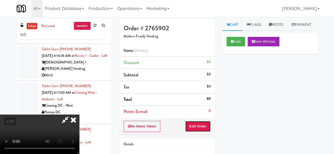
click at [201, 126] on button "Edit Order" at bounding box center [198, 126] width 26 height 11
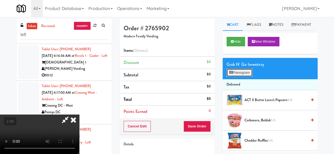
click at [246, 77] on button "Planogram" at bounding box center [240, 73] width 26 height 8
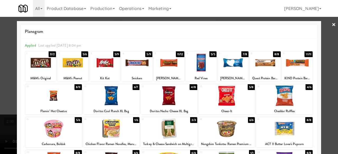
click at [170, 67] on div at bounding box center [169, 63] width 31 height 20
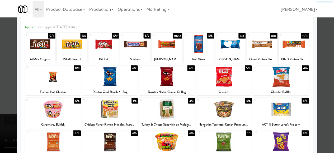
scroll to position [53, 0]
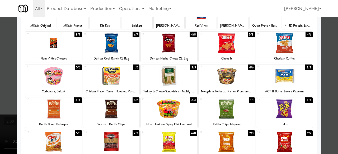
click at [319, 58] on div at bounding box center [169, 77] width 338 height 154
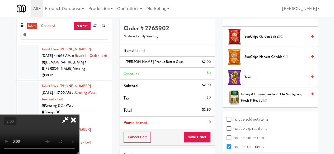
scroll to position [577, 0]
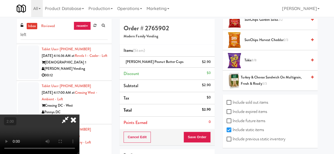
click at [229, 134] on label "Include static items" at bounding box center [245, 130] width 37 height 8
click at [229, 133] on input "Include static items" at bounding box center [230, 130] width 6 height 4
checkbox input "false"
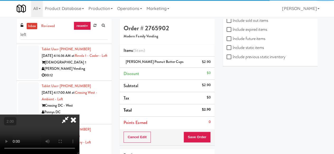
scroll to position [90, 0]
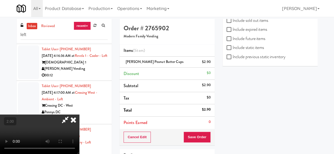
click at [229, 59] on label "Include previous static inventory" at bounding box center [256, 57] width 59 height 8
click at [229, 59] on input "Include previous static inventory" at bounding box center [230, 57] width 6 height 4
checkbox input "true"
click at [228, 54] on label "Include previous static inventory" at bounding box center [256, 57] width 59 height 8
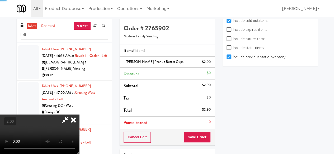
click at [228, 55] on input "Include previous static inventory" at bounding box center [230, 57] width 6 height 4
click at [228, 56] on input "Include previous static inventory" at bounding box center [230, 57] width 6 height 4
checkbox input "true"
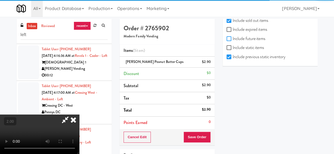
click at [230, 39] on div "Hide New Window Grab N' Go Inventory Planogram Include sold out items Include e…" at bounding box center [270, 10] width 95 height 112
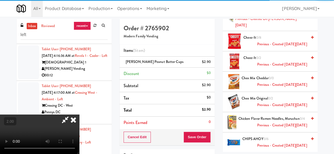
scroll to position [1129, 0]
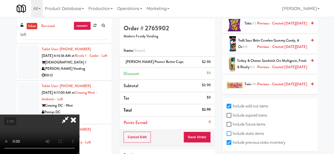
click at [230, 132] on input "Include static items" at bounding box center [230, 134] width 6 height 4
checkbox input "true"
click at [229, 114] on input "Include expired items" at bounding box center [230, 116] width 6 height 4
checkbox input "true"
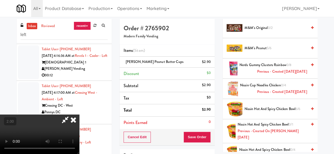
scroll to position [918, 0]
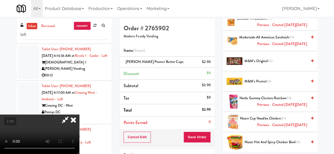
click at [265, 122] on span "Previous - Created on Fri, Apr 4th 2025" at bounding box center [282, 125] width 50 height 7
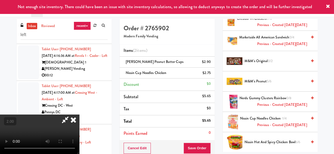
click at [71, 115] on icon at bounding box center [65, 120] width 12 height 11
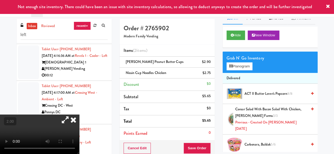
scroll to position [0, 0]
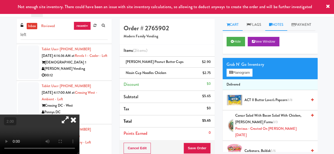
click at [283, 19] on link "Notes" at bounding box center [276, 25] width 22 height 12
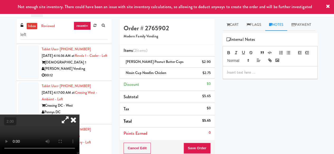
click at [246, 76] on p at bounding box center [270, 73] width 87 height 6
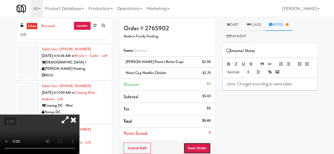
click at [204, 146] on button "Save Order" at bounding box center [197, 148] width 27 height 11
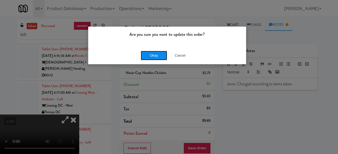
click at [157, 56] on button "Okay" at bounding box center [154, 56] width 26 height 10
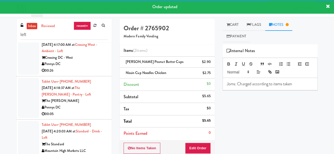
scroll to position [2781, 0]
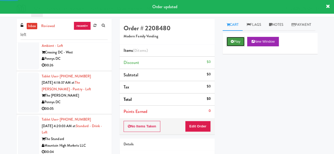
click at [236, 46] on button "Play" at bounding box center [236, 42] width 18 height 10
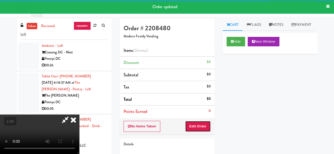
click at [198, 125] on button "Edit Order" at bounding box center [198, 126] width 26 height 11
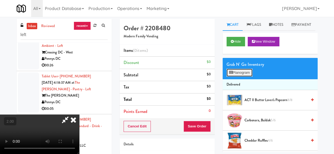
click at [239, 77] on button "Planogram" at bounding box center [240, 73] width 26 height 8
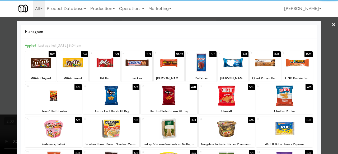
drag, startPoint x: 261, startPoint y: 67, endPoint x: 325, endPoint y: 68, distance: 63.9
click at [261, 67] on div at bounding box center [265, 63] width 31 height 20
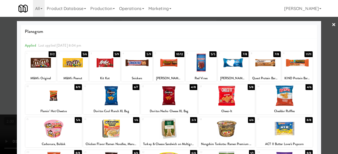
drag, startPoint x: 330, startPoint y: 56, endPoint x: 323, endPoint y: 54, distance: 7.0
click at [330, 56] on div at bounding box center [169, 77] width 338 height 154
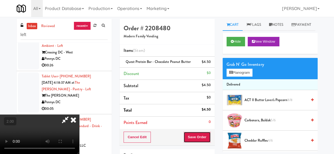
click at [209, 134] on button "Save Order" at bounding box center [197, 137] width 27 height 11
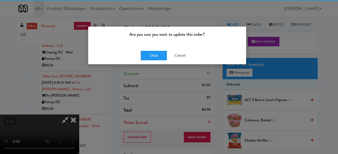
click at [150, 60] on div "Okay Cancel" at bounding box center [167, 56] width 158 height 18
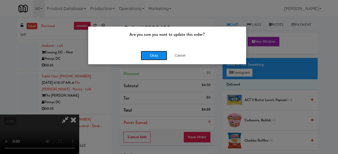
click at [150, 59] on button "Okay" at bounding box center [154, 56] width 26 height 10
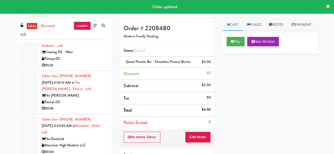
click at [87, 19] on div "[PERSON_NAME] Vending" at bounding box center [75, 15] width 66 height 7
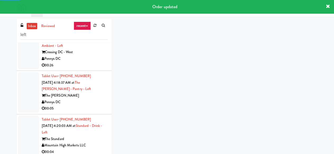
scroll to position [2900, 0]
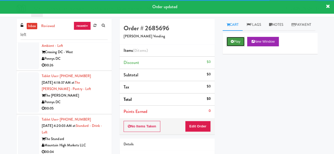
click at [233, 46] on button "Play" at bounding box center [236, 42] width 18 height 10
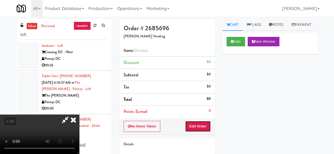
click at [208, 124] on button "Edit Order" at bounding box center [198, 126] width 26 height 11
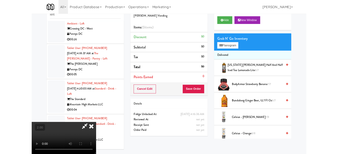
scroll to position [26, 0]
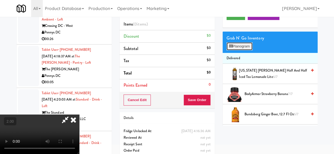
click at [234, 50] on button "Planogram" at bounding box center [240, 47] width 26 height 8
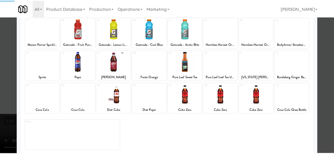
scroll to position [105, 0]
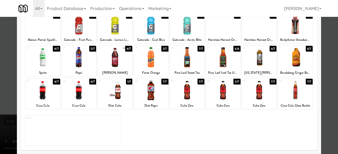
drag, startPoint x: 110, startPoint y: 96, endPoint x: 124, endPoint y: 97, distance: 14.5
click at [111, 97] on div at bounding box center [114, 90] width 35 height 20
click at [161, 95] on div at bounding box center [151, 90] width 35 height 20
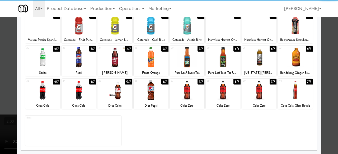
drag, startPoint x: 326, startPoint y: 53, endPoint x: 306, endPoint y: 62, distance: 21.8
click at [326, 53] on div at bounding box center [169, 77] width 338 height 154
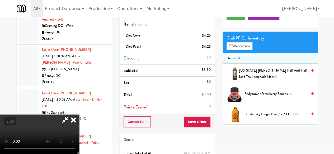
click at [79, 135] on video at bounding box center [39, 135] width 79 height 40
click at [71, 115] on icon at bounding box center [65, 120] width 12 height 11
click at [192, 119] on button "Save Order" at bounding box center [197, 122] width 27 height 11
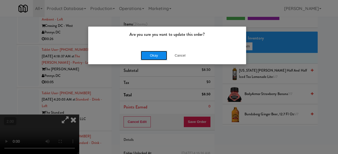
click at [149, 58] on button "Okay" at bounding box center [154, 56] width 26 height 10
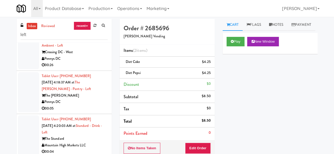
scroll to position [2854, 0]
click at [85, 56] on div "Crossing DC - West" at bounding box center [75, 52] width 66 height 7
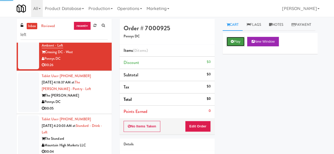
click at [239, 46] on button "Play" at bounding box center [236, 42] width 18 height 10
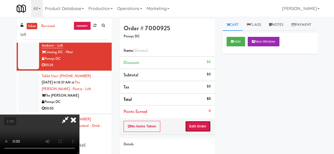
click at [199, 122] on button "Edit Order" at bounding box center [198, 126] width 26 height 11
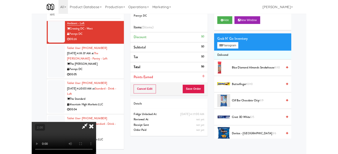
scroll to position [50, 0]
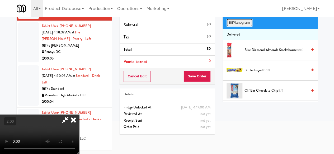
click at [241, 27] on button "Planogram" at bounding box center [240, 23] width 26 height 8
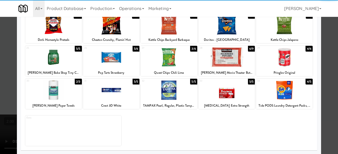
click at [282, 67] on div at bounding box center [284, 57] width 57 height 20
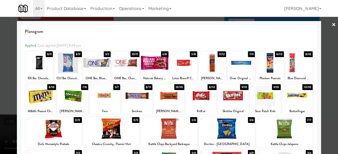
click at [292, 100] on div at bounding box center [297, 96] width 31 height 20
click at [319, 64] on div at bounding box center [169, 77] width 338 height 154
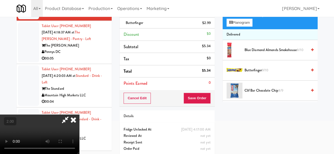
click at [71, 115] on icon at bounding box center [65, 120] width 12 height 11
click at [198, 106] on div "Order # 7000925 Pennys DC Items (2 items ) Pringles Original $2.35 Butterfinger…" at bounding box center [167, 65] width 103 height 192
click at [196, 99] on button "Save Order" at bounding box center [197, 98] width 27 height 11
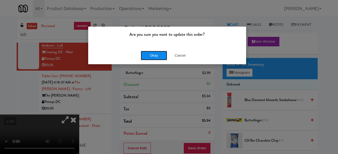
click at [150, 54] on button "Okay" at bounding box center [154, 56] width 26 height 10
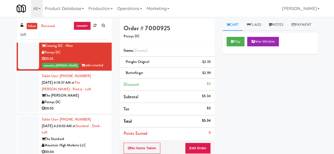
scroll to position [2913, 0]
click at [87, 101] on div "Pennys DC" at bounding box center [75, 102] width 66 height 7
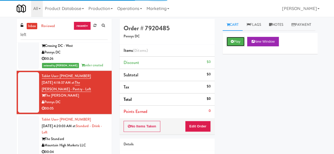
drag, startPoint x: 241, startPoint y: 52, endPoint x: 233, endPoint y: 65, distance: 15.2
click at [240, 46] on button "Play" at bounding box center [236, 42] width 18 height 10
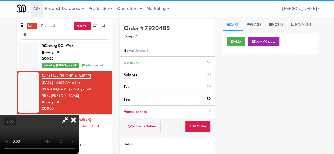
click at [207, 119] on div "No Items Taken Edit Order" at bounding box center [167, 127] width 95 height 16
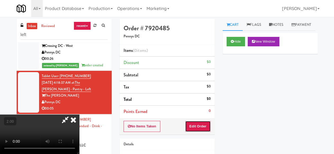
click at [203, 122] on button "Edit Order" at bounding box center [198, 126] width 26 height 11
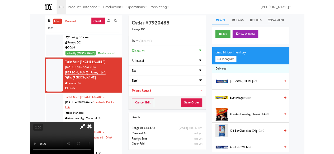
scroll to position [11, 0]
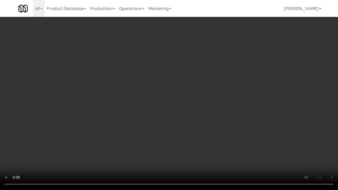
click at [210, 142] on video at bounding box center [169, 95] width 338 height 190
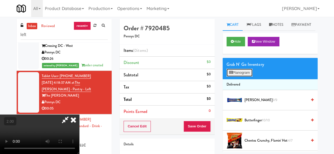
click at [248, 77] on button "Planogram" at bounding box center [240, 73] width 26 height 8
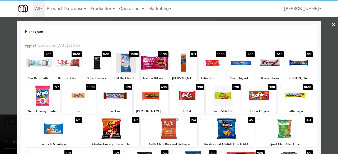
click at [111, 100] on div at bounding box center [114, 96] width 35 height 20
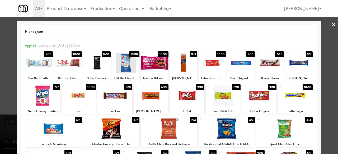
click at [323, 60] on div at bounding box center [169, 77] width 338 height 154
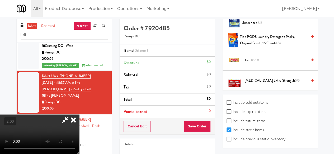
click at [241, 139] on label "Include previous static inventory" at bounding box center [256, 139] width 59 height 8
click at [233, 139] on input "Include previous static inventory" at bounding box center [230, 140] width 6 height 4
checkbox input "true"
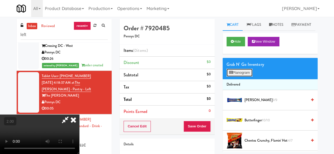
click at [233, 77] on button "Planogram" at bounding box center [240, 73] width 26 height 8
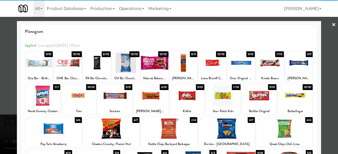
click at [115, 101] on div at bounding box center [114, 96] width 35 height 20
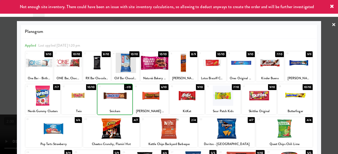
click at [115, 101] on div at bounding box center [114, 96] width 35 height 20
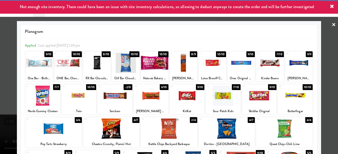
drag, startPoint x: 323, startPoint y: 37, endPoint x: 299, endPoint y: 44, distance: 25.4
click at [323, 37] on div at bounding box center [169, 77] width 338 height 154
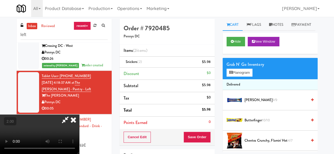
click at [79, 115] on icon at bounding box center [74, 120] width 12 height 11
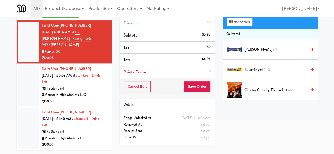
drag, startPoint x: 100, startPoint y: 96, endPoint x: 102, endPoint y: 98, distance: 3.2
click at [100, 96] on div "Mountain High Markets LLC" at bounding box center [75, 95] width 66 height 7
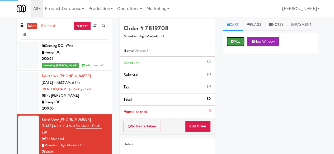
click at [235, 46] on button "Play" at bounding box center [236, 42] width 18 height 10
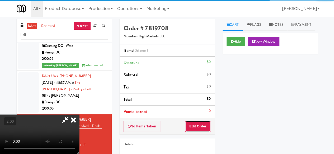
click at [204, 125] on button "Edit Order" at bounding box center [198, 126] width 26 height 11
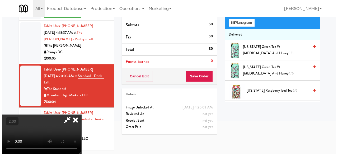
scroll to position [17, 0]
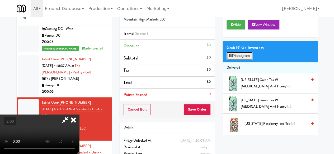
click at [246, 60] on button "Planogram" at bounding box center [240, 56] width 26 height 8
click at [0, 0] on div at bounding box center [0, 0] width 0 height 0
click at [246, 60] on button "Planogram" at bounding box center [240, 56] width 26 height 8
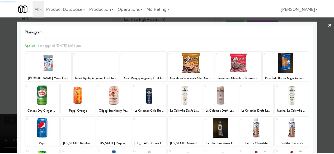
scroll to position [105, 0]
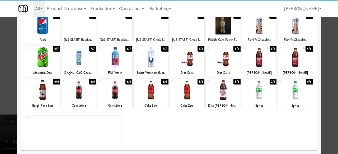
click at [256, 64] on div at bounding box center [259, 57] width 35 height 20
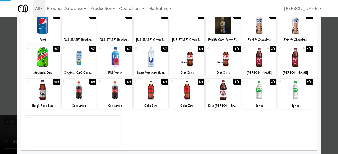
click at [323, 39] on div at bounding box center [169, 77] width 338 height 154
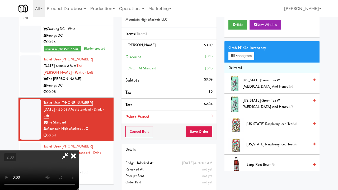
click at [79, 151] on video at bounding box center [39, 171] width 79 height 40
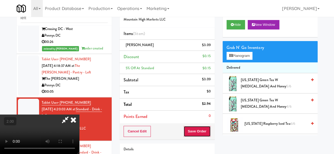
click at [210, 132] on button "Save Order" at bounding box center [197, 131] width 27 height 11
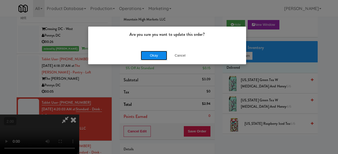
click at [149, 51] on button "Okay" at bounding box center [154, 56] width 26 height 10
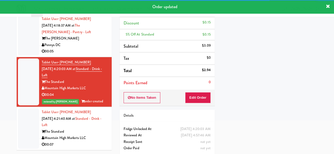
scroll to position [2919, 0]
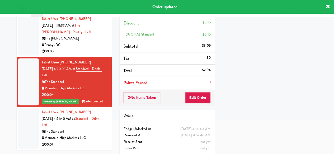
click at [95, 135] on div "Mountain High Markets LLC" at bounding box center [75, 138] width 66 height 7
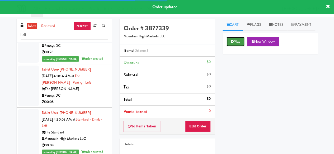
click at [231, 43] on icon at bounding box center [232, 41] width 3 height 3
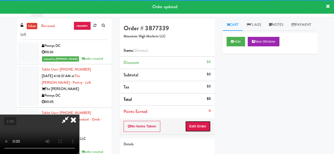
click at [201, 131] on button "Edit Order" at bounding box center [198, 126] width 26 height 11
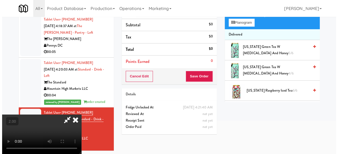
scroll to position [17, 0]
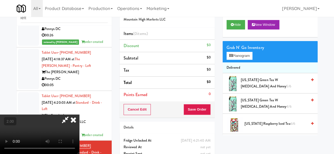
click at [71, 115] on icon at bounding box center [65, 120] width 12 height 11
click at [247, 60] on button "Planogram" at bounding box center [240, 56] width 26 height 8
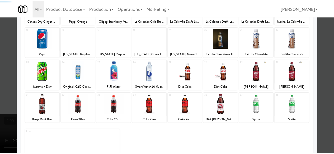
scroll to position [105, 0]
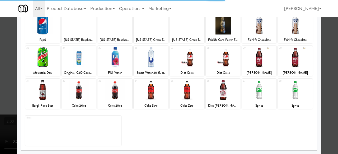
click at [148, 62] on div at bounding box center [151, 57] width 35 height 20
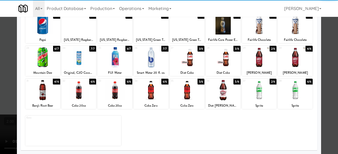
click at [148, 62] on div at bounding box center [151, 57] width 35 height 20
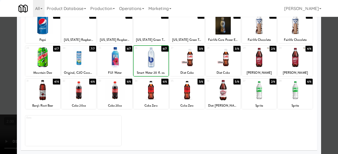
click at [148, 62] on div at bounding box center [151, 57] width 35 height 20
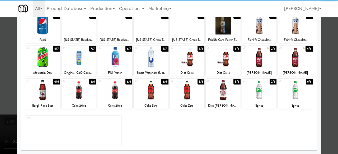
click at [327, 47] on div at bounding box center [169, 77] width 338 height 154
drag, startPoint x: 327, startPoint y: 47, endPoint x: 308, endPoint y: 53, distance: 20.1
click at [327, 47] on div "inbox reviewed recent all unclear take inventory issue suspicious failed recent…" at bounding box center [169, 95] width 338 height 186
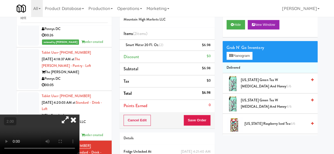
click at [199, 114] on div "Cancel Edit Save Order" at bounding box center [167, 120] width 95 height 16
click at [198, 122] on button "Save Order" at bounding box center [197, 120] width 27 height 11
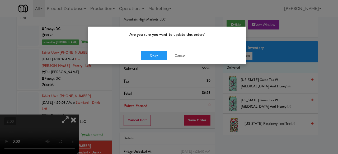
click at [144, 62] on div "Okay Cancel" at bounding box center [167, 56] width 158 height 18
click at [147, 56] on button "Okay" at bounding box center [154, 56] width 26 height 10
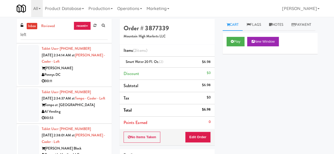
scroll to position [1579, 0]
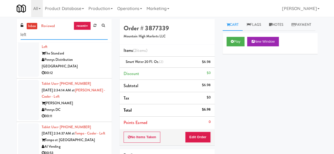
click at [47, 34] on input "left" at bounding box center [64, 35] width 87 height 10
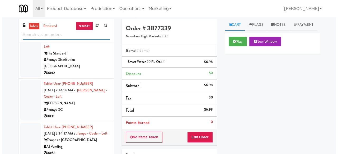
scroll to position [0, 0]
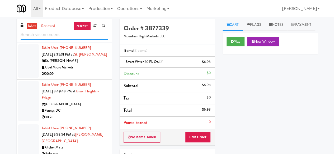
click at [61, 39] on input "text" at bounding box center [64, 35] width 87 height 10
paste input "Rigby - Pantry - Right"
type input "Rigby - Pantry - Right"
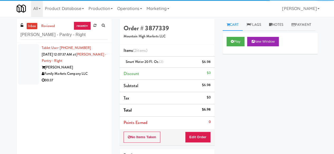
click at [81, 64] on div "Rigby" at bounding box center [75, 67] width 66 height 7
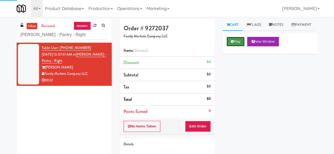
click at [237, 46] on button "Play" at bounding box center [236, 42] width 18 height 10
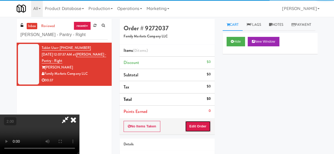
click at [203, 126] on button "Edit Order" at bounding box center [198, 126] width 26 height 11
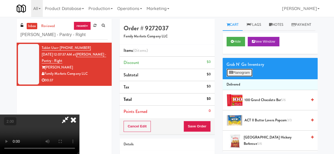
click at [248, 77] on button "Planogram" at bounding box center [240, 73] width 26 height 8
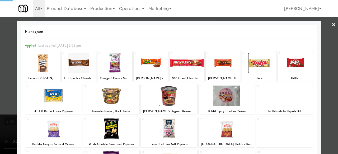
scroll to position [53, 0]
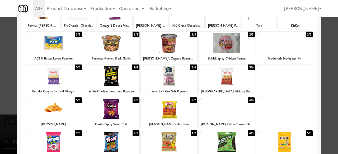
click at [233, 87] on div "17 5/6 Boulder Canyon Hickory Barbecue" at bounding box center [227, 80] width 57 height 30
click at [174, 87] on div "16 5/6 Lesser Evil Pink Salt Popcorn" at bounding box center [169, 80] width 57 height 30
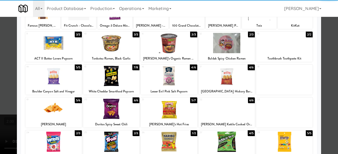
scroll to position [105, 0]
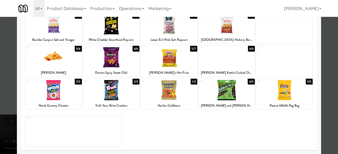
click at [283, 94] on div at bounding box center [284, 90] width 57 height 20
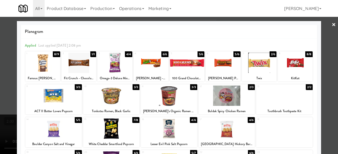
click at [154, 63] on div at bounding box center [151, 63] width 35 height 20
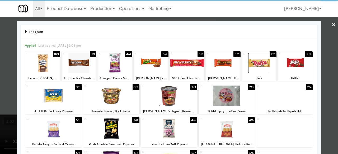
click at [324, 54] on div at bounding box center [169, 77] width 338 height 154
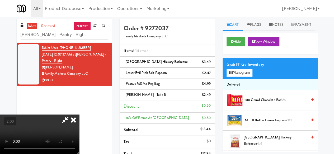
click at [71, 115] on icon at bounding box center [65, 120] width 12 height 11
click at [210, 85] on icon at bounding box center [211, 85] width 3 height 3
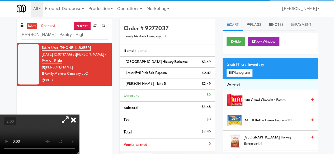
click at [255, 79] on div "Grab N' Go Inventory Planogram" at bounding box center [270, 68] width 95 height 21
click at [245, 69] on div "Grab N' Go Inventory" at bounding box center [270, 65] width 87 height 8
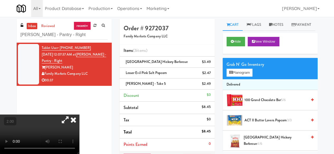
click at [244, 69] on div "Grab N' Go Inventory" at bounding box center [270, 65] width 87 height 8
click at [236, 77] on button "Planogram" at bounding box center [240, 73] width 26 height 8
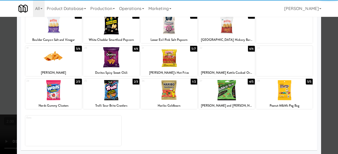
click at [215, 95] on div at bounding box center [227, 90] width 57 height 20
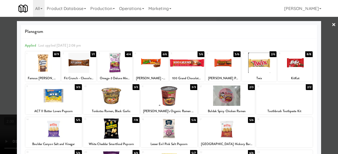
click at [330, 63] on div at bounding box center [169, 77] width 338 height 154
click at [330, 63] on div "inbox reviewed recent all unclear take inventory issue suspicious failed recent…" at bounding box center [169, 129] width 338 height 220
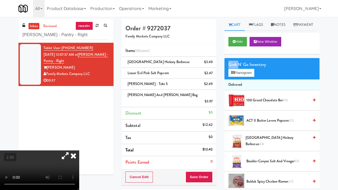
click at [79, 151] on video at bounding box center [39, 171] width 79 height 40
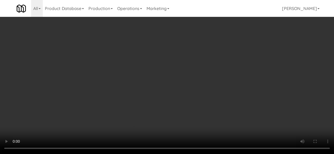
scroll to position [26, 0]
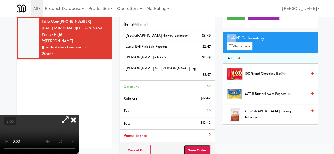
click at [196, 145] on button "Save Order" at bounding box center [197, 150] width 27 height 11
click at [188, 145] on button "Save Order" at bounding box center [197, 150] width 27 height 11
click at [193, 145] on button "Save Order" at bounding box center [197, 150] width 27 height 11
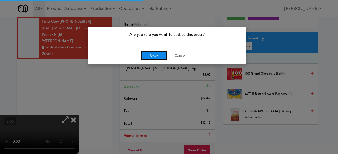
click at [154, 55] on button "Okay" at bounding box center [154, 56] width 26 height 10
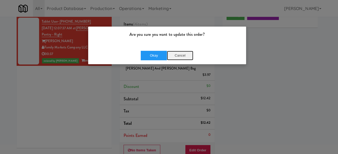
click at [175, 54] on button "Cancel" at bounding box center [180, 56] width 26 height 10
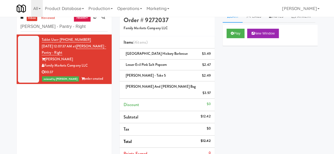
scroll to position [0, 0]
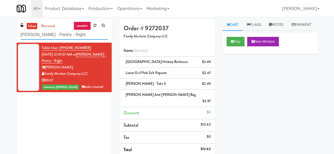
click at [62, 37] on input "Rigby - Pantry - Right" at bounding box center [64, 35] width 87 height 10
paste input "Aperture UCF - Cooler - Left"
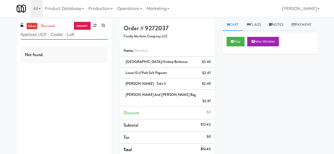
type input "Aperture UCF - Cooler - Left"
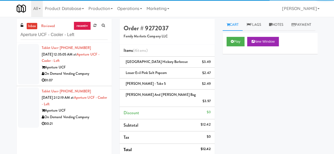
click at [88, 72] on div "On Demand Vending Company" at bounding box center [75, 74] width 66 height 7
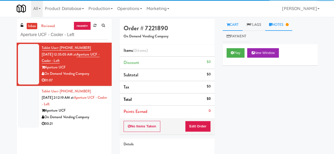
click at [274, 26] on link "Notes" at bounding box center [278, 25] width 27 height 12
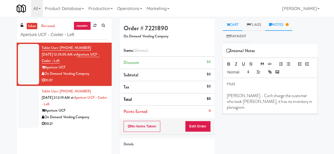
click at [239, 27] on link "Cart" at bounding box center [233, 25] width 20 height 12
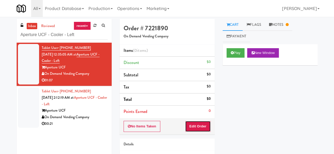
click at [209, 124] on button "Edit Order" at bounding box center [198, 126] width 26 height 11
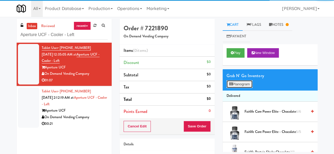
click at [242, 81] on button "Planogram" at bounding box center [240, 85] width 26 height 8
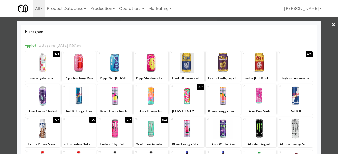
click at [253, 101] on div at bounding box center [259, 96] width 35 height 20
click at [329, 46] on div at bounding box center [169, 77] width 338 height 154
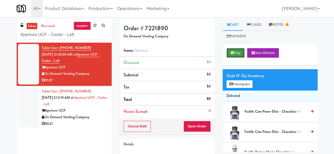
click at [231, 50] on button "Play" at bounding box center [236, 53] width 18 height 10
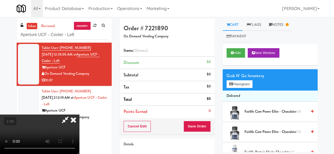
click at [79, 154] on video at bounding box center [39, 135] width 79 height 40
click at [0, 0] on button "+" at bounding box center [0, 0] width 0 height 0
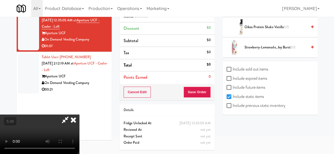
scroll to position [40, 0]
click at [231, 104] on input "Include previous static inventory" at bounding box center [230, 106] width 6 height 4
checkbox input "true"
click at [232, 77] on input "Include expired items" at bounding box center [230, 79] width 6 height 4
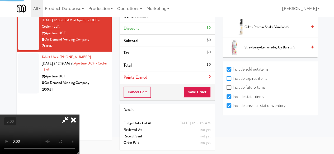
checkbox input "true"
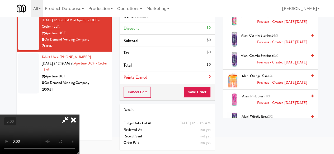
scroll to position [106, 0]
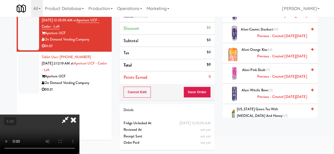
click at [264, 67] on span "Alani Pink Slush 1/3 Previous - Created on Fri, Aug 1st 2025" at bounding box center [274, 73] width 65 height 13
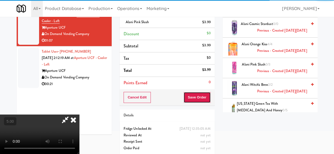
click at [201, 96] on button "Save Order" at bounding box center [197, 97] width 27 height 11
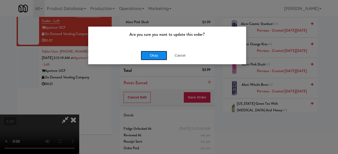
click at [145, 60] on button "Okay" at bounding box center [154, 56] width 26 height 10
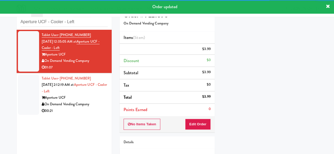
scroll to position [0, 0]
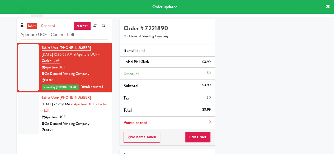
click at [87, 134] on li "Tablet User · (305) 878-0839 Sep 21, 2025 2:12:19 AM at Aperture UCF - Cooler -…" at bounding box center [64, 114] width 95 height 43
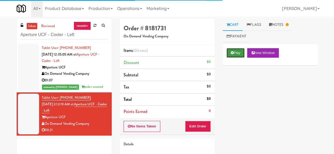
click at [229, 55] on button "Play" at bounding box center [236, 53] width 18 height 10
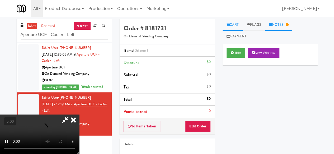
click at [272, 25] on icon at bounding box center [270, 24] width 3 height 3
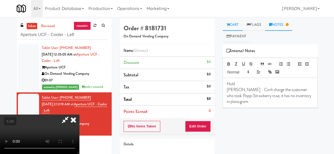
click at [234, 25] on link "Cart" at bounding box center [233, 25] width 20 height 12
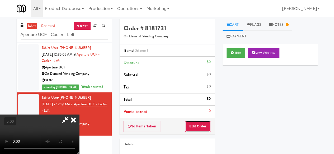
drag, startPoint x: 205, startPoint y: 130, endPoint x: 222, endPoint y: 114, distance: 22.4
click at [206, 129] on button "Edit Order" at bounding box center [198, 126] width 26 height 11
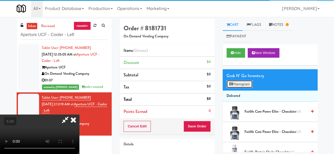
click at [232, 88] on button "Planogram" at bounding box center [240, 85] width 26 height 8
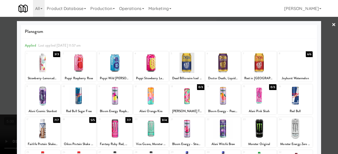
click at [327, 29] on div at bounding box center [169, 77] width 338 height 154
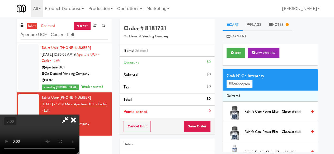
scroll to position [152, 0]
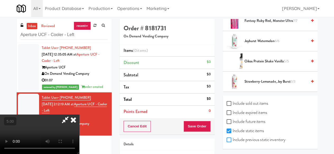
click at [231, 139] on input "Include previous static inventory" at bounding box center [230, 140] width 6 height 4
checkbox input "true"
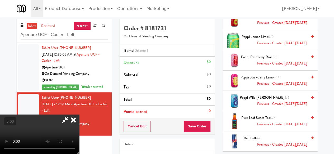
scroll to position [1182, 0]
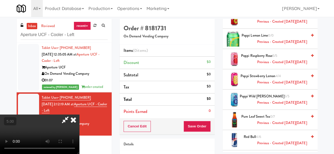
click at [263, 59] on span "Previous - Created on Mon, Aug 11th 2025" at bounding box center [282, 62] width 50 height 7
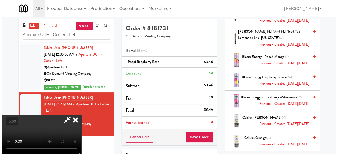
scroll to position [0, 0]
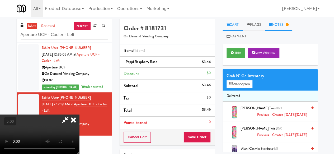
drag, startPoint x: 295, startPoint y: 22, endPoint x: 292, endPoint y: 24, distance: 3.3
click at [293, 23] on ul "Cart Flags Notes Payment" at bounding box center [270, 30] width 95 height 23
click at [288, 24] on icon at bounding box center [286, 24] width 3 height 3
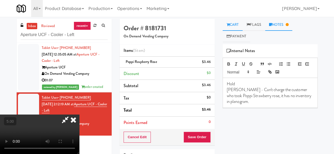
click at [231, 24] on link "Cart" at bounding box center [233, 25] width 20 height 12
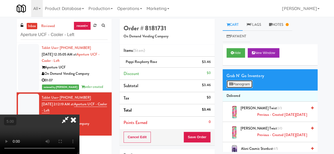
click at [237, 83] on button "Planogram" at bounding box center [240, 85] width 26 height 8
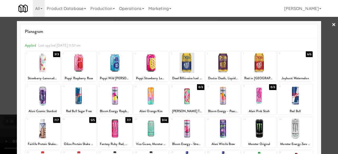
click at [320, 42] on div at bounding box center [169, 77] width 338 height 154
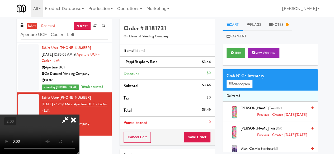
click at [71, 115] on icon at bounding box center [65, 120] width 12 height 11
click at [196, 135] on button "Save Order" at bounding box center [197, 137] width 27 height 11
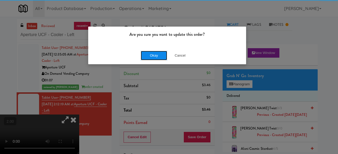
click at [155, 60] on button "Okay" at bounding box center [154, 56] width 26 height 10
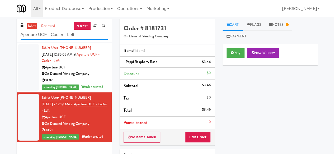
click at [59, 37] on input "Aperture UCF - Cooler - Left" at bounding box center [64, 35] width 87 height 10
paste input "Elara - Pantry - Left"
type input "Elara - Pantry - Left"
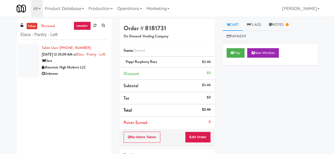
click at [87, 77] on div "Unknown" at bounding box center [75, 74] width 66 height 7
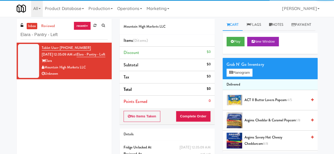
click at [235, 54] on div "Play New Window" at bounding box center [270, 43] width 95 height 21
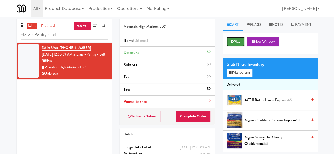
click at [235, 46] on button "Play" at bounding box center [236, 42] width 18 height 10
click at [238, 46] on button "Play" at bounding box center [236, 42] width 18 height 10
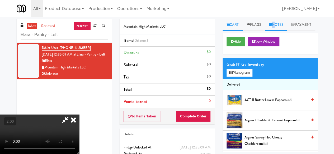
click at [274, 27] on link "Notes" at bounding box center [276, 25] width 22 height 12
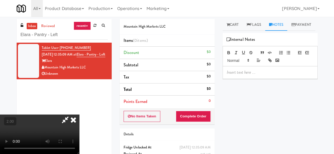
click at [250, 79] on div at bounding box center [270, 73] width 95 height 12
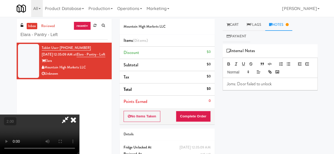
click at [71, 115] on icon at bounding box center [65, 120] width 12 height 11
click at [149, 120] on button "No Items Taken" at bounding box center [142, 116] width 37 height 11
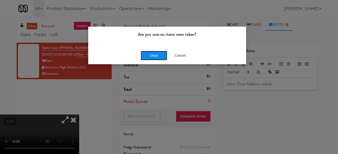
click at [156, 54] on button "Okay" at bounding box center [154, 56] width 26 height 10
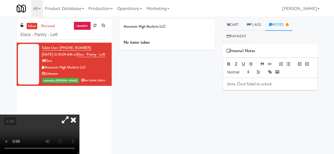
scroll to position [24, 0]
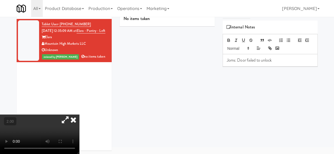
click at [71, 115] on icon at bounding box center [65, 120] width 12 height 11
click at [79, 115] on icon at bounding box center [74, 120] width 12 height 11
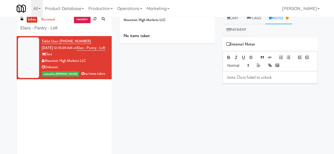
scroll to position [0, 0]
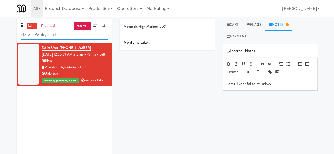
click at [67, 36] on input "Elara - Pantry - Left" at bounding box center [64, 35] width 87 height 10
click at [66, 36] on input "Elara - Pantry - Left" at bounding box center [64, 35] width 87 height 10
paste input "Railside-Pantry-Right"
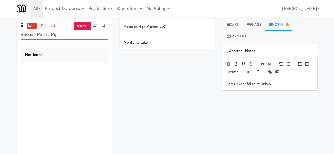
click at [62, 33] on input "Railside-Pantry-Right" at bounding box center [64, 35] width 87 height 10
paste input "The Legacy at Centennial Gym Refrigerated Left"
type input "The Legacy at Centennial Gym Refrigerated Left"
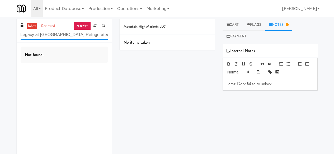
scroll to position [0, 5]
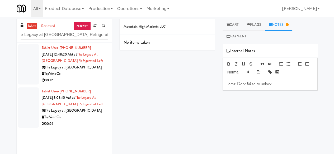
click at [91, 74] on div "TopVendCo" at bounding box center [75, 74] width 66 height 7
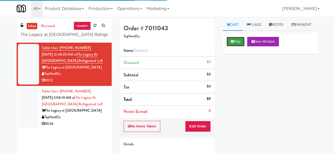
click at [242, 46] on button "Play" at bounding box center [236, 42] width 18 height 10
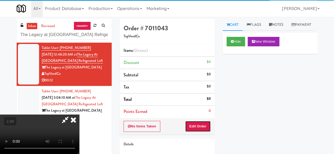
click at [208, 127] on button "Edit Order" at bounding box center [198, 126] width 26 height 11
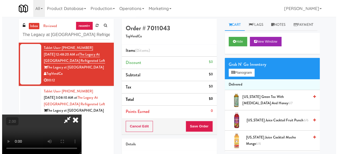
scroll to position [11, 0]
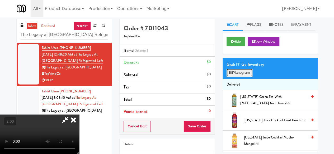
click at [236, 77] on button "Planogram" at bounding box center [240, 73] width 26 height 8
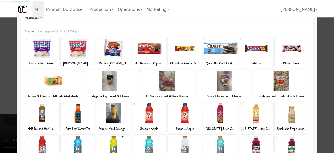
scroll to position [26, 0]
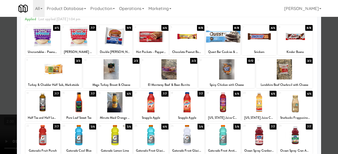
click at [150, 107] on div at bounding box center [151, 102] width 35 height 20
click at [252, 102] on div at bounding box center [259, 102] width 35 height 20
click at [0, 41] on div at bounding box center [169, 77] width 338 height 154
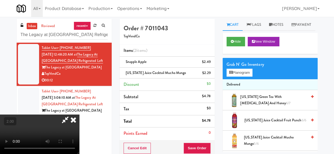
click at [71, 115] on icon at bounding box center [65, 120] width 12 height 11
click at [210, 76] on icon at bounding box center [211, 74] width 3 height 3
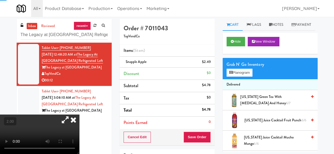
click at [243, 79] on div "Grab N' Go Inventory Planogram" at bounding box center [270, 68] width 95 height 21
click at [244, 77] on button "Planogram" at bounding box center [240, 73] width 26 height 8
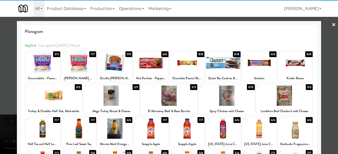
click at [257, 129] on div at bounding box center [259, 129] width 35 height 20
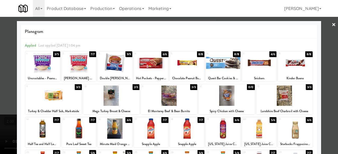
click at [332, 76] on div at bounding box center [169, 77] width 338 height 154
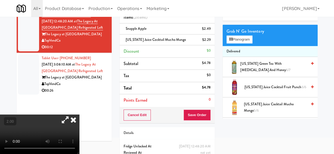
scroll to position [62, 0]
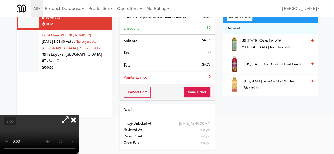
click at [78, 115] on video at bounding box center [39, 135] width 79 height 40
click at [250, 68] on span "AriZona Juice Cocktail Fruit Punch 6/6" at bounding box center [276, 64] width 63 height 7
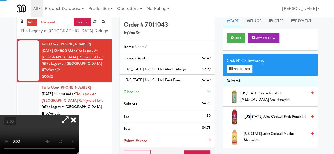
scroll to position [0, 0]
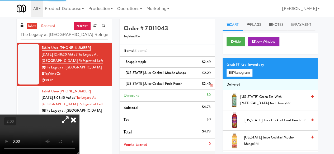
click at [209, 73] on link at bounding box center [210, 75] width 5 height 7
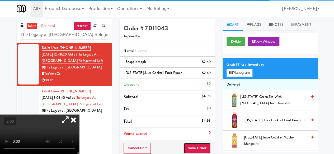
click at [193, 150] on button "Save Order" at bounding box center [197, 148] width 27 height 11
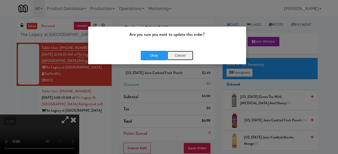
click at [181, 53] on button "Cancel" at bounding box center [180, 56] width 26 height 10
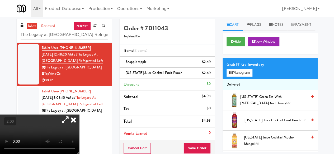
click at [79, 115] on icon at bounding box center [74, 120] width 12 height 11
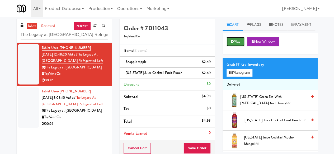
click at [232, 46] on button "Play" at bounding box center [236, 42] width 18 height 10
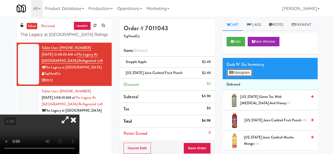
click at [238, 77] on button "Planogram" at bounding box center [240, 73] width 26 height 8
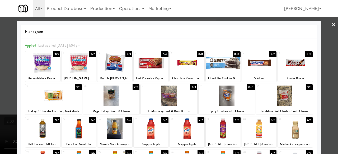
click at [332, 24] on link "×" at bounding box center [334, 25] width 4 height 16
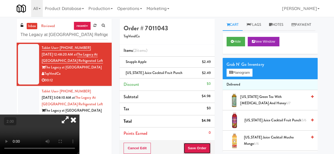
click at [194, 150] on button "Save Order" at bounding box center [197, 148] width 27 height 11
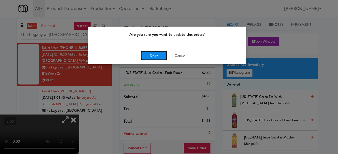
click at [161, 55] on button "Okay" at bounding box center [154, 56] width 26 height 10
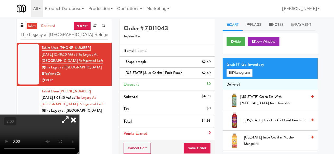
click at [79, 115] on icon at bounding box center [74, 120] width 12 height 11
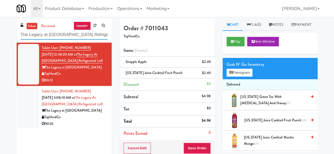
click at [42, 33] on input "The Legacy at Centennial Gym Refrigerated Left" at bounding box center [64, 35] width 87 height 10
paste input "Vasara - Cooler - Left"
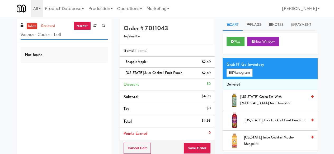
click at [69, 38] on input "Vasara - Cooler - Left" at bounding box center [64, 35] width 87 height 10
paste input "text"
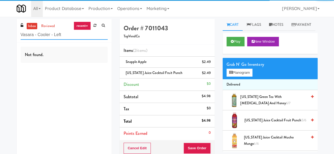
click at [72, 33] on input "Vasara - Cooler - Left" at bounding box center [64, 35] width 87 height 10
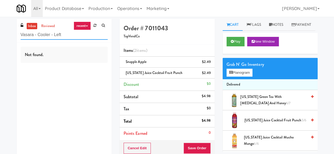
click at [72, 33] on input "Vasara - Cooler - Left" at bounding box center [64, 35] width 87 height 10
paste input "Cortellucci Vaughan Hospital - near Emergency"
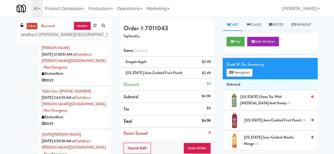
click at [90, 71] on div "KitchenMate" at bounding box center [75, 74] width 66 height 7
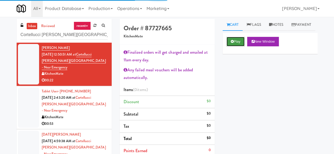
click at [233, 46] on button "Play" at bounding box center [236, 42] width 18 height 10
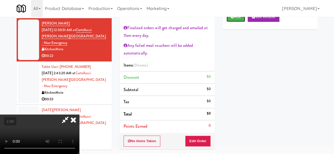
scroll to position [53, 0]
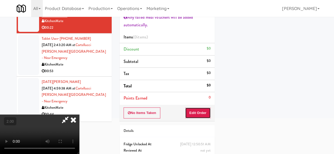
click at [203, 112] on button "Edit Order" at bounding box center [198, 113] width 26 height 11
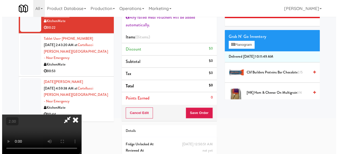
scroll to position [0, 0]
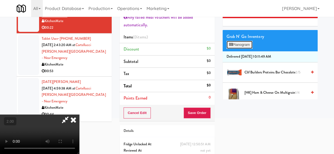
click at [238, 49] on button "Planogram" at bounding box center [240, 45] width 26 height 8
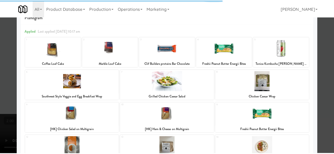
scroll to position [26, 0]
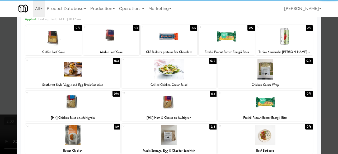
click at [187, 109] on div at bounding box center [168, 102] width 95 height 20
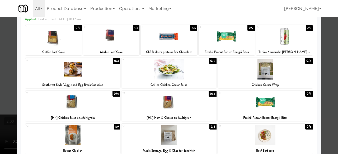
click at [324, 46] on div at bounding box center [169, 77] width 338 height 154
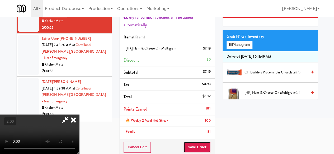
click at [203, 144] on button "Save Order" at bounding box center [197, 147] width 27 height 11
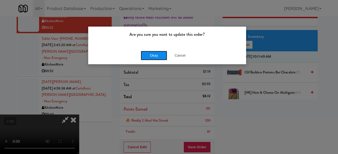
click at [157, 54] on button "Okay" at bounding box center [154, 56] width 26 height 10
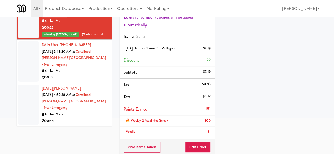
click at [95, 74] on div "00:53" at bounding box center [75, 77] width 66 height 7
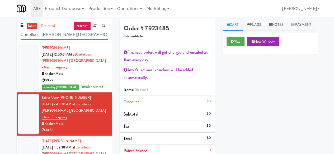
click at [71, 31] on input "Cortellucci Vaughan Hospital - near Emergency" at bounding box center [64, 35] width 87 height 10
paste input "Goodwin - Ambient - Left"
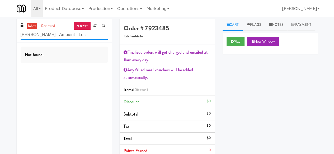
click at [54, 32] on input "Goodwin - Ambient - Left" at bounding box center [64, 35] width 87 height 10
paste input "848 Apt"
type input "848 Apt"
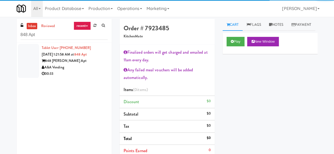
click at [77, 68] on div "A&A Vending" at bounding box center [75, 67] width 66 height 7
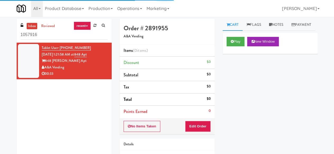
click at [62, 34] on input "1057916" at bounding box center [64, 35] width 87 height 10
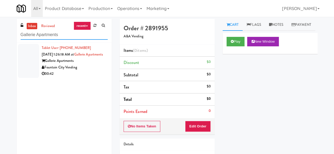
click at [53, 35] on input "Gallerie Apartments" at bounding box center [64, 35] width 87 height 10
paste input "848 Apt"
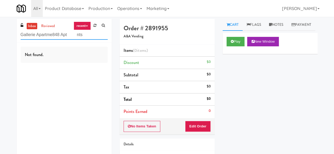
click at [64, 31] on input "Gallerie Apartme848 Apt nts" at bounding box center [64, 35] width 87 height 10
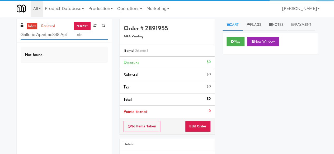
click at [64, 31] on input "Gallerie Apartme848 Apt nts" at bounding box center [64, 35] width 87 height 10
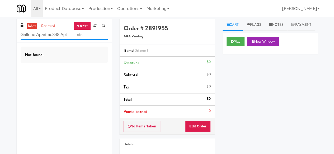
paste input "848 Apt"
type input "848 Apt"
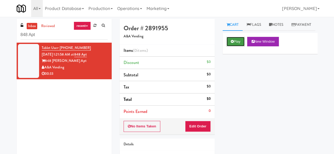
click at [229, 46] on button "Play" at bounding box center [236, 42] width 18 height 10
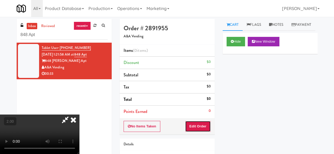
click at [197, 124] on button "Edit Order" at bounding box center [198, 126] width 26 height 11
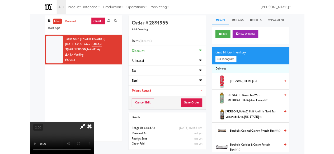
scroll to position [11, 0]
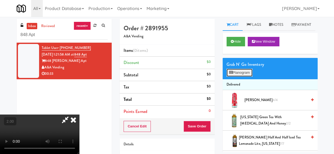
click at [240, 77] on button "Planogram" at bounding box center [240, 73] width 26 height 8
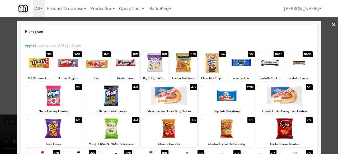
click at [212, 130] on div at bounding box center [227, 129] width 57 height 20
click at [174, 105] on div at bounding box center [169, 96] width 57 height 20
click at [326, 67] on div at bounding box center [169, 77] width 338 height 154
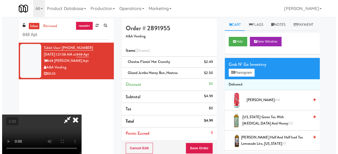
scroll to position [11, 0]
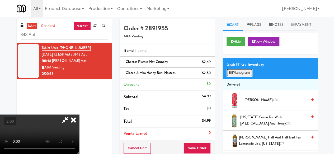
click at [237, 77] on button "Planogram" at bounding box center [240, 73] width 26 height 8
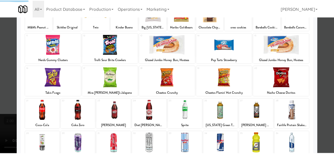
scroll to position [53, 0]
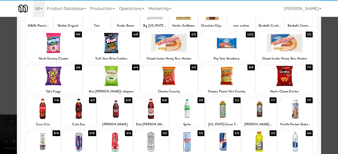
click at [175, 79] on div at bounding box center [169, 76] width 57 height 20
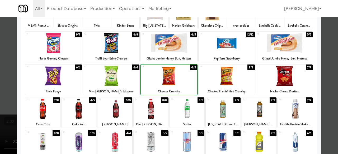
click at [190, 115] on div at bounding box center [187, 109] width 35 height 20
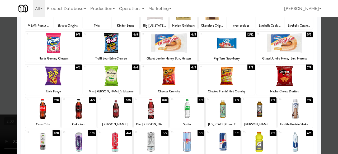
click at [322, 56] on div at bounding box center [169, 77] width 338 height 154
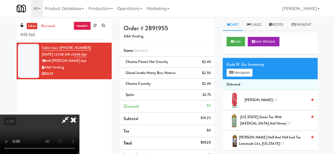
click at [71, 115] on icon at bounding box center [65, 120] width 12 height 11
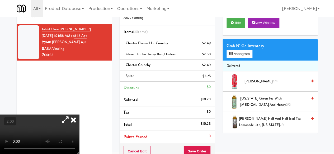
scroll to position [26, 0]
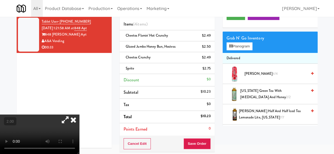
click at [198, 137] on div "Cancel Edit Save Order" at bounding box center [167, 144] width 95 height 16
click at [197, 141] on button "Save Order" at bounding box center [197, 144] width 27 height 11
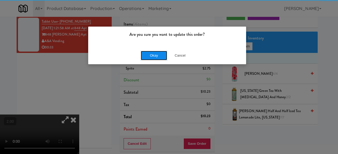
click at [152, 55] on button "Okay" at bounding box center [154, 56] width 26 height 10
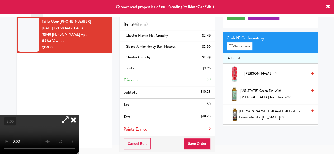
click at [79, 115] on icon at bounding box center [74, 120] width 12 height 11
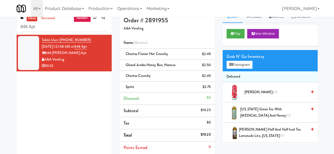
scroll to position [0, 0]
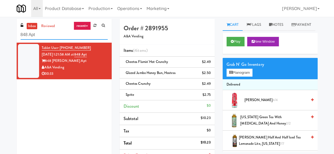
click at [69, 32] on input "848 Apt" at bounding box center [64, 35] width 87 height 10
paste input "Gallerie Apartments"
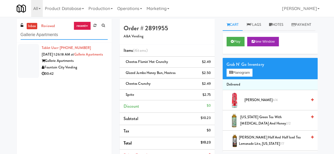
click at [64, 37] on input "Gallerie Apartments" at bounding box center [64, 35] width 87 height 10
paste input "[PERSON_NAME] Left Cooler"
type input "[PERSON_NAME] Left Cooler"
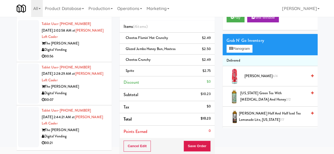
click at [90, 91] on div "Digital Vending" at bounding box center [75, 93] width 66 height 7
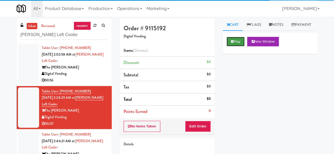
click at [242, 46] on button "Play" at bounding box center [236, 42] width 18 height 10
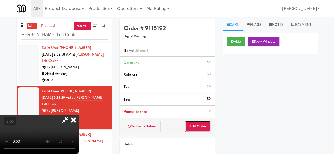
click at [204, 121] on button "Edit Order" at bounding box center [198, 126] width 26 height 11
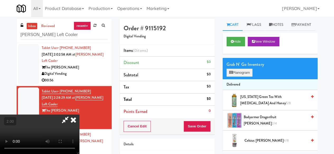
click at [226, 82] on div "Cart Flags Notes Payment Hide New Window Grab N' Go Inventory Planogram Deliver…" at bounding box center [270, 85] width 103 height 133
click at [229, 77] on button "Planogram" at bounding box center [240, 73] width 26 height 8
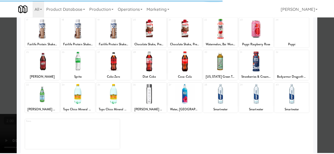
scroll to position [105, 0]
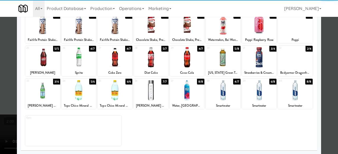
click at [82, 63] on div at bounding box center [79, 57] width 35 height 20
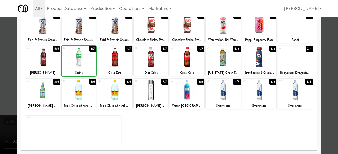
click at [81, 63] on div at bounding box center [79, 57] width 35 height 20
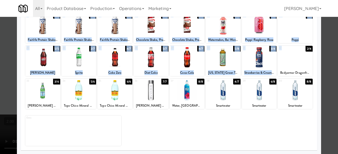
click at [317, 45] on div "× Planogram Applied Last applied [DATE] 12:19 pm 1 0/3 Celsius Orange 2 6/6 Red…" at bounding box center [169, 77] width 338 height 154
click at [332, 54] on div at bounding box center [169, 77] width 338 height 154
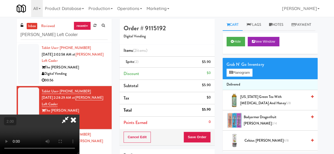
drag, startPoint x: 206, startPoint y: 130, endPoint x: 206, endPoint y: 134, distance: 4.0
click at [207, 131] on div "Cancel Edit Save Order" at bounding box center [167, 137] width 95 height 16
drag, startPoint x: 206, startPoint y: 134, endPoint x: 204, endPoint y: 131, distance: 3.3
click at [206, 134] on button "Save Order" at bounding box center [197, 137] width 27 height 11
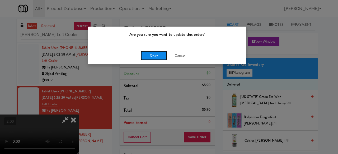
click at [153, 57] on button "Okay" at bounding box center [154, 56] width 26 height 10
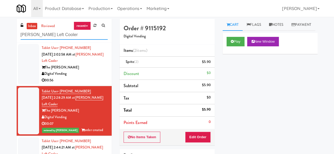
click at [57, 30] on input "[PERSON_NAME] Left Cooler" at bounding box center [64, 35] width 87 height 10
click at [57, 31] on input "[PERSON_NAME] Left Cooler" at bounding box center [64, 35] width 87 height 10
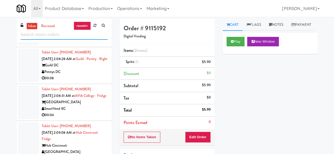
scroll to position [1604, 0]
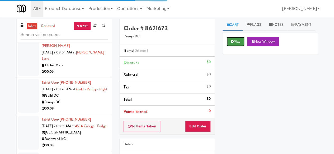
click at [233, 46] on button "Play" at bounding box center [236, 42] width 18 height 10
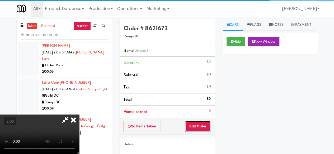
click at [203, 125] on button "Edit Order" at bounding box center [198, 126] width 26 height 11
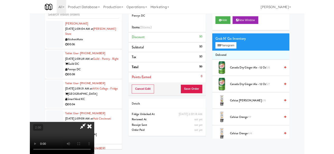
scroll to position [26, 0]
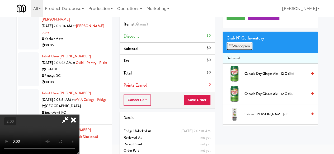
click at [247, 50] on button "Planogram" at bounding box center [240, 47] width 26 height 8
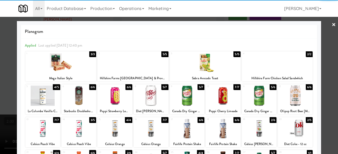
click at [179, 101] on div at bounding box center [187, 96] width 35 height 20
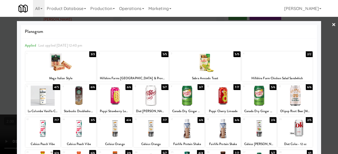
click at [321, 57] on div at bounding box center [169, 77] width 338 height 154
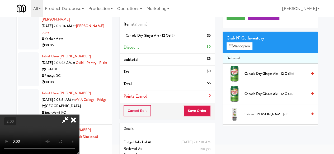
click at [71, 115] on icon at bounding box center [65, 120] width 12 height 11
click at [191, 107] on button "Save Order" at bounding box center [197, 111] width 27 height 11
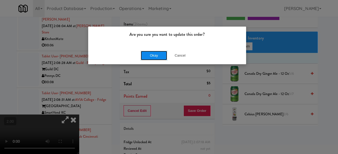
click at [151, 55] on button "Okay" at bounding box center [154, 56] width 26 height 10
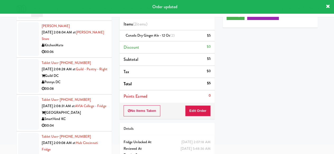
click at [91, 12] on div "On Demand Vending" at bounding box center [75, 8] width 66 height 7
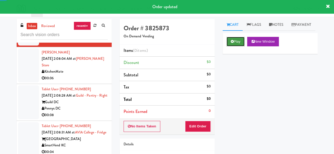
click at [233, 46] on button "Play" at bounding box center [236, 42] width 18 height 10
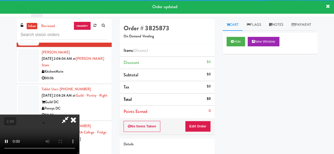
click at [192, 133] on div "No Items Taken Edit Order" at bounding box center [167, 127] width 95 height 16
click at [194, 125] on button "Edit Order" at bounding box center [198, 126] width 26 height 11
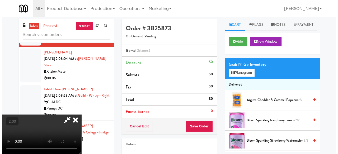
scroll to position [11, 0]
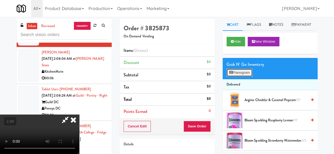
click at [248, 77] on button "Planogram" at bounding box center [240, 73] width 26 height 8
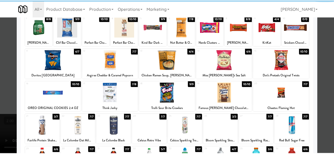
scroll to position [79, 0]
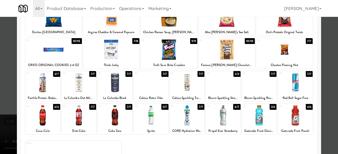
click at [221, 83] on div at bounding box center [223, 83] width 35 height 20
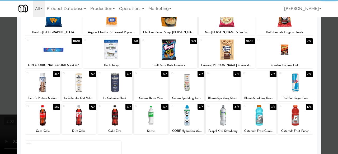
click at [327, 55] on div at bounding box center [169, 77] width 338 height 154
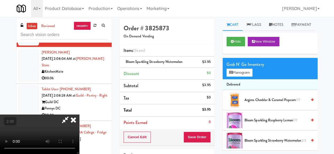
scroll to position [69, 0]
click at [79, 115] on video at bounding box center [39, 135] width 79 height 40
click at [71, 115] on icon at bounding box center [65, 120] width 12 height 11
click at [193, 129] on div "Cancel Edit Save Order" at bounding box center [167, 137] width 95 height 16
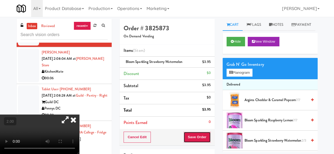
click at [195, 134] on button "Save Order" at bounding box center [197, 137] width 27 height 11
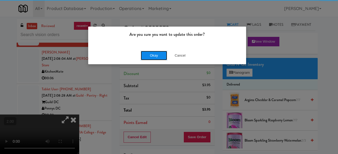
click at [156, 57] on button "Okay" at bounding box center [154, 56] width 26 height 10
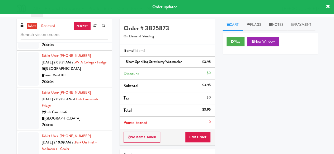
scroll to position [1683, 0]
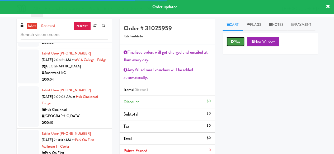
click at [235, 46] on button "Play" at bounding box center [236, 42] width 18 height 10
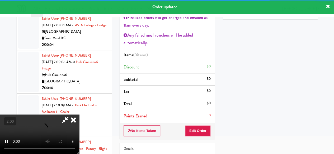
scroll to position [79, 0]
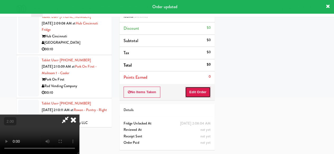
click at [201, 87] on button "Edit Order" at bounding box center [198, 92] width 26 height 11
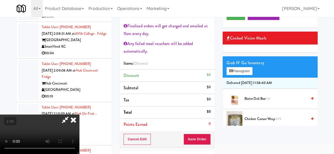
scroll to position [11, 0]
click at [255, 102] on span "Bistro Deli Box 1/4" at bounding box center [276, 99] width 63 height 7
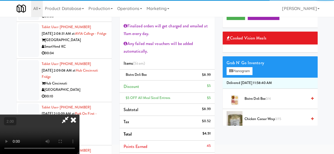
click at [202, 147] on li "Points Earned 45" at bounding box center [167, 147] width 95 height 12
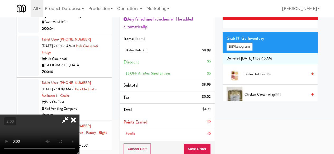
scroll to position [79, 0]
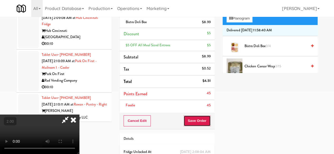
click at [203, 116] on button "Save Order" at bounding box center [197, 121] width 27 height 11
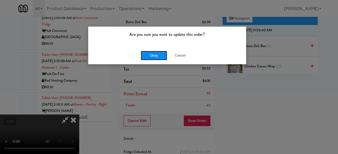
click at [154, 58] on button "Okay" at bounding box center [154, 56] width 26 height 10
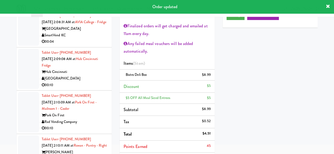
scroll to position [1710, 0]
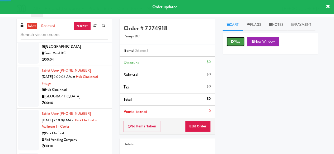
click at [234, 46] on button "Play" at bounding box center [236, 42] width 18 height 10
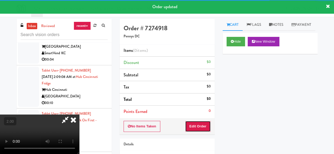
click at [196, 131] on button "Edit Order" at bounding box center [198, 126] width 26 height 11
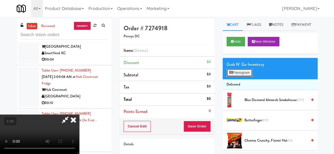
click at [245, 77] on button "Planogram" at bounding box center [240, 73] width 26 height 8
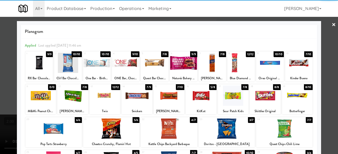
click at [233, 97] on div at bounding box center [233, 96] width 31 height 20
click at [327, 48] on div at bounding box center [169, 77] width 338 height 154
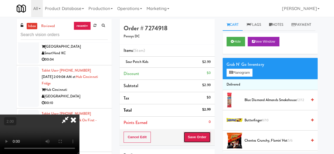
click at [205, 141] on button "Save Order" at bounding box center [197, 137] width 27 height 11
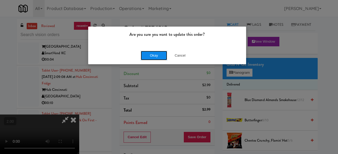
click at [150, 59] on button "Okay" at bounding box center [154, 56] width 26 height 10
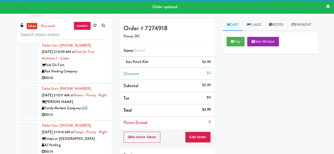
scroll to position [1789, 0]
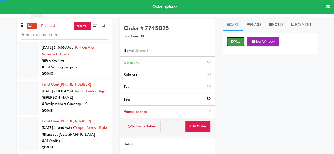
click at [233, 46] on button "Play" at bounding box center [236, 42] width 18 height 10
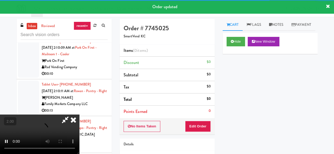
click at [197, 133] on div "No Items Taken Edit Order" at bounding box center [167, 127] width 95 height 16
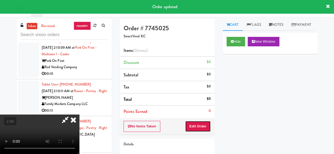
click at [198, 124] on button "Edit Order" at bounding box center [198, 126] width 26 height 11
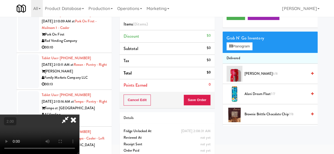
click at [79, 154] on video at bounding box center [39, 135] width 79 height 40
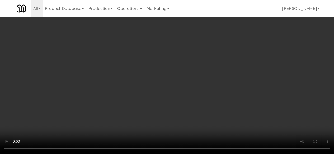
click at [238, 52] on div "Grab N' Go Inventory" at bounding box center [270, 48] width 87 height 8
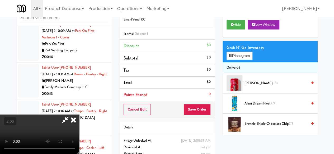
click at [239, 63] on div "Grab N' Go Inventory Planogram" at bounding box center [270, 51] width 95 height 21
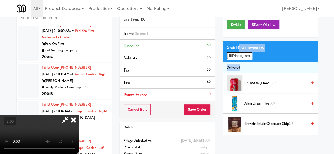
click at [239, 60] on button "Planogram" at bounding box center [240, 56] width 26 height 8
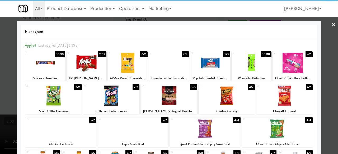
click at [121, 97] on div at bounding box center [111, 96] width 57 height 20
click at [324, 52] on div at bounding box center [169, 77] width 338 height 154
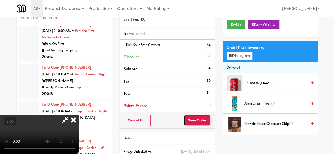
click at [206, 120] on button "Save Order" at bounding box center [197, 120] width 27 height 11
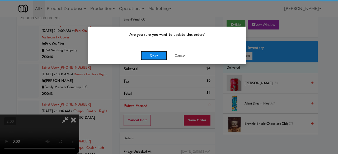
click at [156, 56] on button "Okay" at bounding box center [154, 56] width 26 height 10
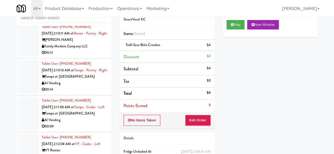
scroll to position [1842, 0]
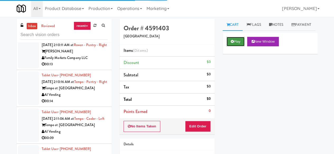
click at [235, 46] on button "Play" at bounding box center [236, 42] width 18 height 10
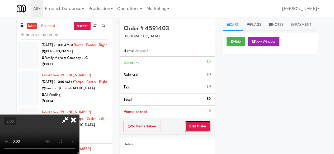
click at [199, 125] on button "Edit Order" at bounding box center [198, 126] width 26 height 11
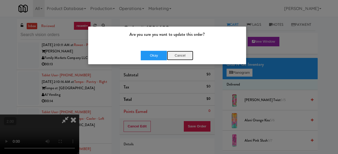
click at [181, 57] on button "Cancel" at bounding box center [180, 56] width 26 height 10
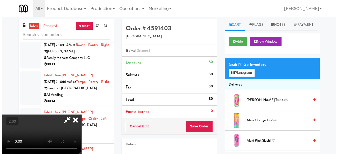
scroll to position [11, 0]
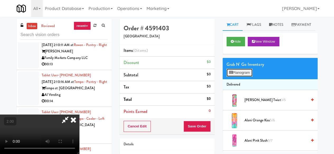
click at [240, 77] on button "Planogram" at bounding box center [240, 73] width 26 height 8
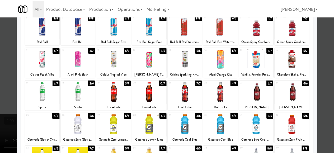
scroll to position [53, 0]
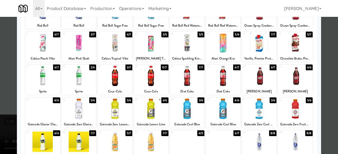
click at [188, 78] on div at bounding box center [187, 76] width 35 height 20
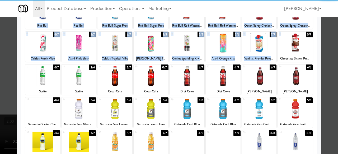
drag, startPoint x: 317, startPoint y: 57, endPoint x: 306, endPoint y: 57, distance: 10.6
click at [317, 57] on div "× Planogram Applied Last applied [DATE] 4:57 pm 1 8/8 Red Bull 2 8/8 Red Bull 3…" at bounding box center [169, 77] width 338 height 154
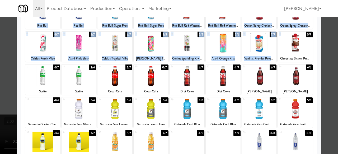
click at [329, 45] on div at bounding box center [169, 77] width 338 height 154
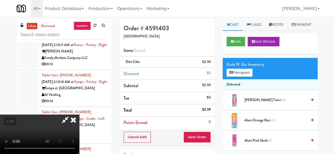
click at [71, 115] on icon at bounding box center [65, 120] width 12 height 11
click at [192, 138] on button "Save Order" at bounding box center [197, 137] width 27 height 11
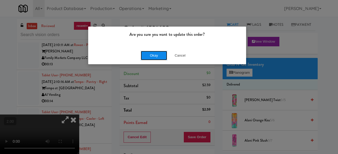
click at [154, 58] on button "Okay" at bounding box center [154, 56] width 26 height 10
